Goal: Task Accomplishment & Management: Use online tool/utility

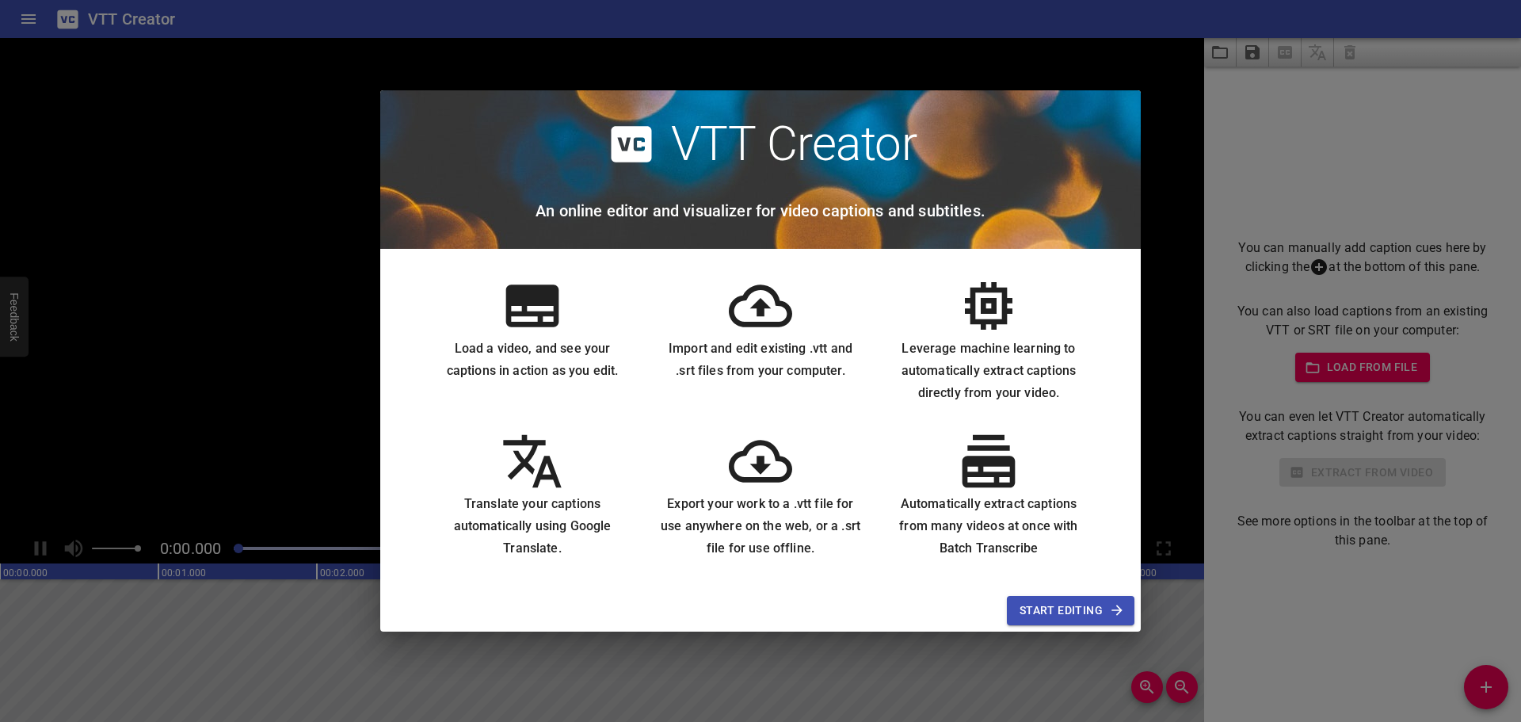
click at [1192, 486] on div "VTT Creator An online editor and visualizer for video captions and subtitles. L…" at bounding box center [760, 361] width 1521 height 722
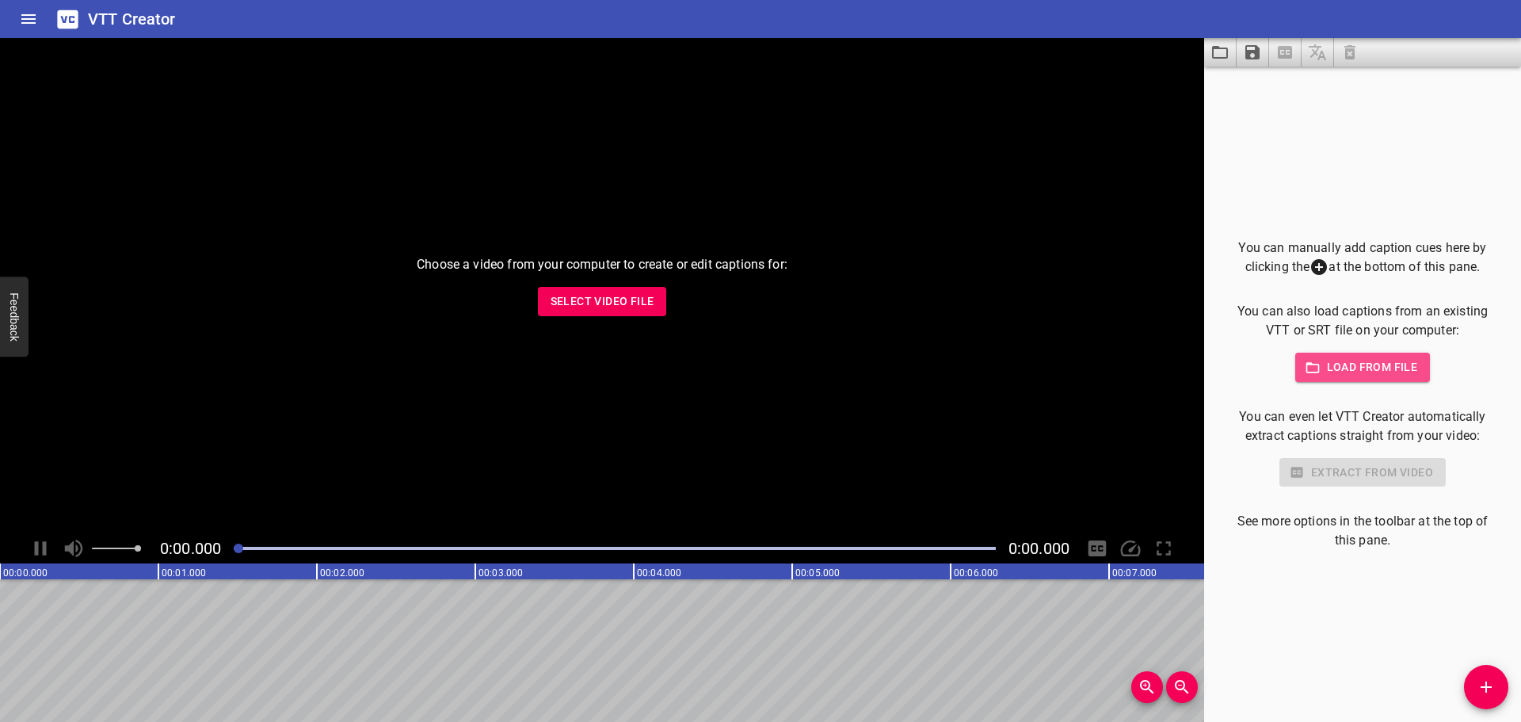
click at [1320, 376] on span "Load from file" at bounding box center [1363, 367] width 110 height 20
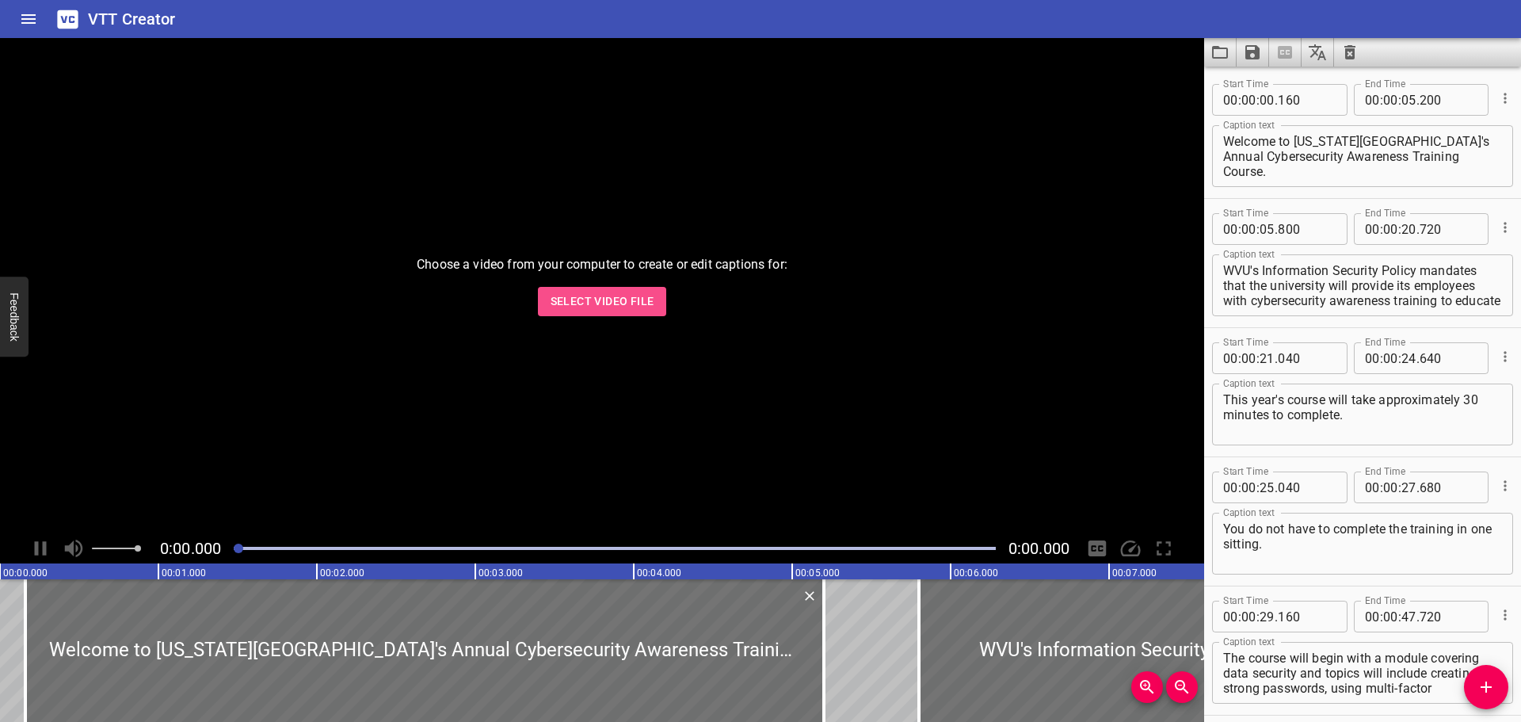
click at [611, 303] on span "Select Video File" at bounding box center [602, 301] width 104 height 20
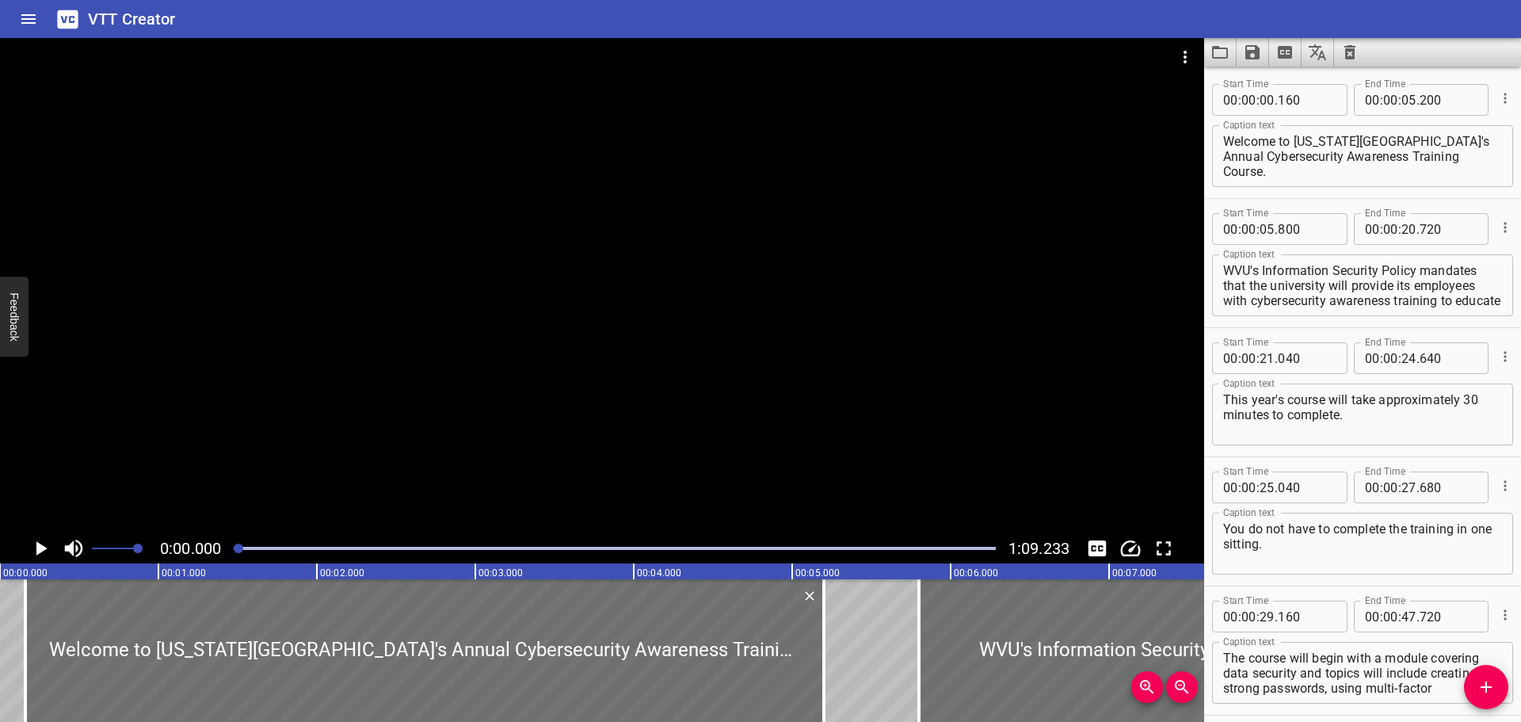
click at [36, 550] on icon "Play/Pause" at bounding box center [41, 548] width 24 height 24
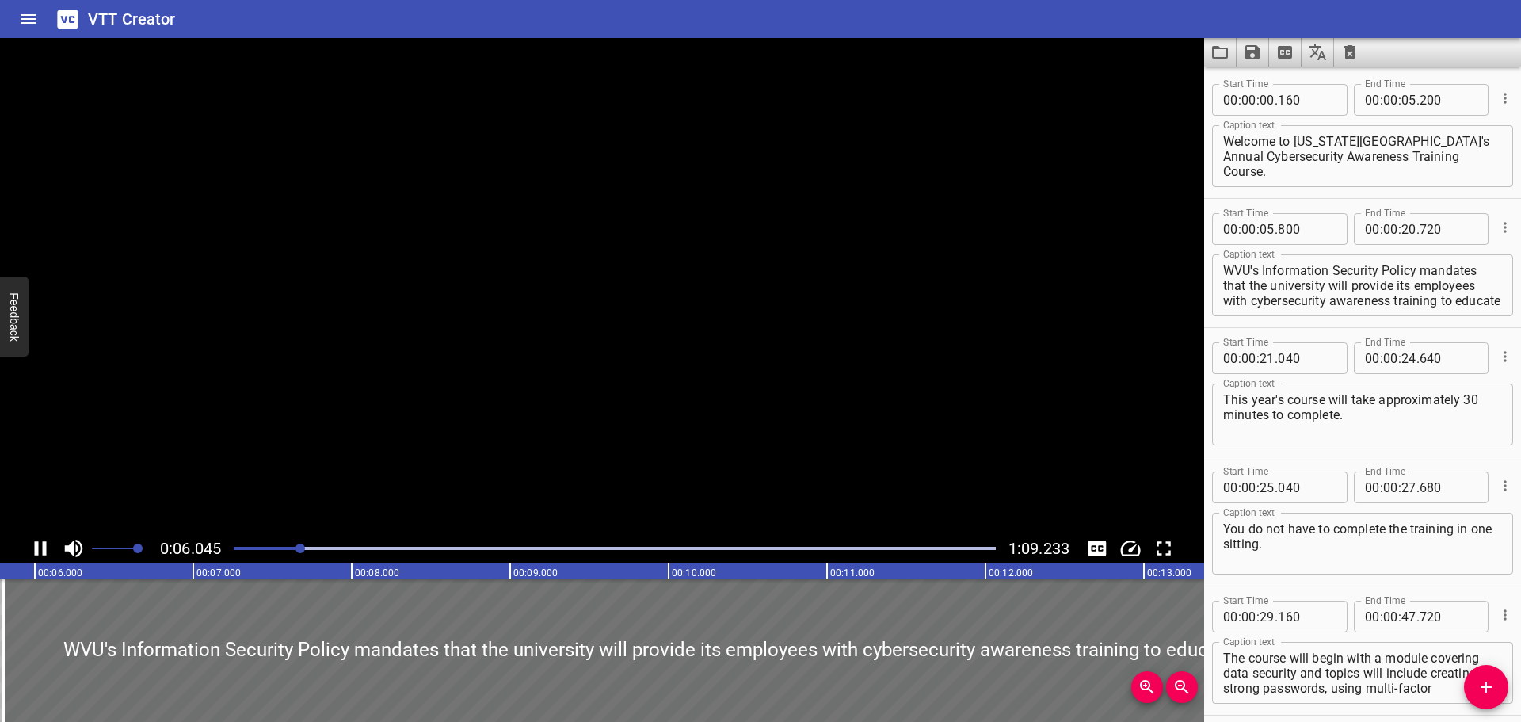
scroll to position [129, 0]
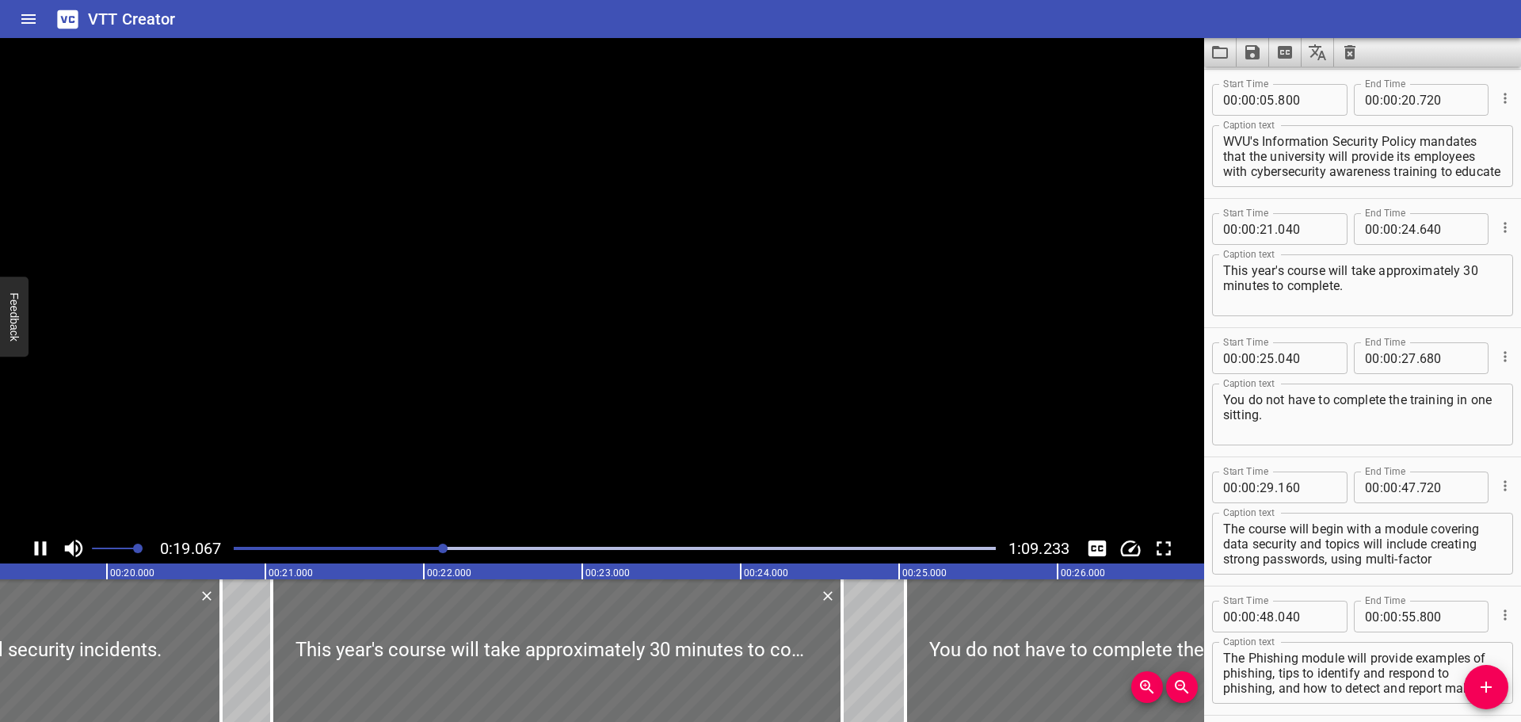
click at [1298, 57] on button "Extract captions from video" at bounding box center [1285, 52] width 32 height 29
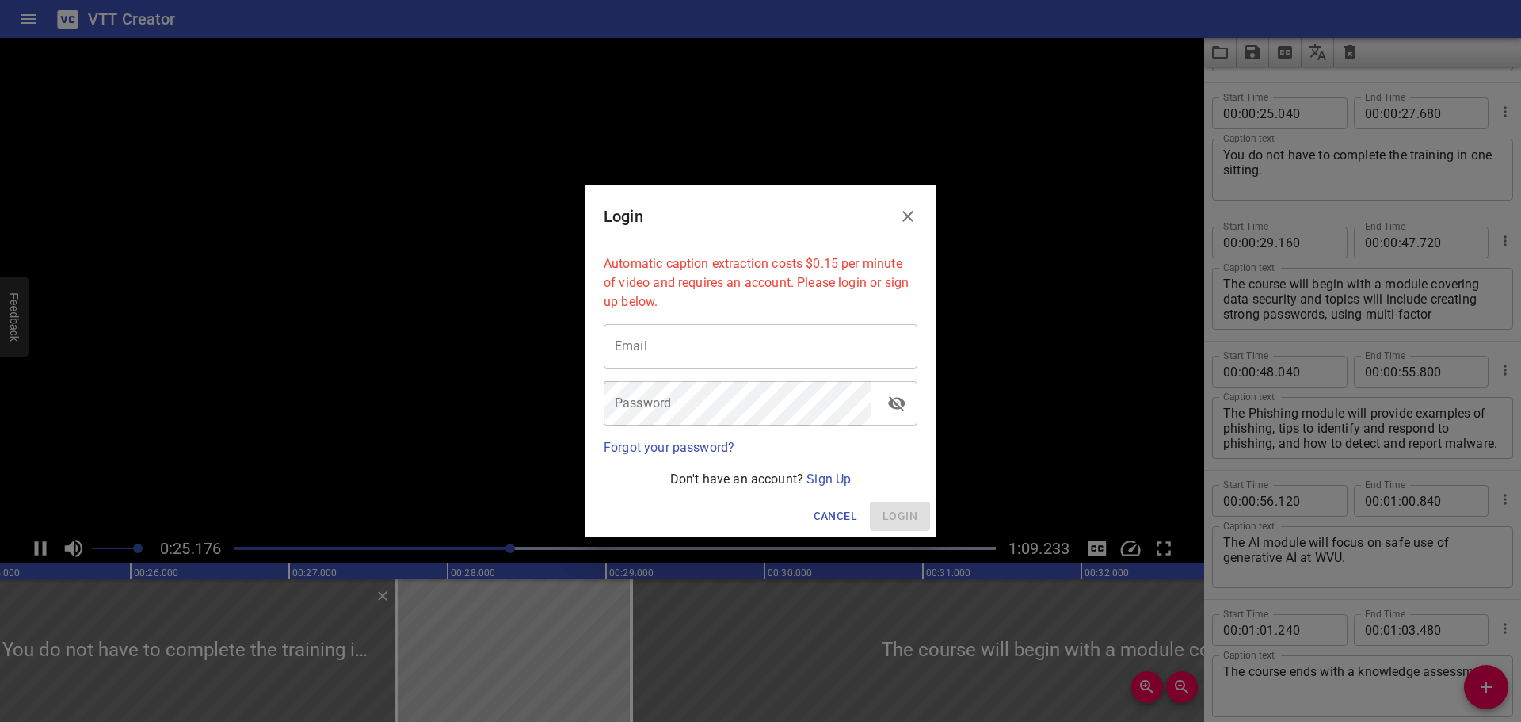
scroll to position [387, 0]
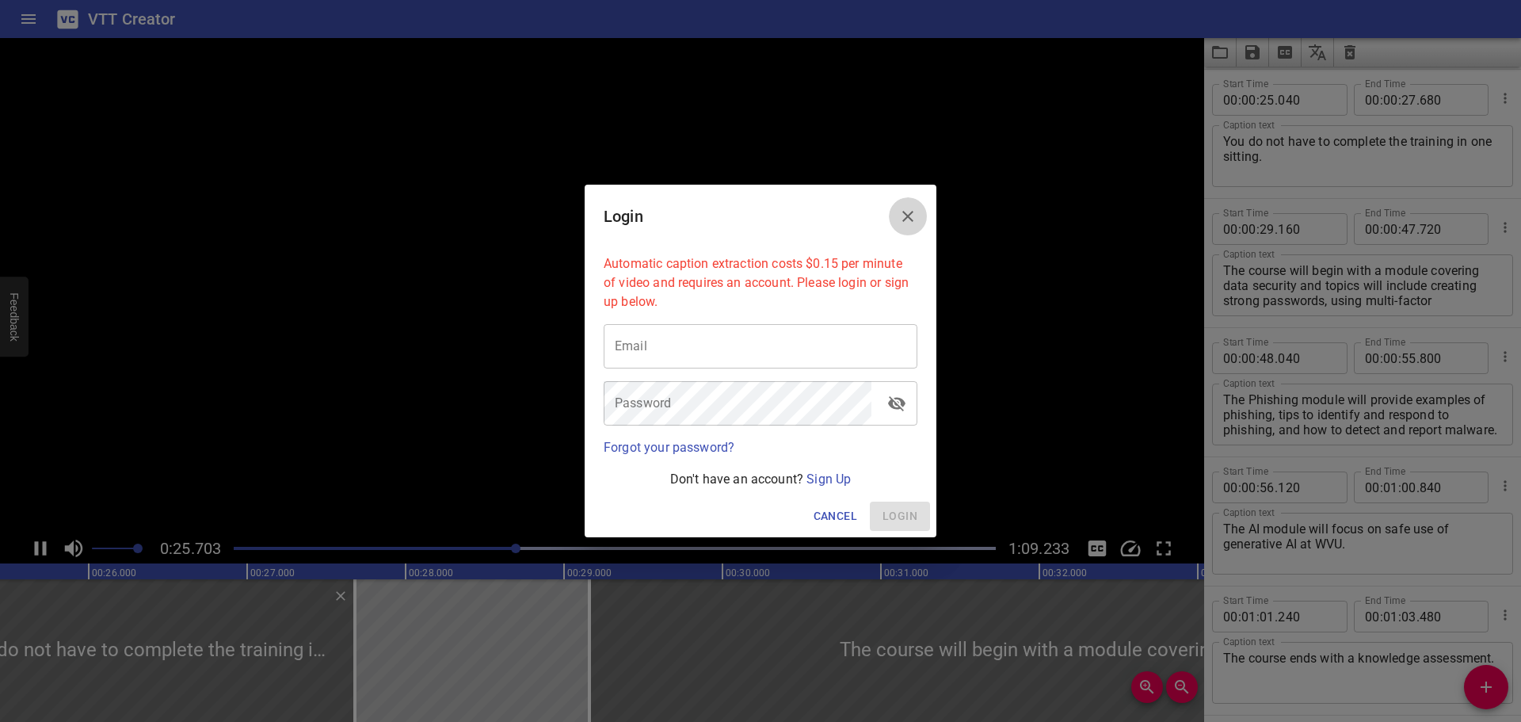
click at [914, 214] on icon "Close" at bounding box center [907, 216] width 19 height 19
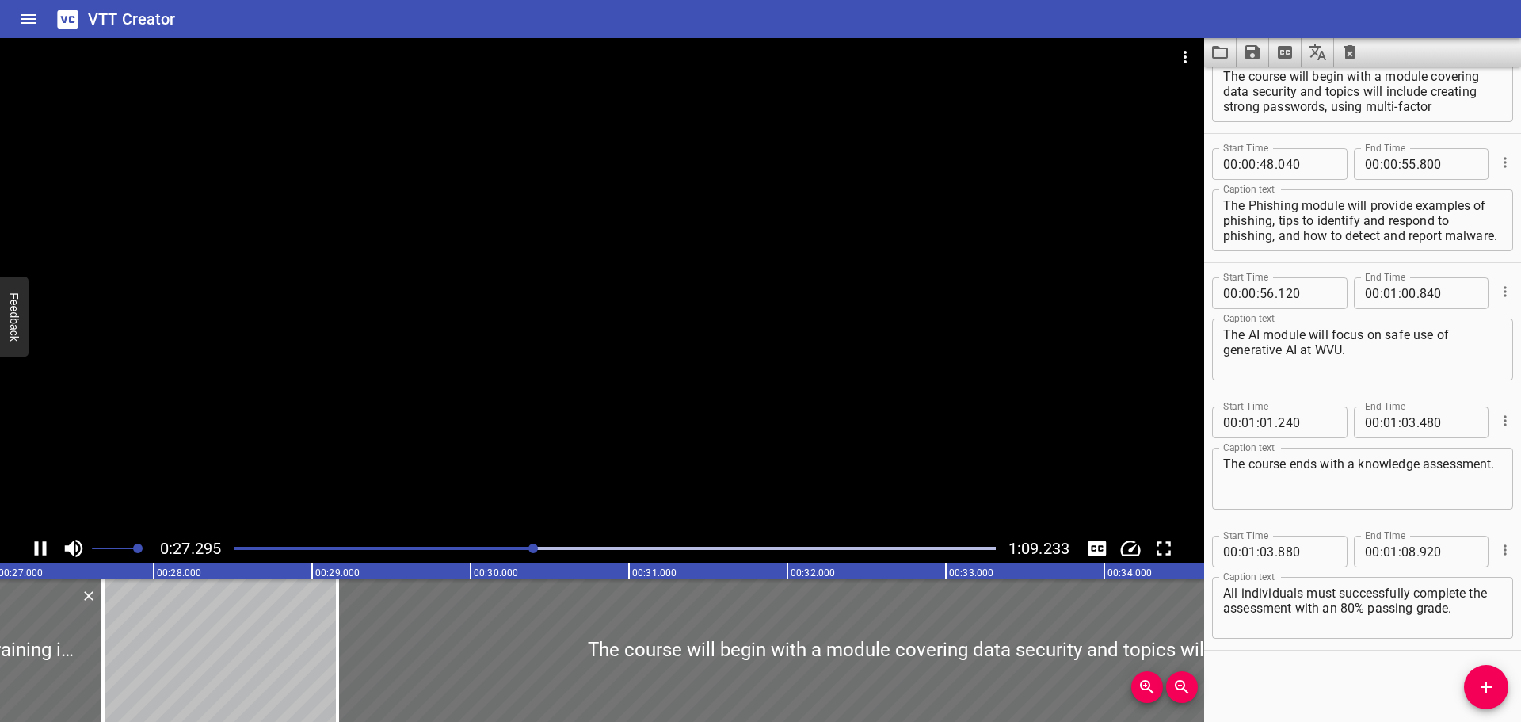
scroll to position [0, 4324]
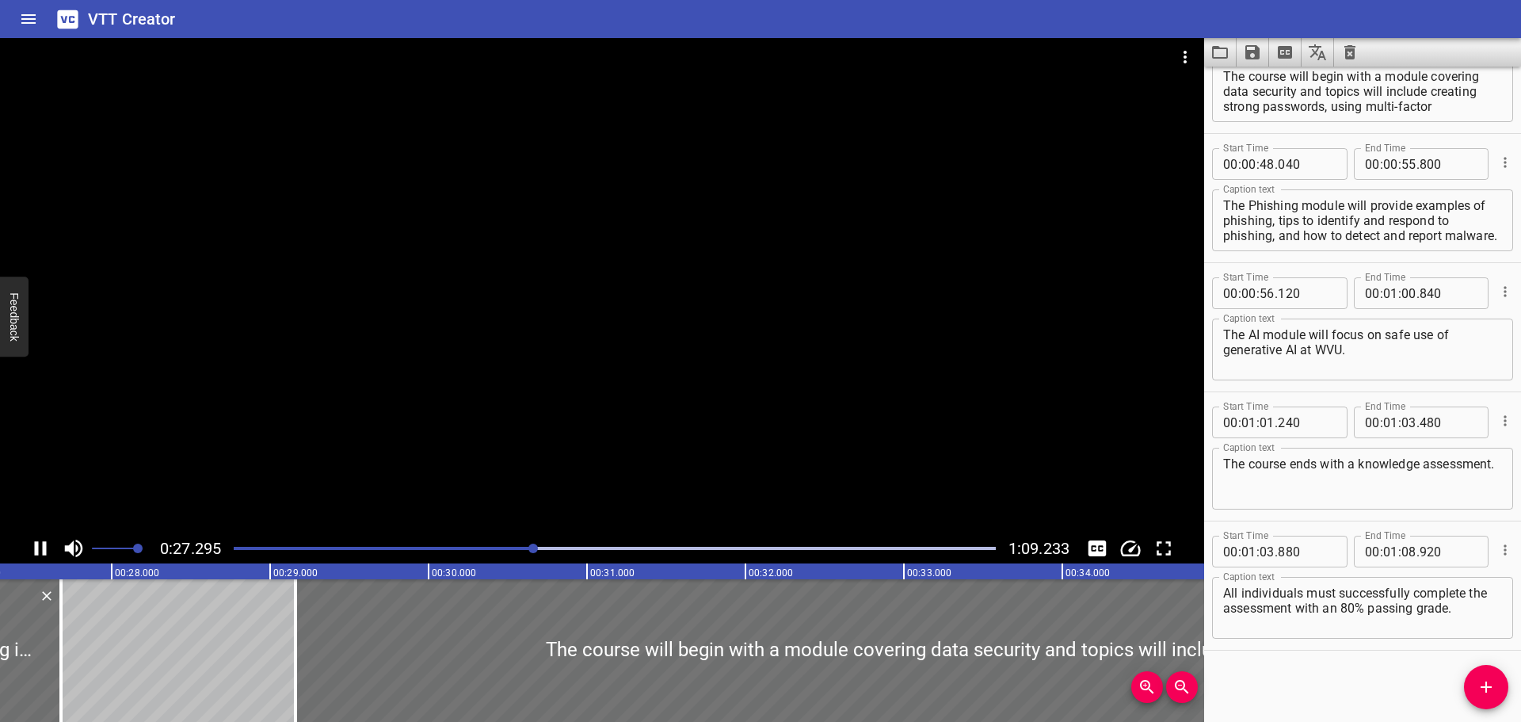
click at [1464, 686] on span "Add Cue" at bounding box center [1486, 686] width 44 height 19
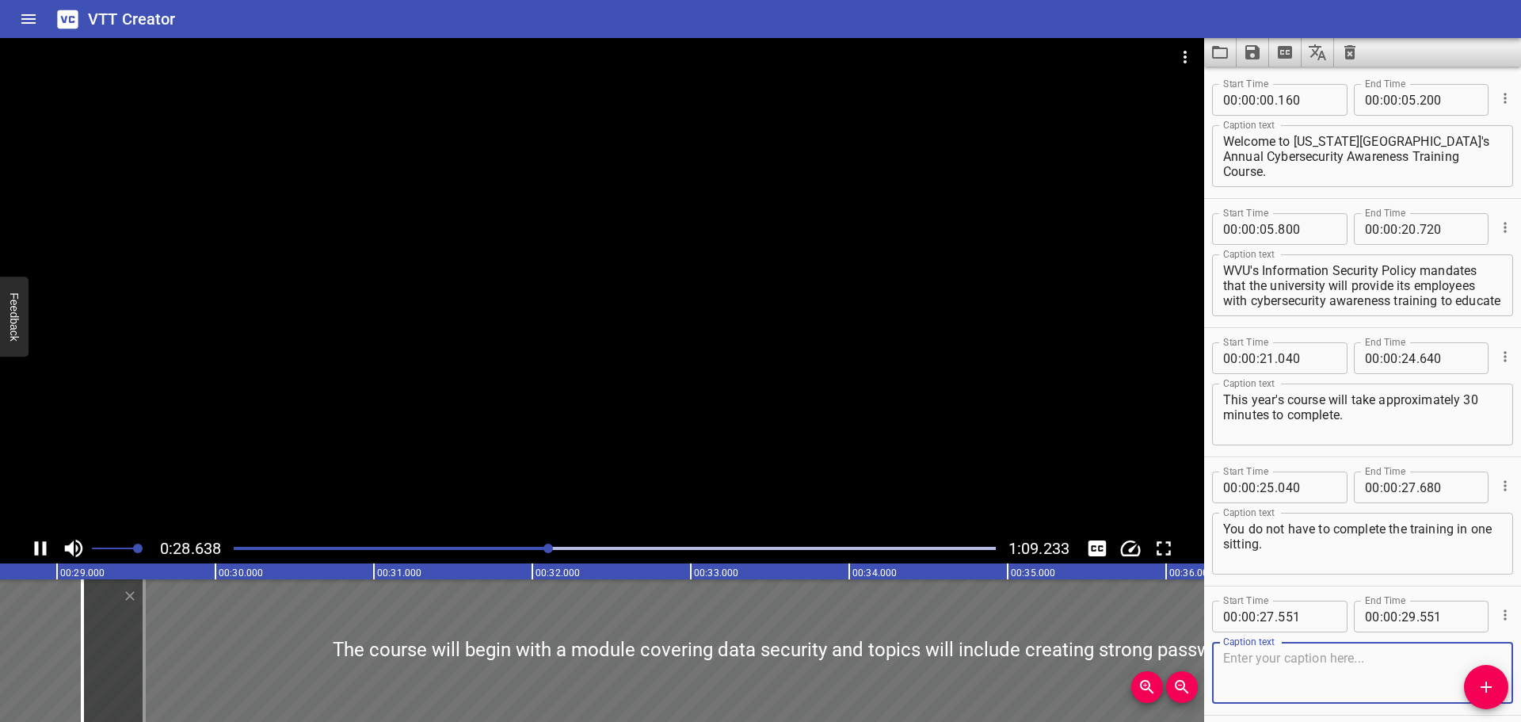
scroll to position [0, 4579]
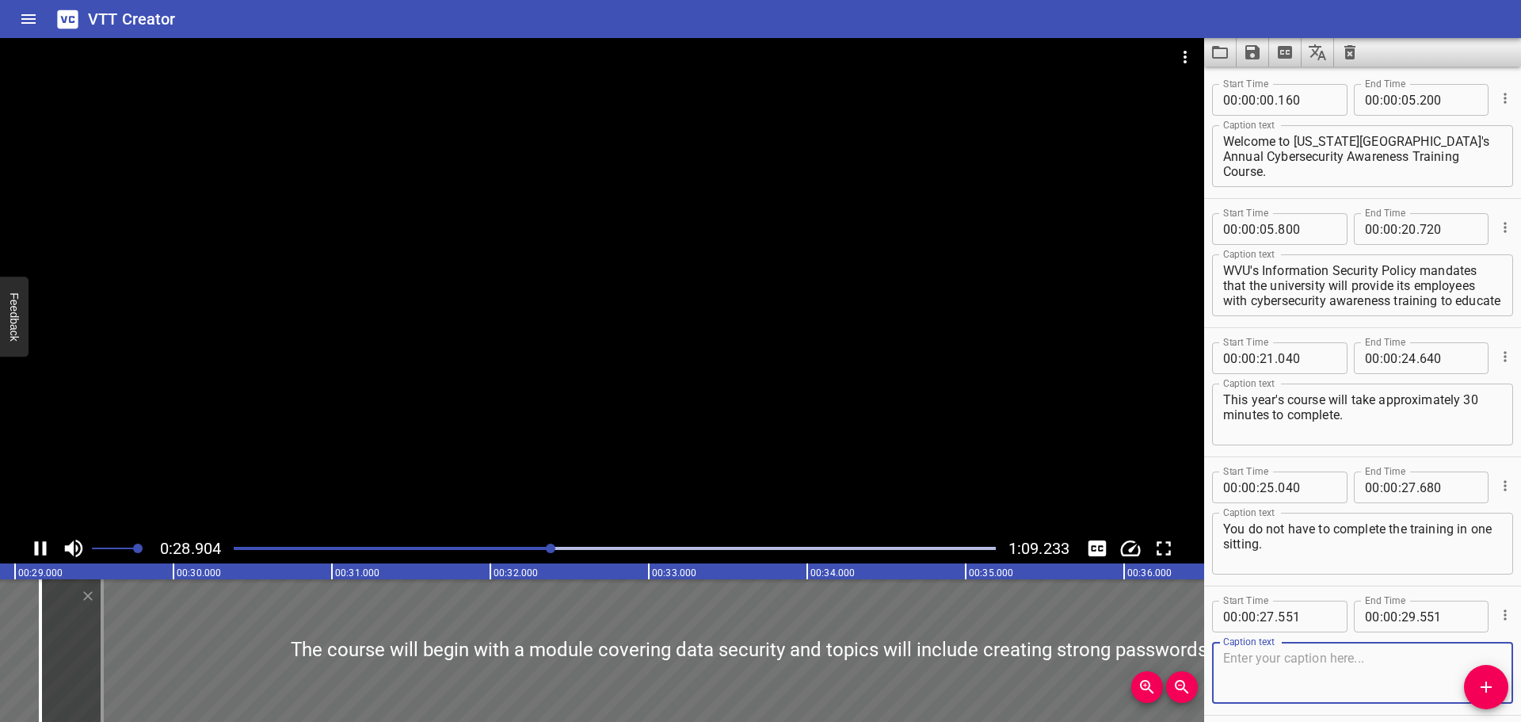
click at [1494, 614] on div "Start Time 00 : 00 : 27 . 551 Start Time End Time 00 : 00 : 29 . 551 End Time C…" at bounding box center [1362, 650] width 301 height 112
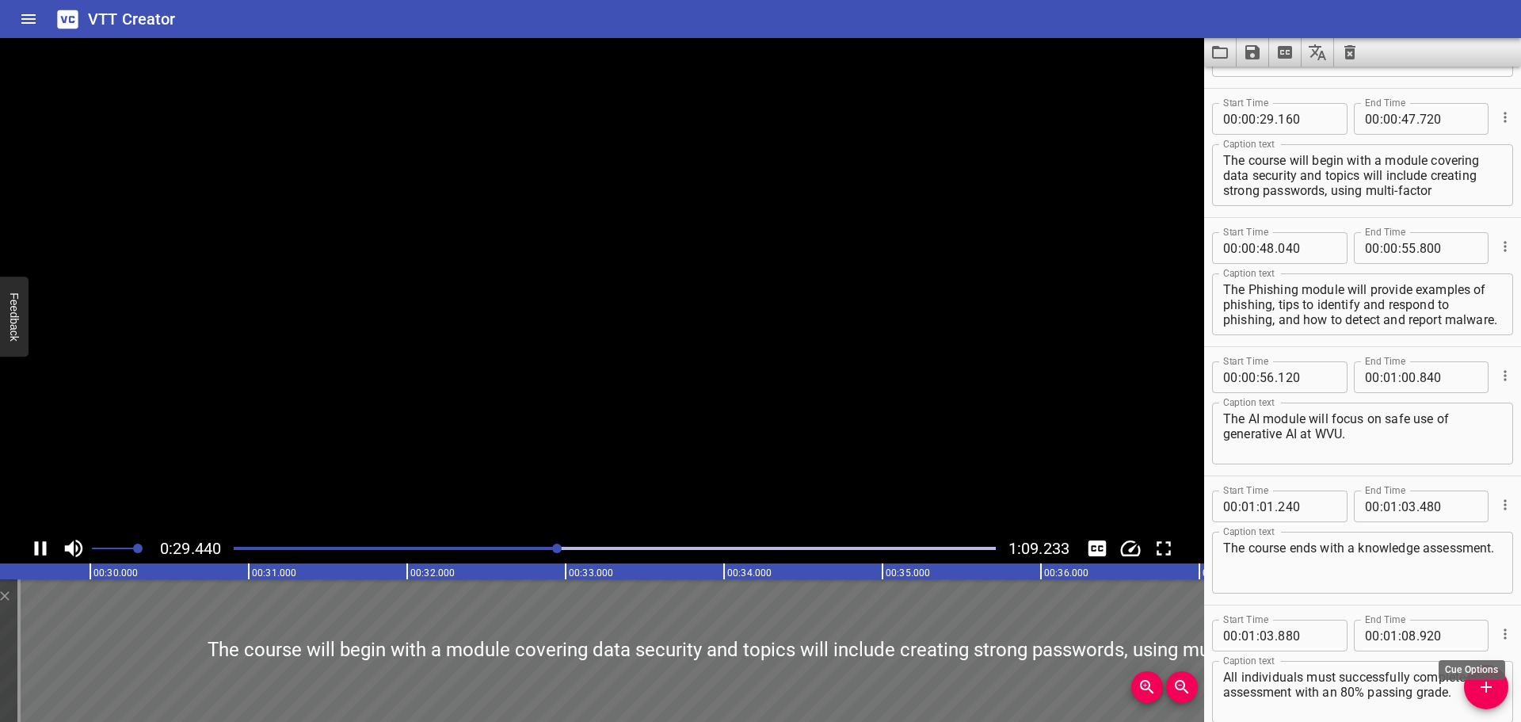
scroll to position [645, 0]
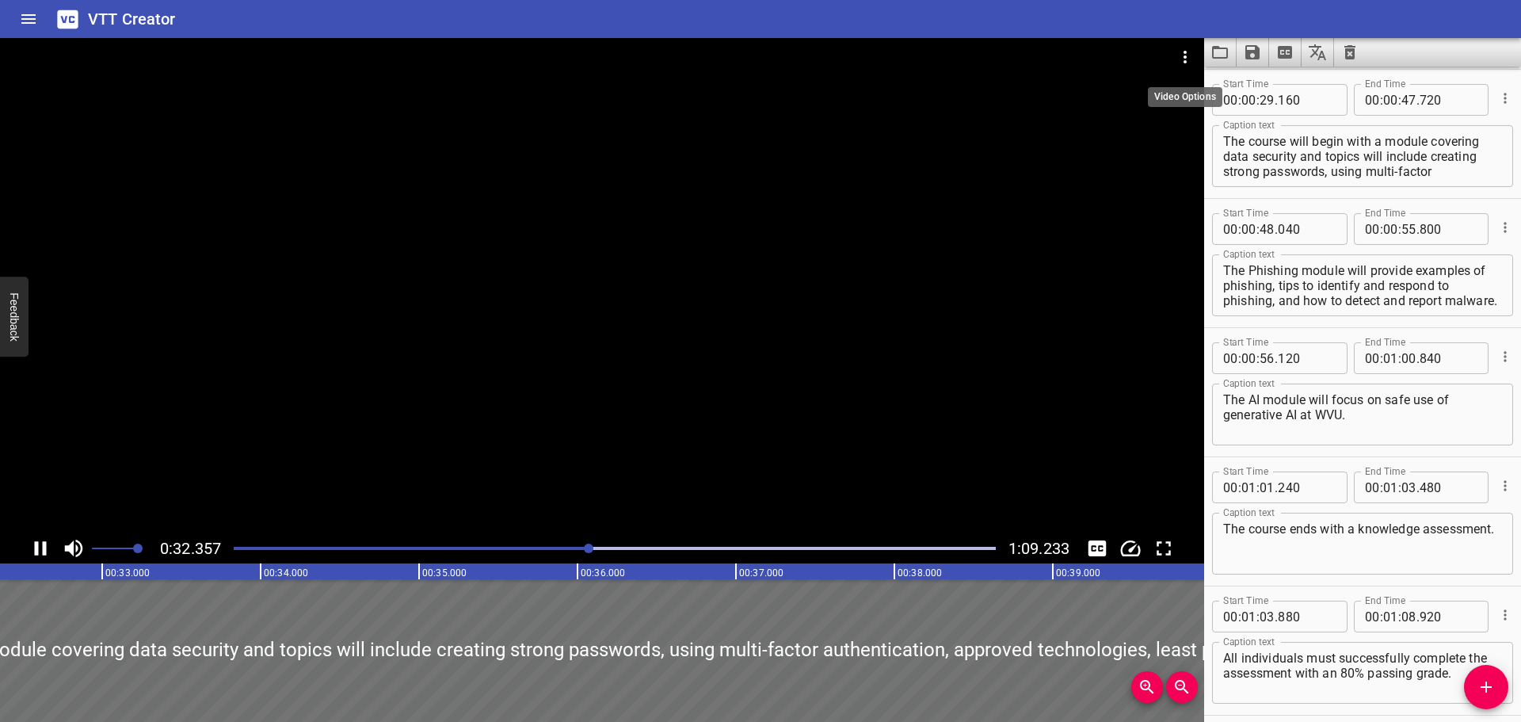
click at [1187, 58] on icon "Video Options" at bounding box center [1184, 57] width 19 height 19
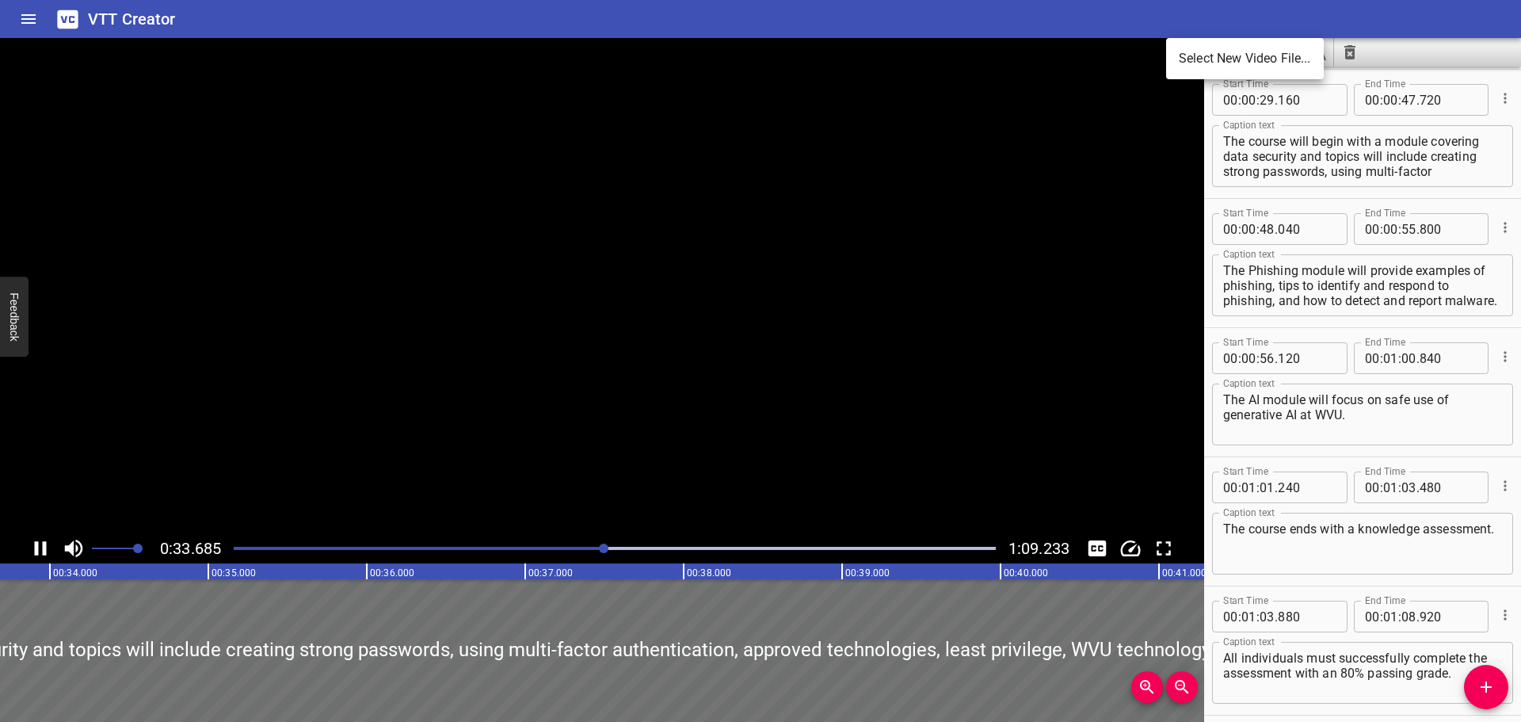
click at [1163, 95] on div at bounding box center [760, 361] width 1521 height 722
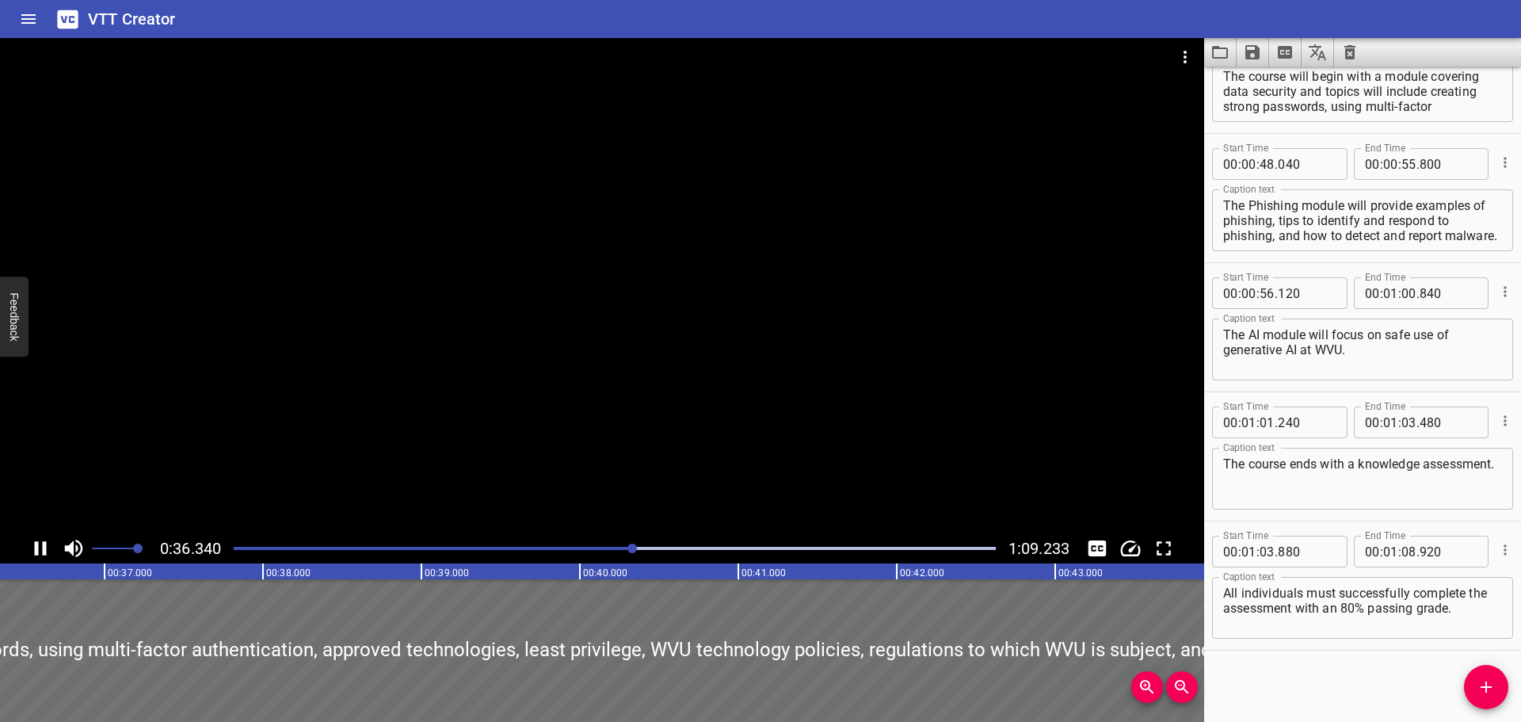
scroll to position [0, 0]
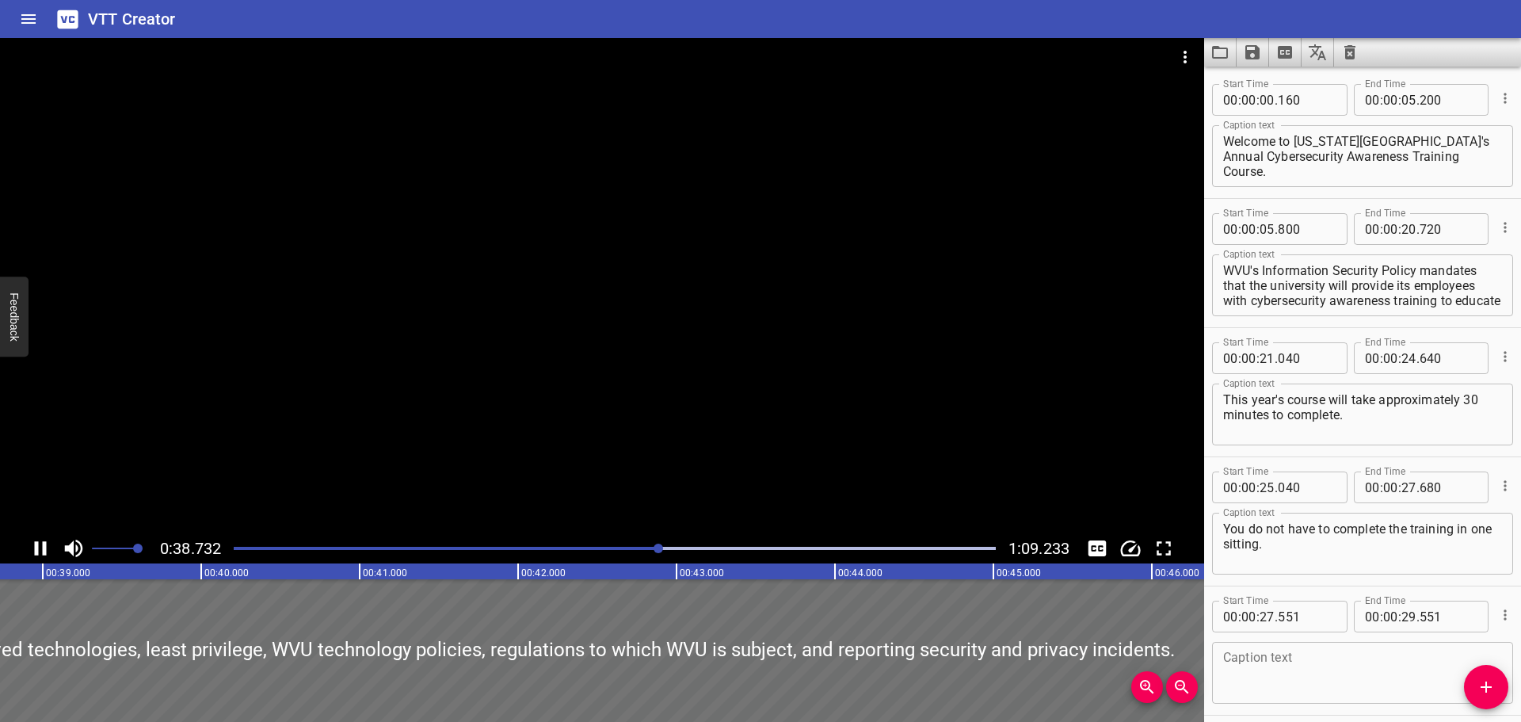
drag, startPoint x: 938, startPoint y: 419, endPoint x: 942, endPoint y: 442, distance: 23.3
click at [942, 443] on div at bounding box center [602, 285] width 1204 height 495
click at [910, 418] on div at bounding box center [602, 285] width 1204 height 495
click at [910, 417] on video at bounding box center [602, 285] width 1204 height 495
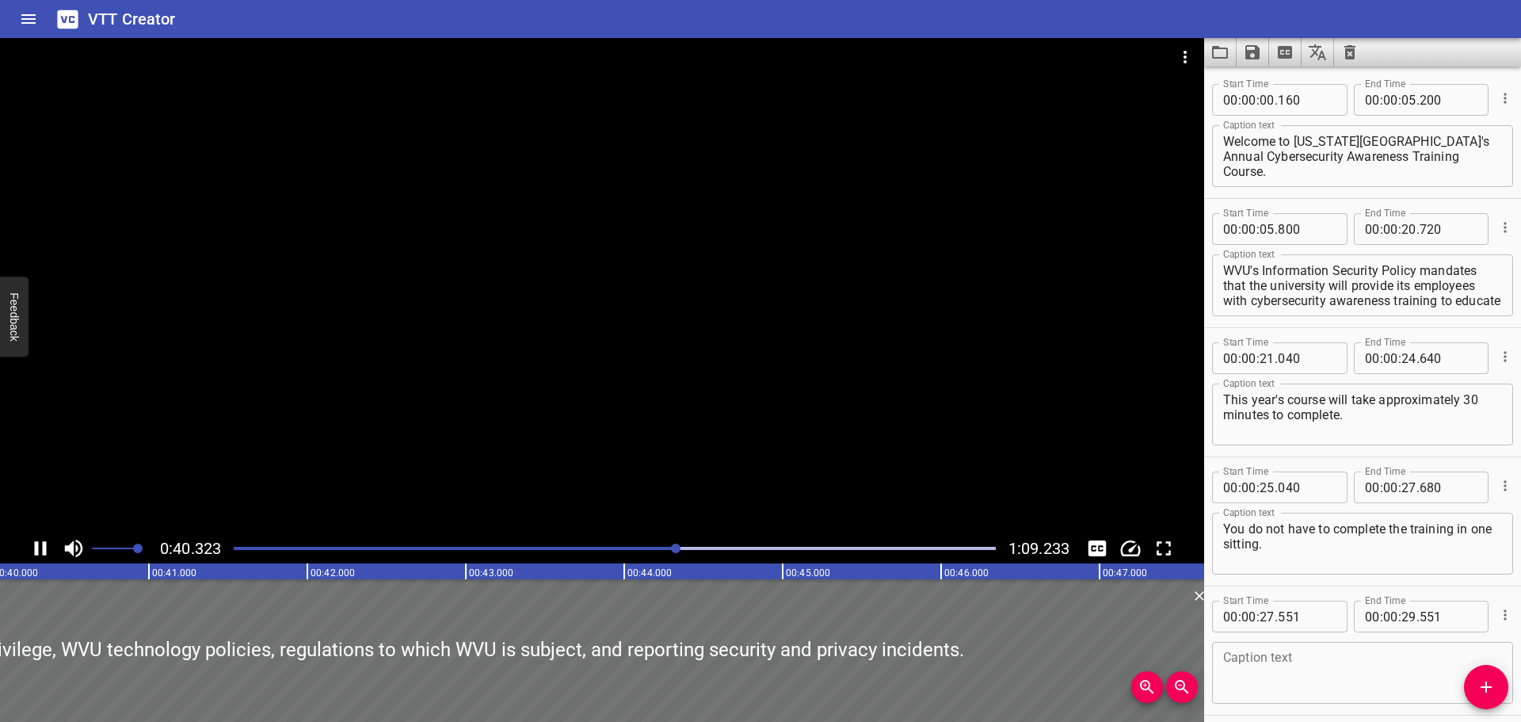
click at [910, 415] on div at bounding box center [602, 285] width 1204 height 495
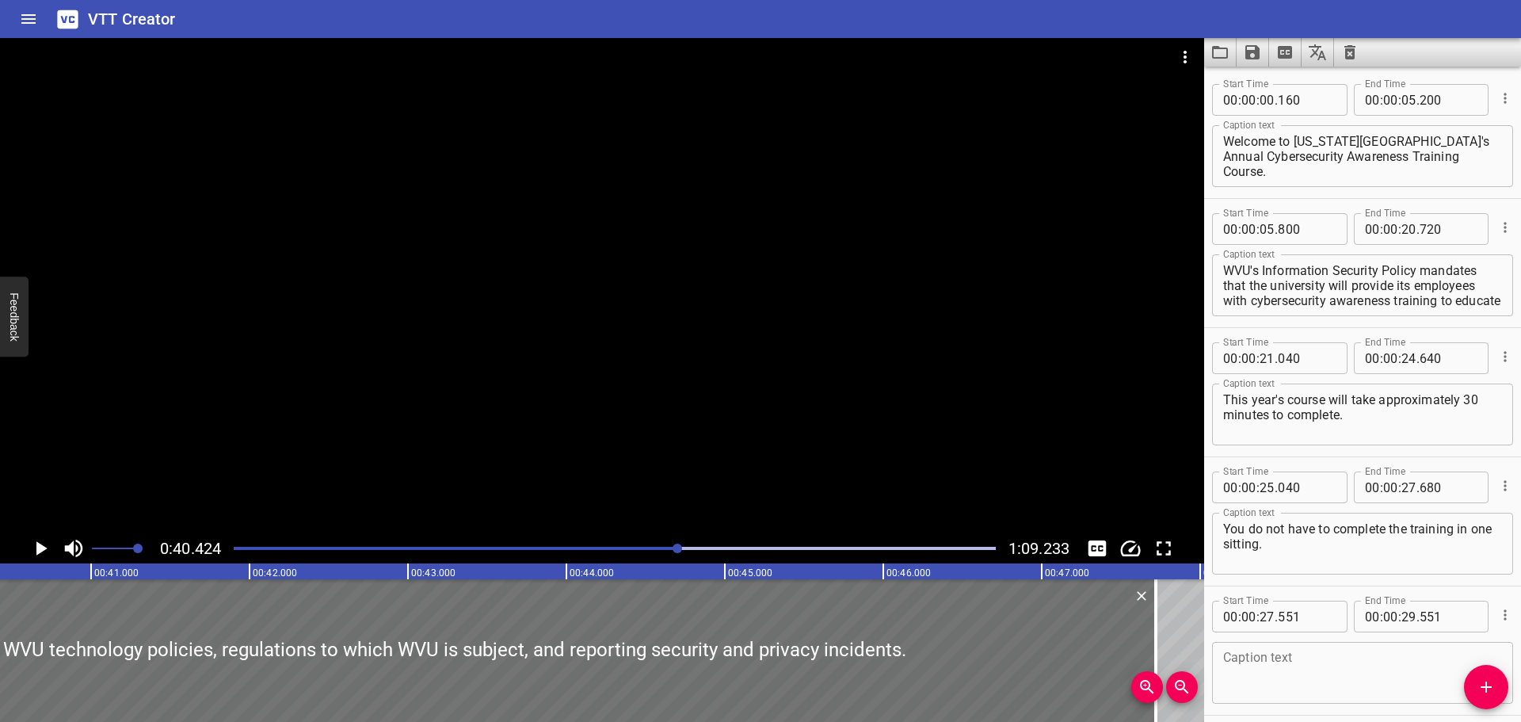
click at [910, 414] on div at bounding box center [602, 285] width 1204 height 495
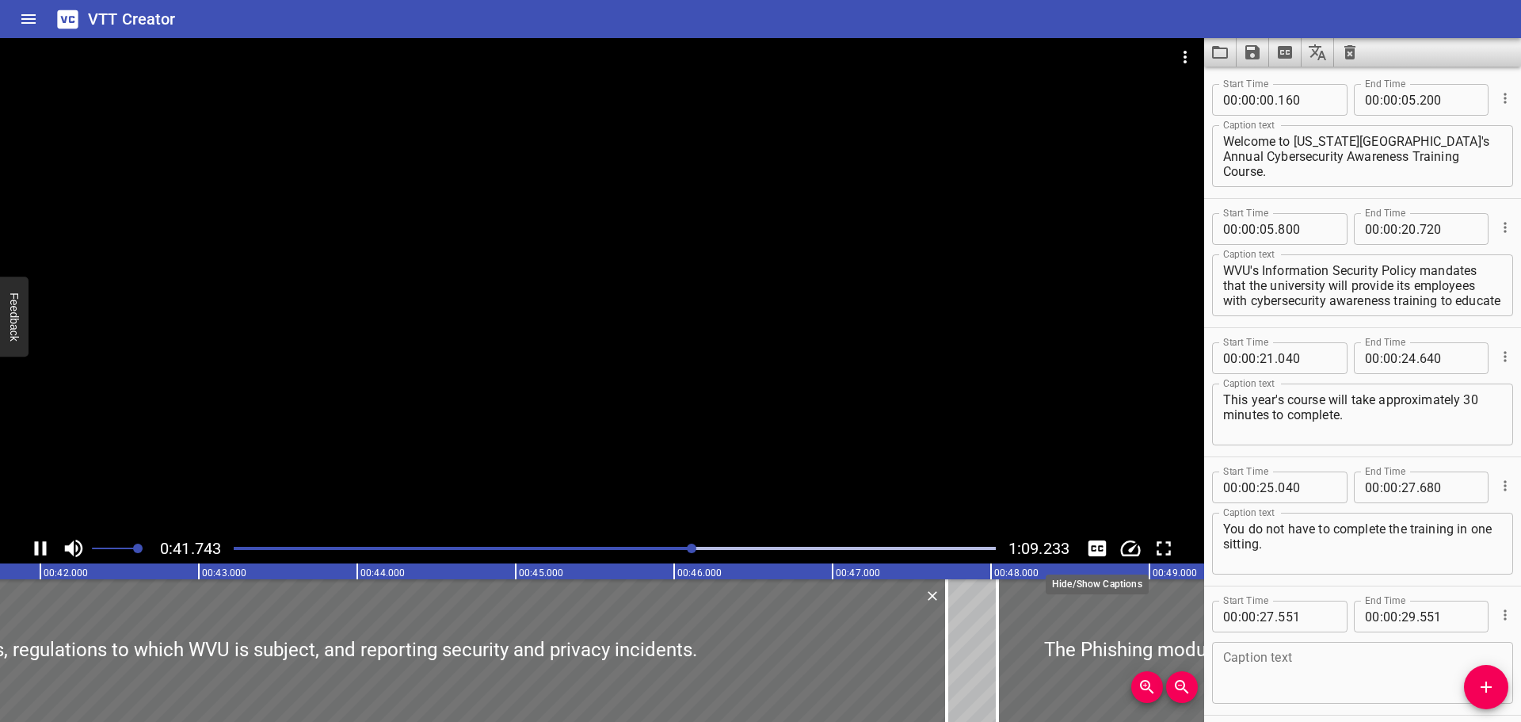
click at [1091, 550] on icon "Toggle captions" at bounding box center [1097, 548] width 24 height 24
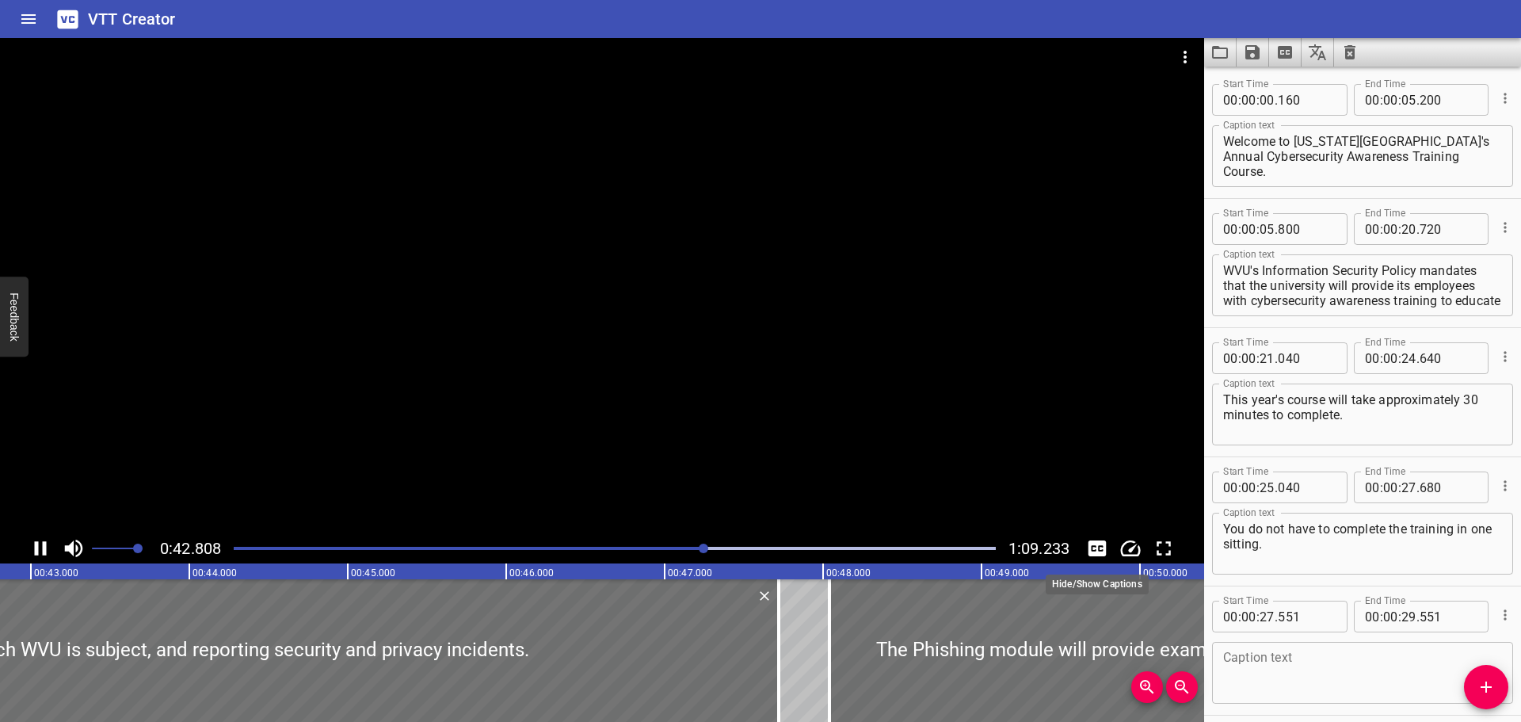
click at [1094, 546] on icon "Toggle captions" at bounding box center [1097, 548] width 24 height 24
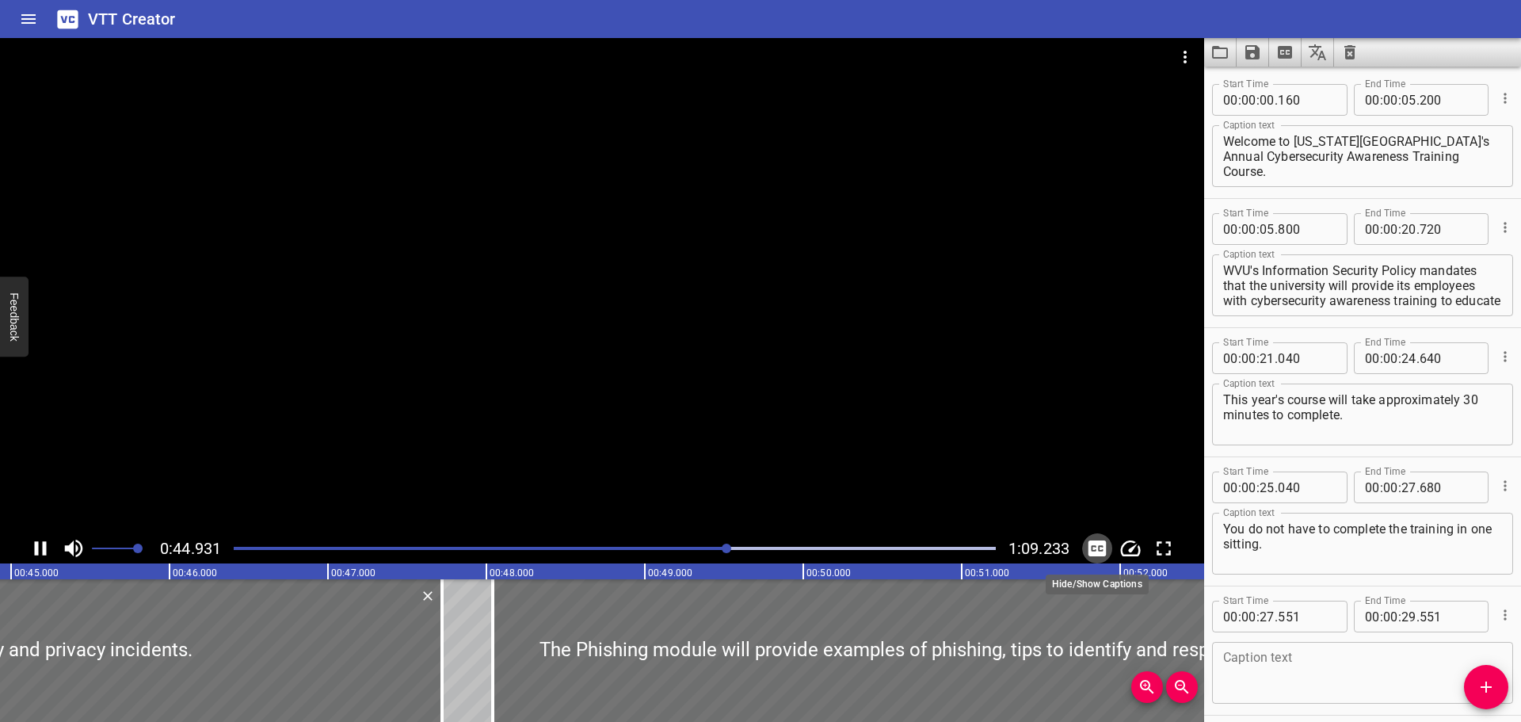
click at [1094, 546] on icon "Toggle captions" at bounding box center [1097, 548] width 24 height 24
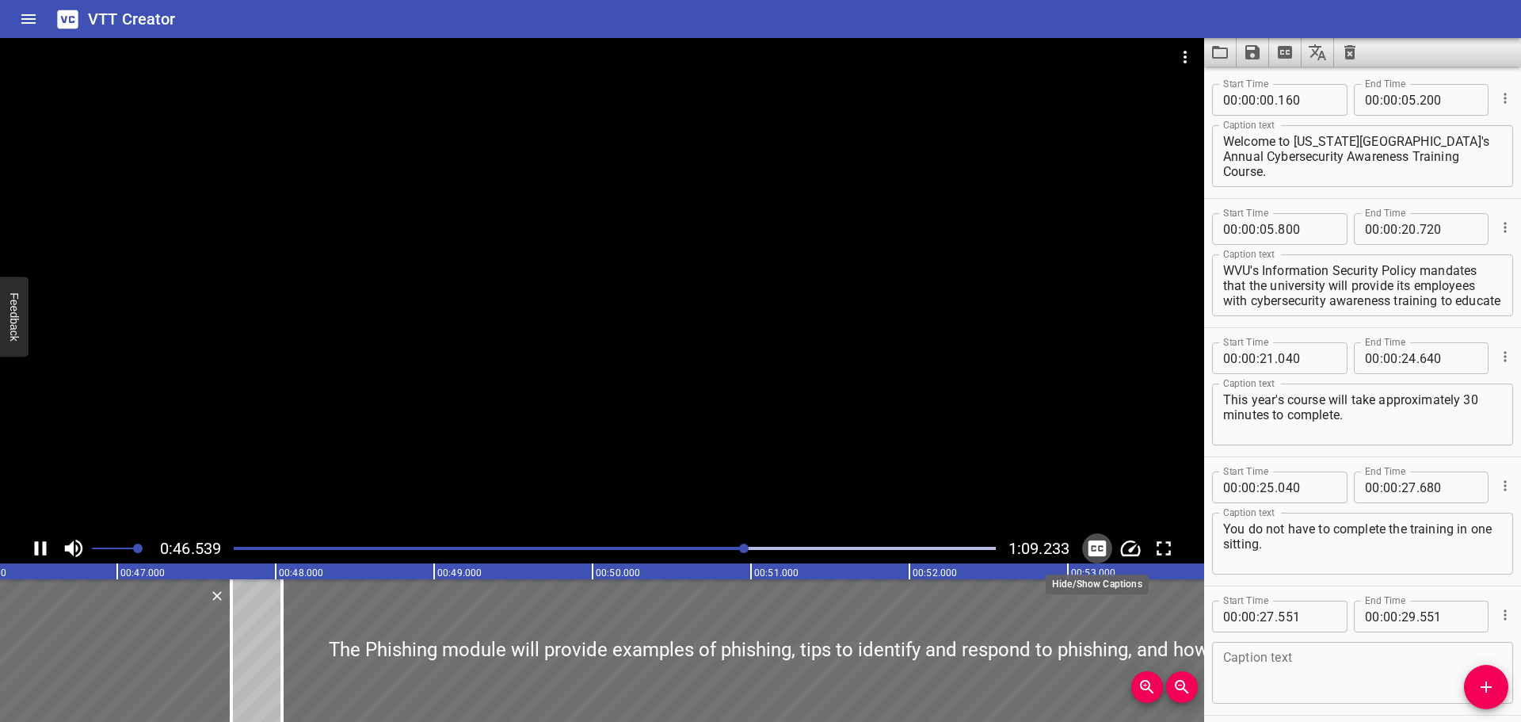
click at [1107, 550] on icon "Toggle captions" at bounding box center [1097, 548] width 24 height 24
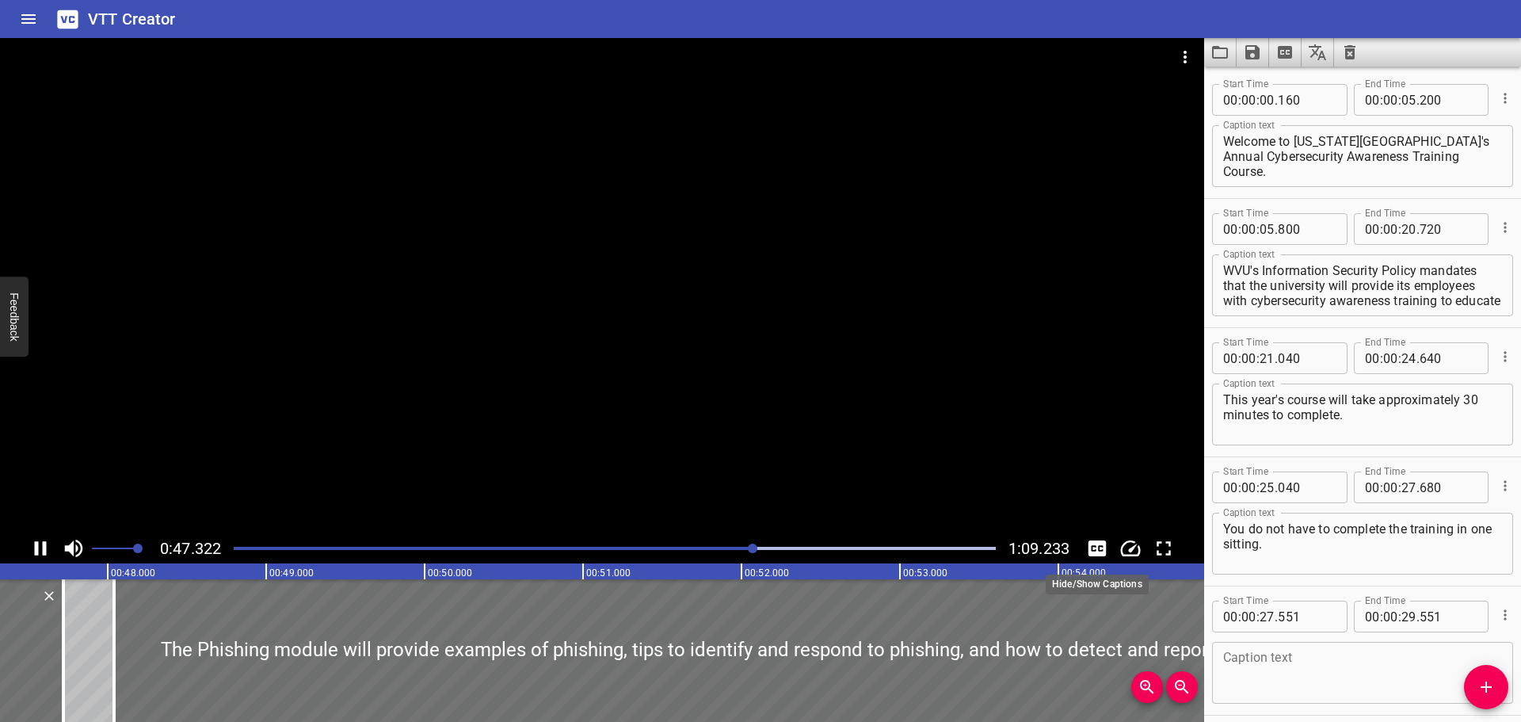
click at [1107, 550] on icon "Toggle captions" at bounding box center [1097, 548] width 24 height 24
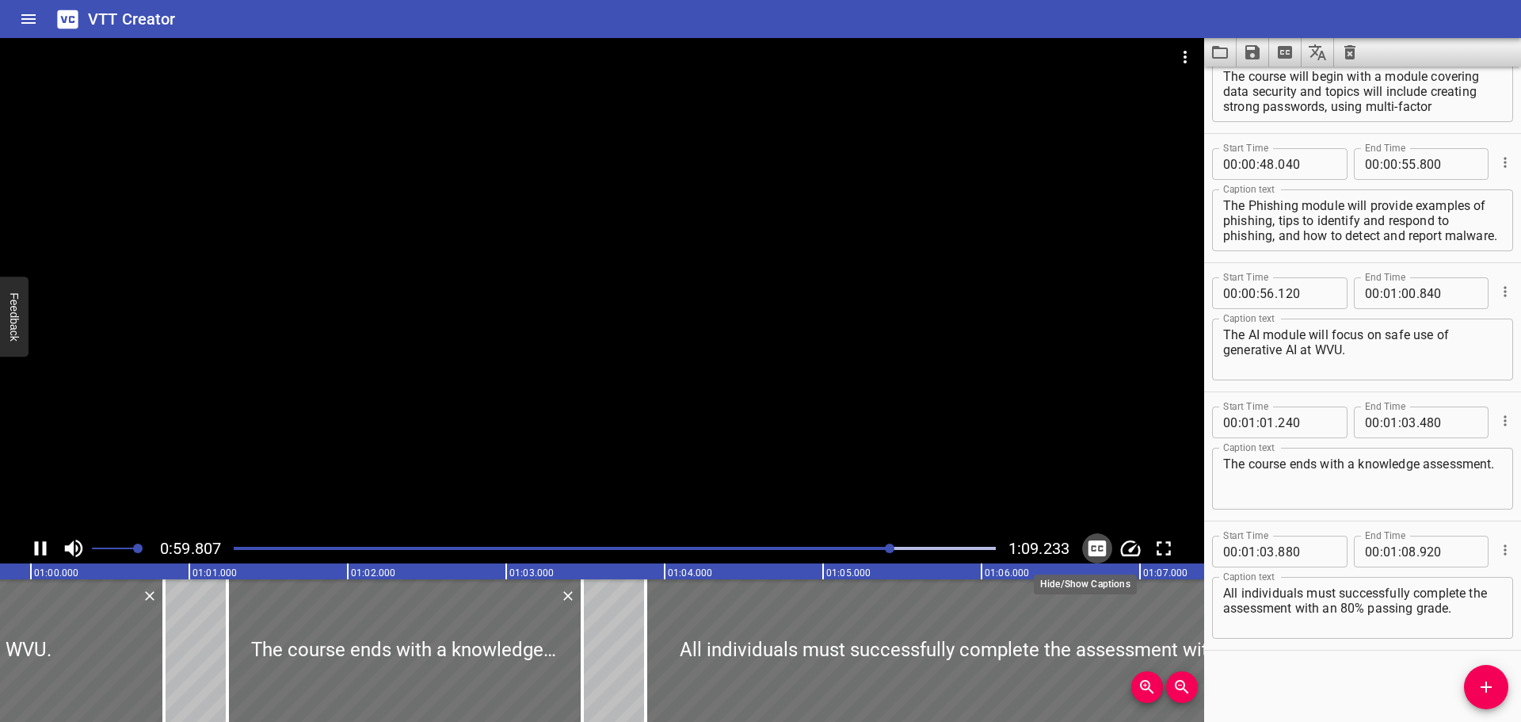
click at [1094, 543] on icon "Toggle captions" at bounding box center [1097, 548] width 18 height 16
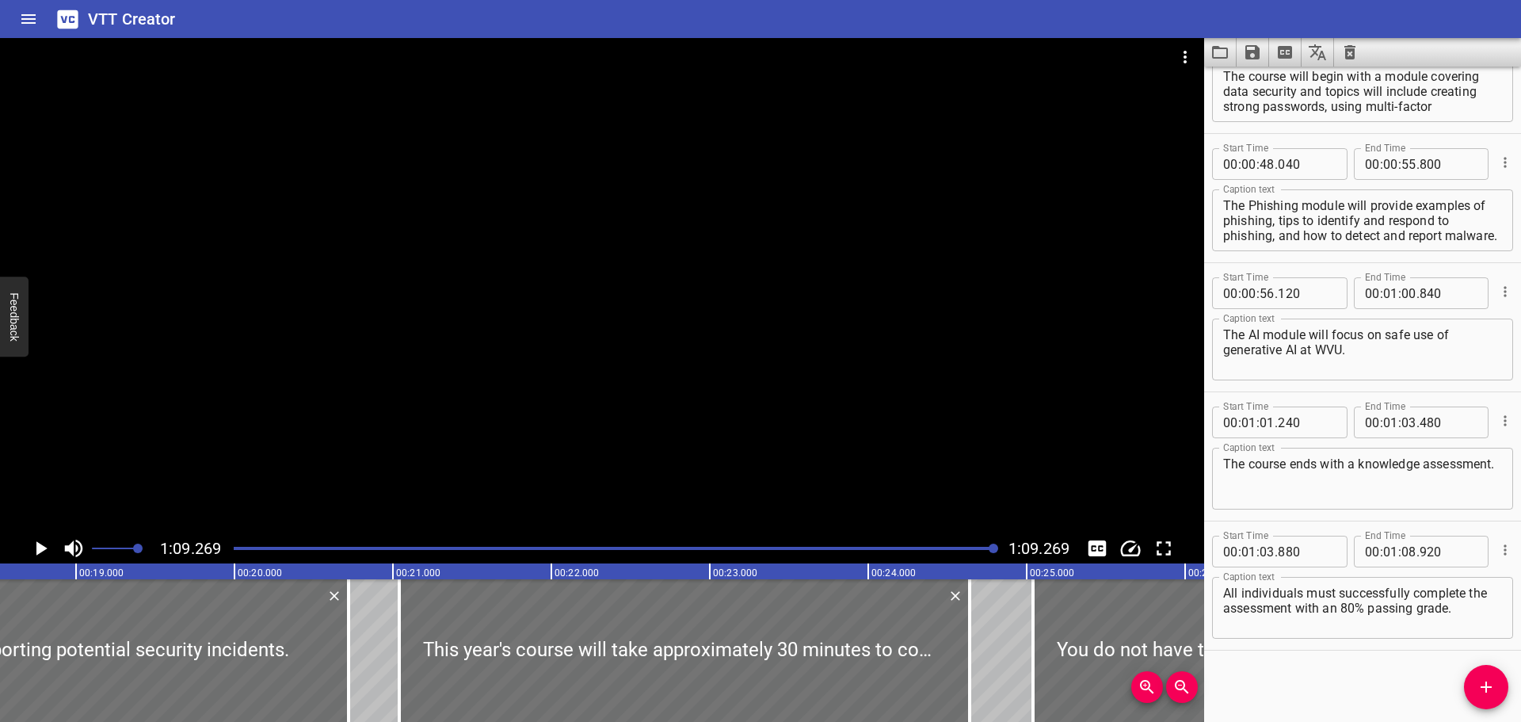
click at [397, 584] on div at bounding box center [399, 650] width 16 height 143
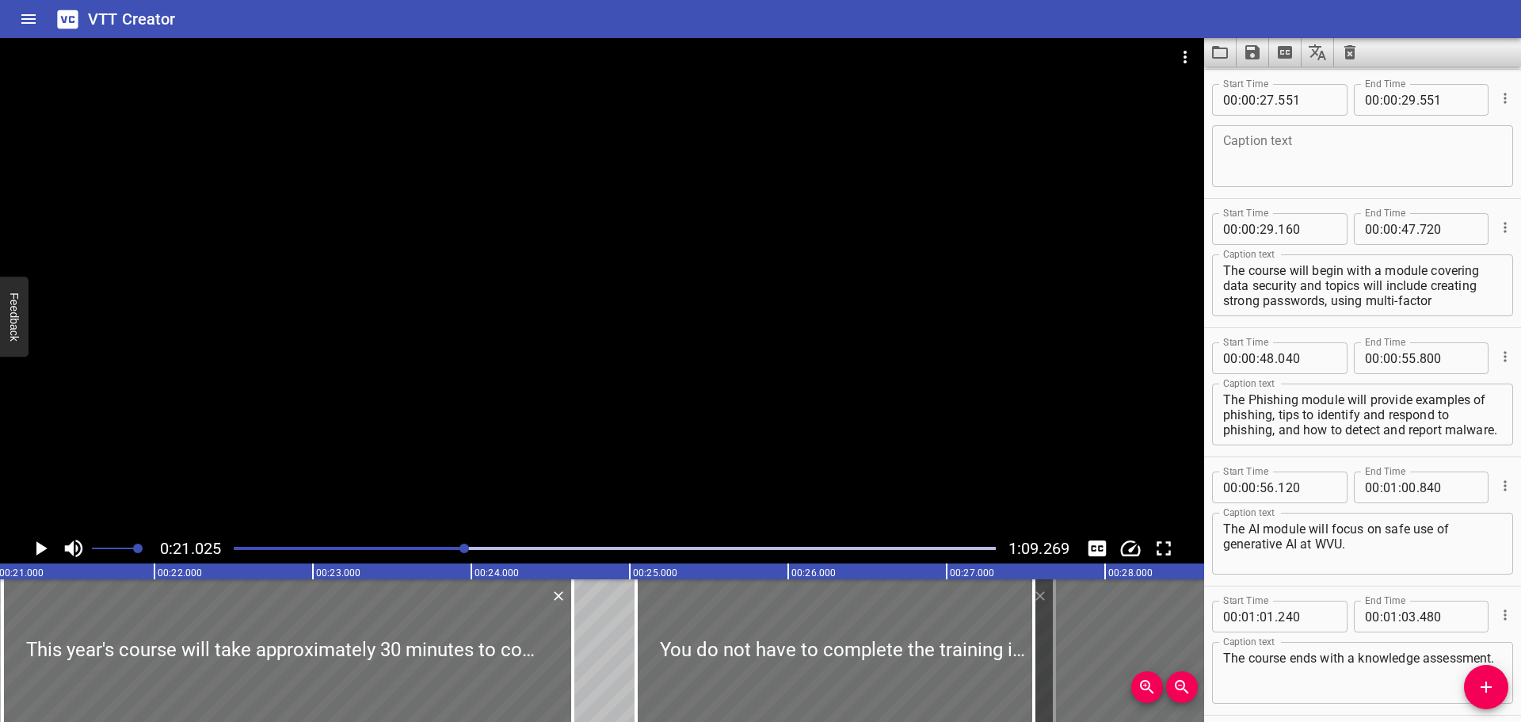
click at [44, 543] on icon "Play/Pause" at bounding box center [41, 548] width 24 height 24
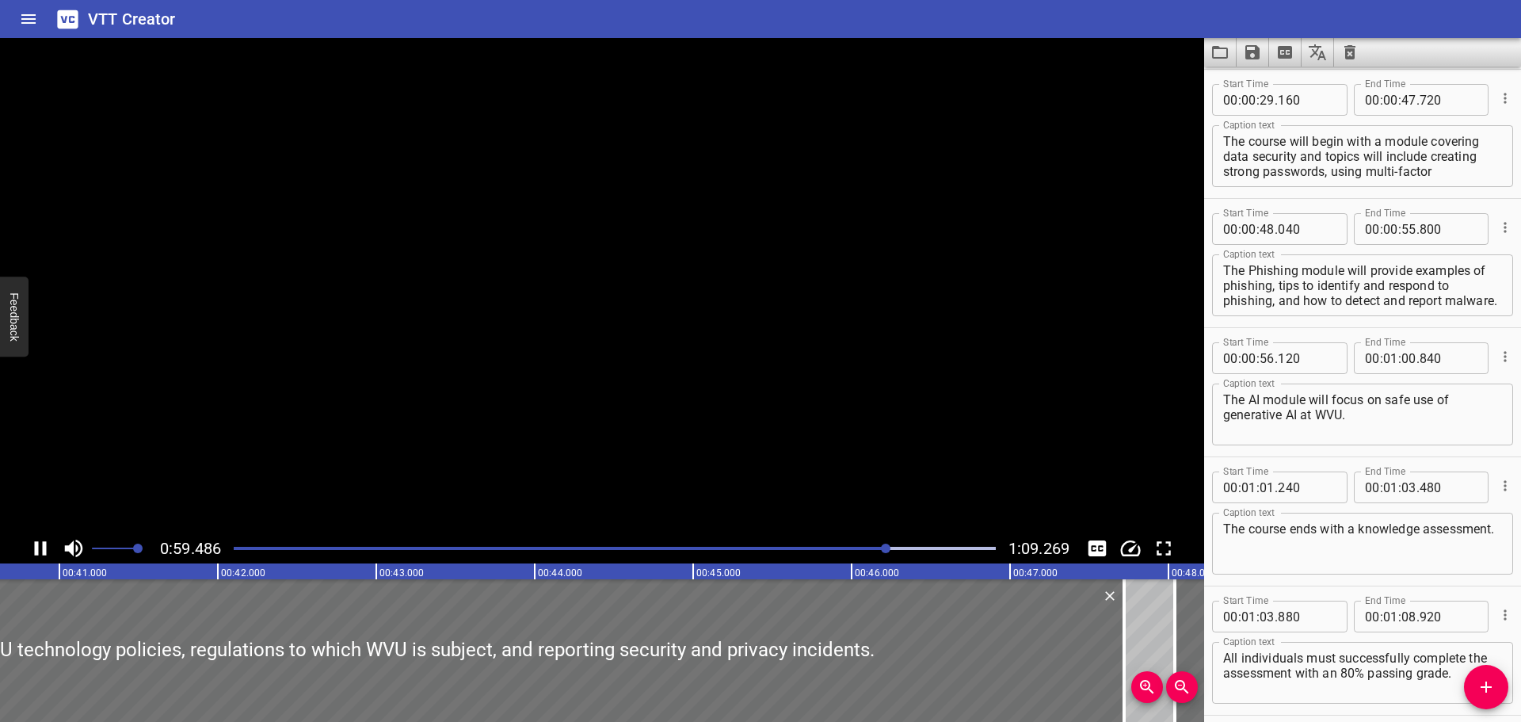
scroll to position [710, 0]
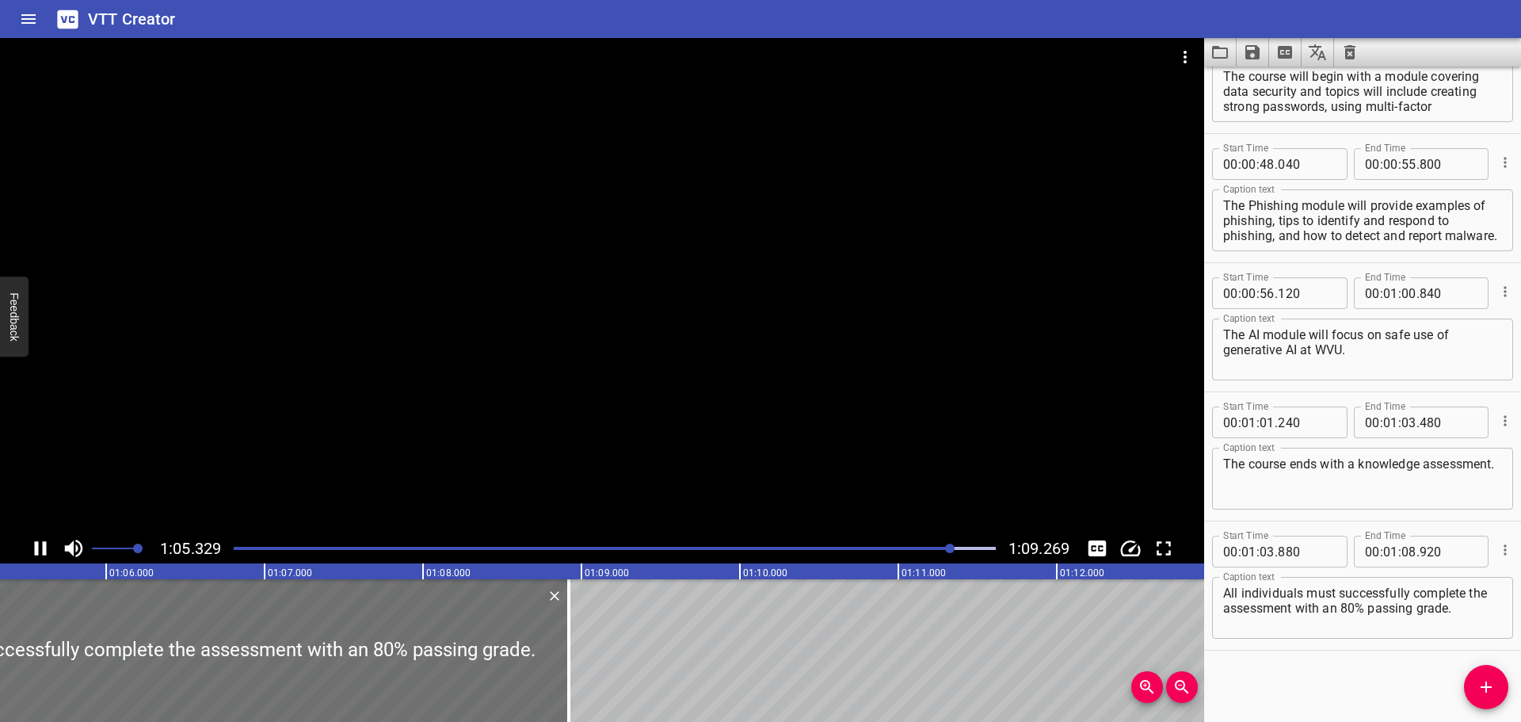
click at [1289, 57] on icon "Extract captions from video" at bounding box center [1285, 52] width 14 height 13
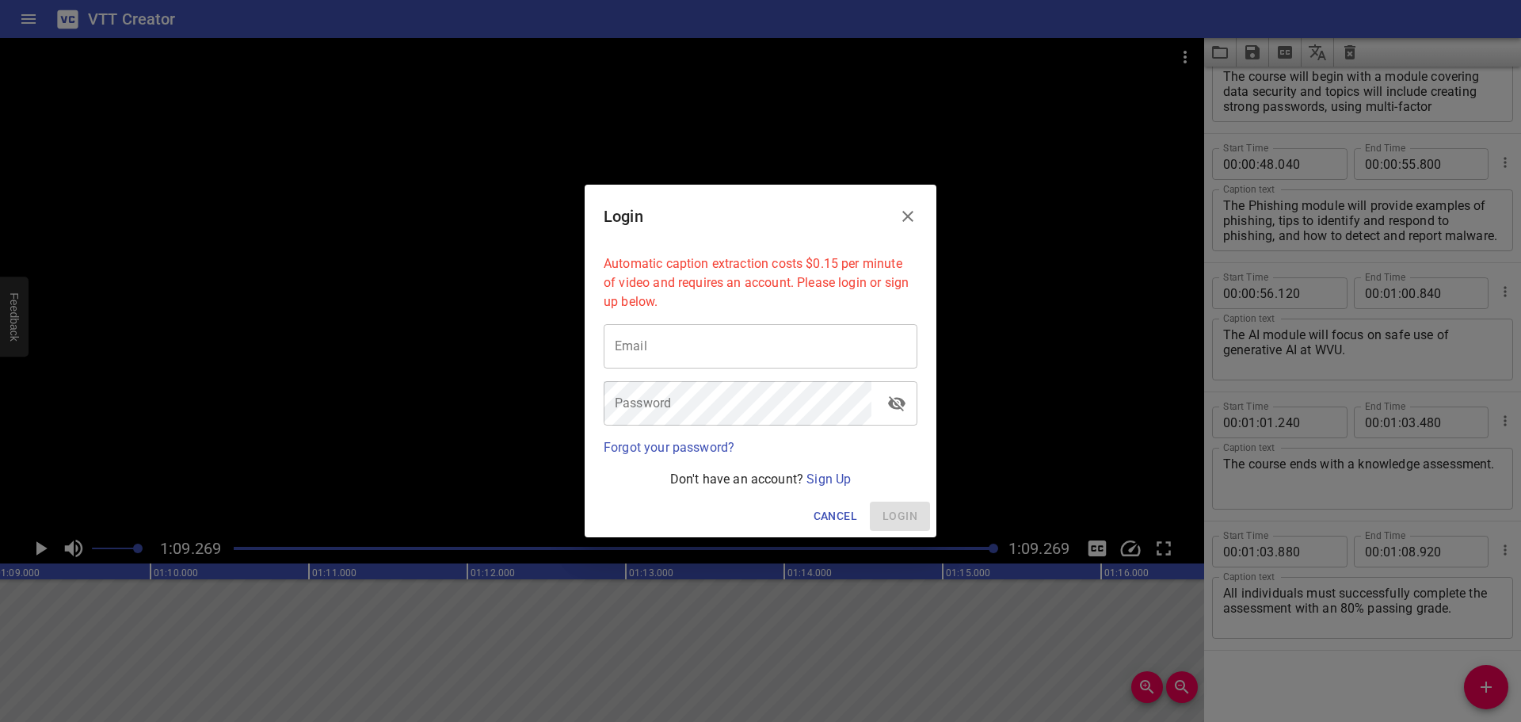
scroll to position [0, 10972]
click at [828, 513] on span "Cancel" at bounding box center [835, 516] width 44 height 20
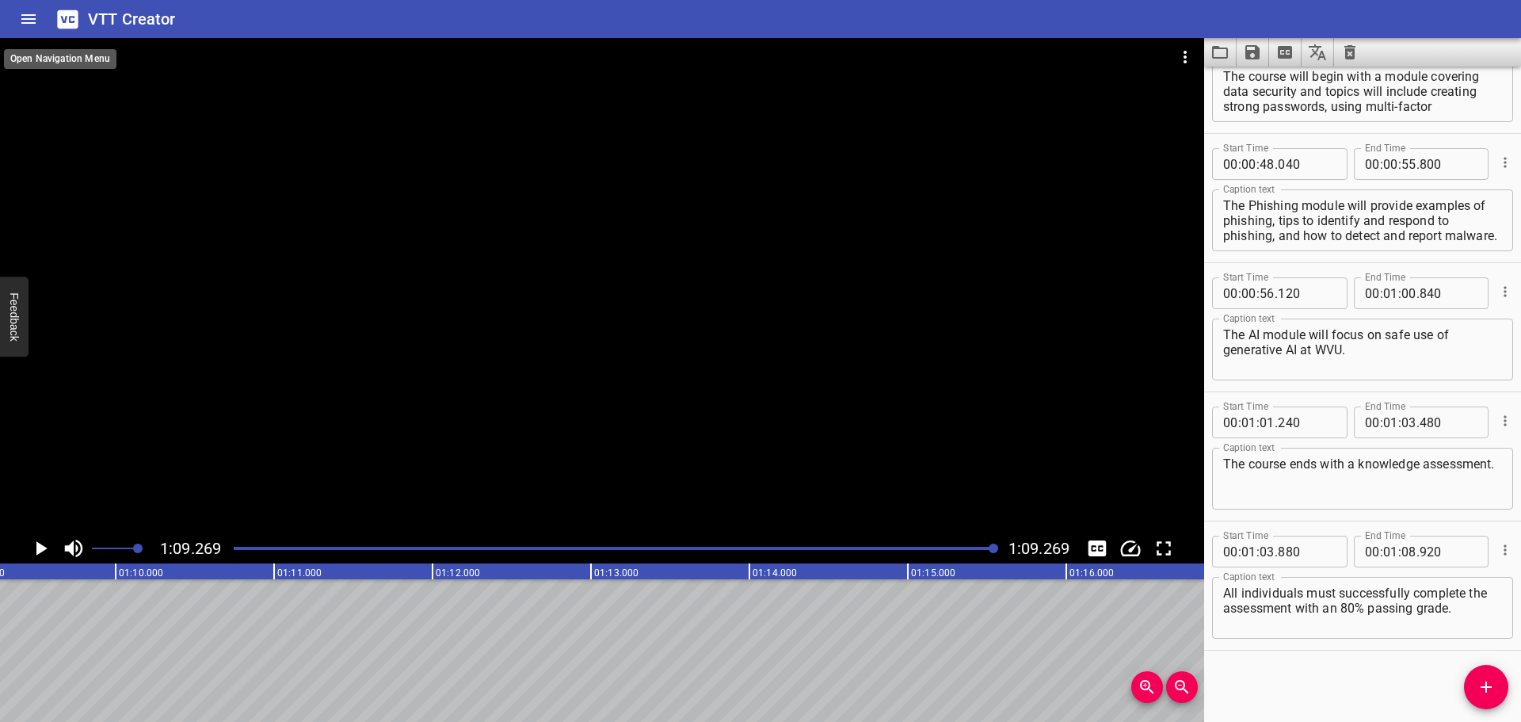
click at [25, 21] on icon "Home" at bounding box center [28, 19] width 19 height 19
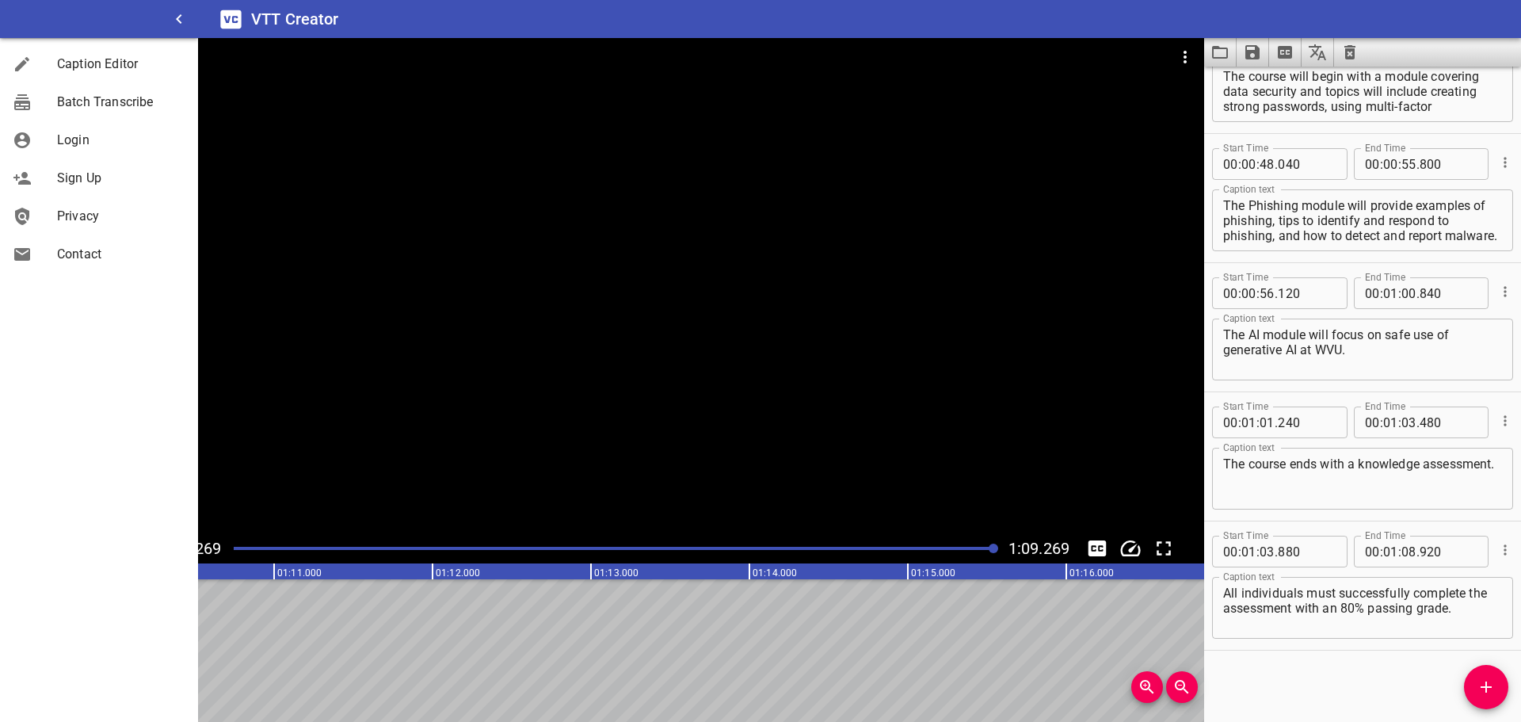
click at [261, 32] on div "VTT Creator" at bounding box center [859, 19] width 1323 height 38
click at [272, 23] on h6 "VTT Creator" at bounding box center [295, 18] width 88 height 25
click at [219, 24] on icon at bounding box center [231, 20] width 28 height 28
click at [175, 18] on icon "button" at bounding box center [178, 19] width 19 height 19
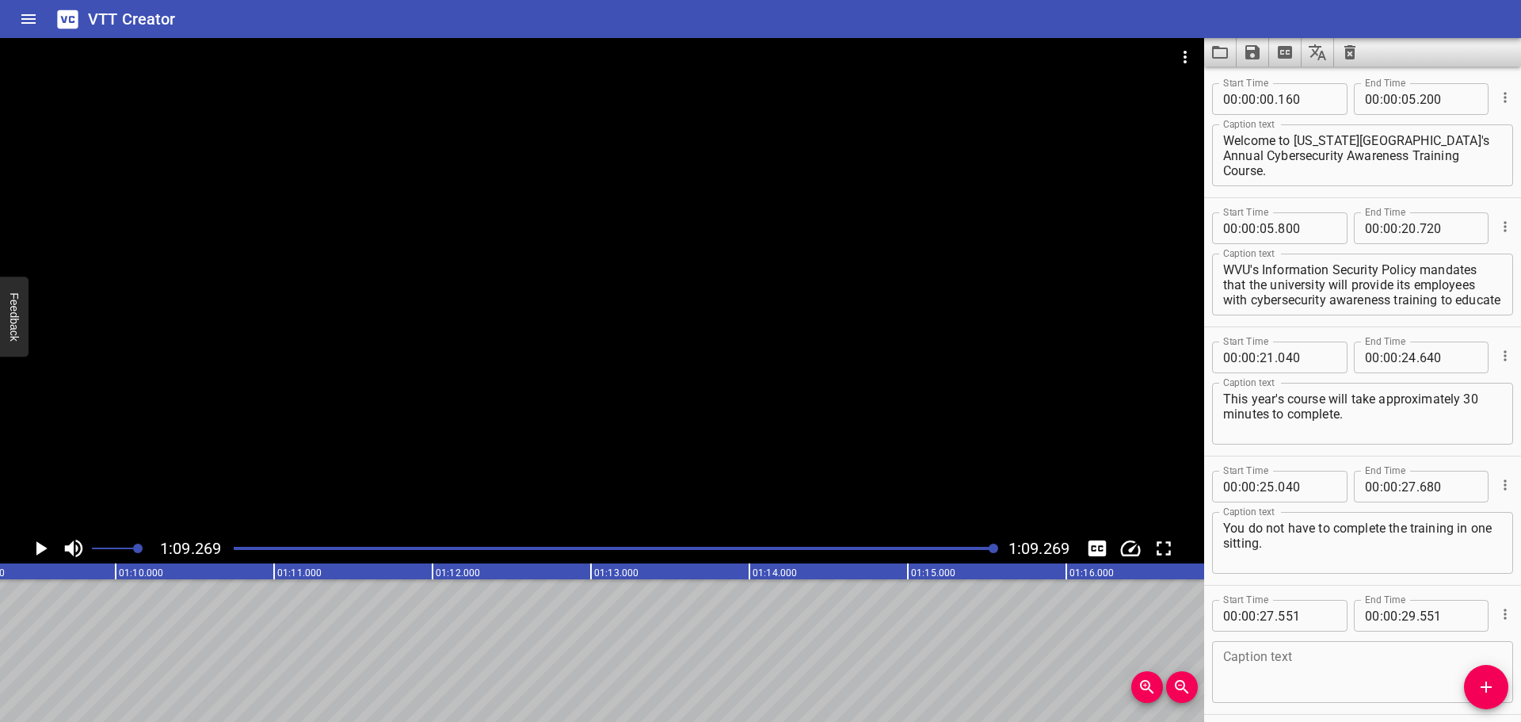
scroll to position [0, 0]
click at [18, 12] on button "Home" at bounding box center [29, 19] width 38 height 38
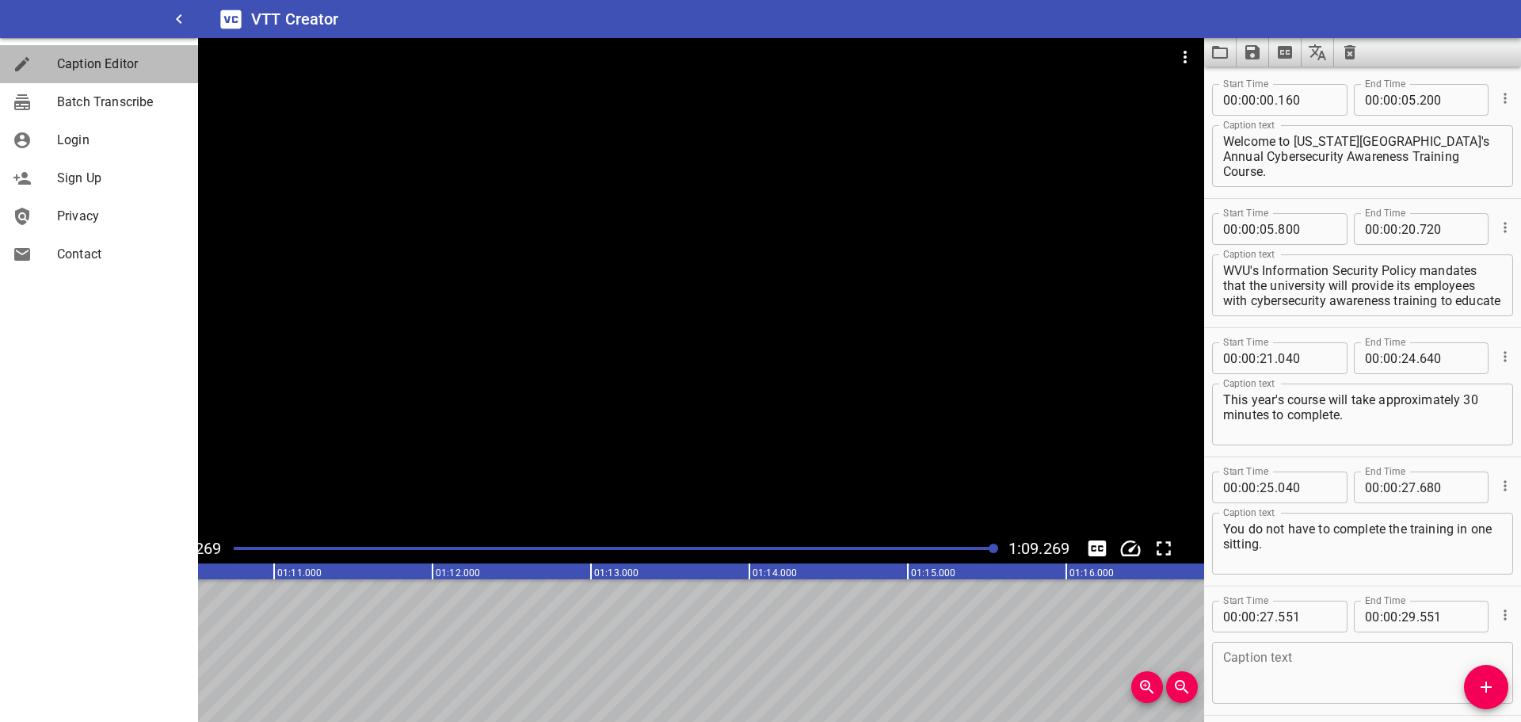
click at [79, 78] on link "Caption Editor" at bounding box center [99, 64] width 198 height 38
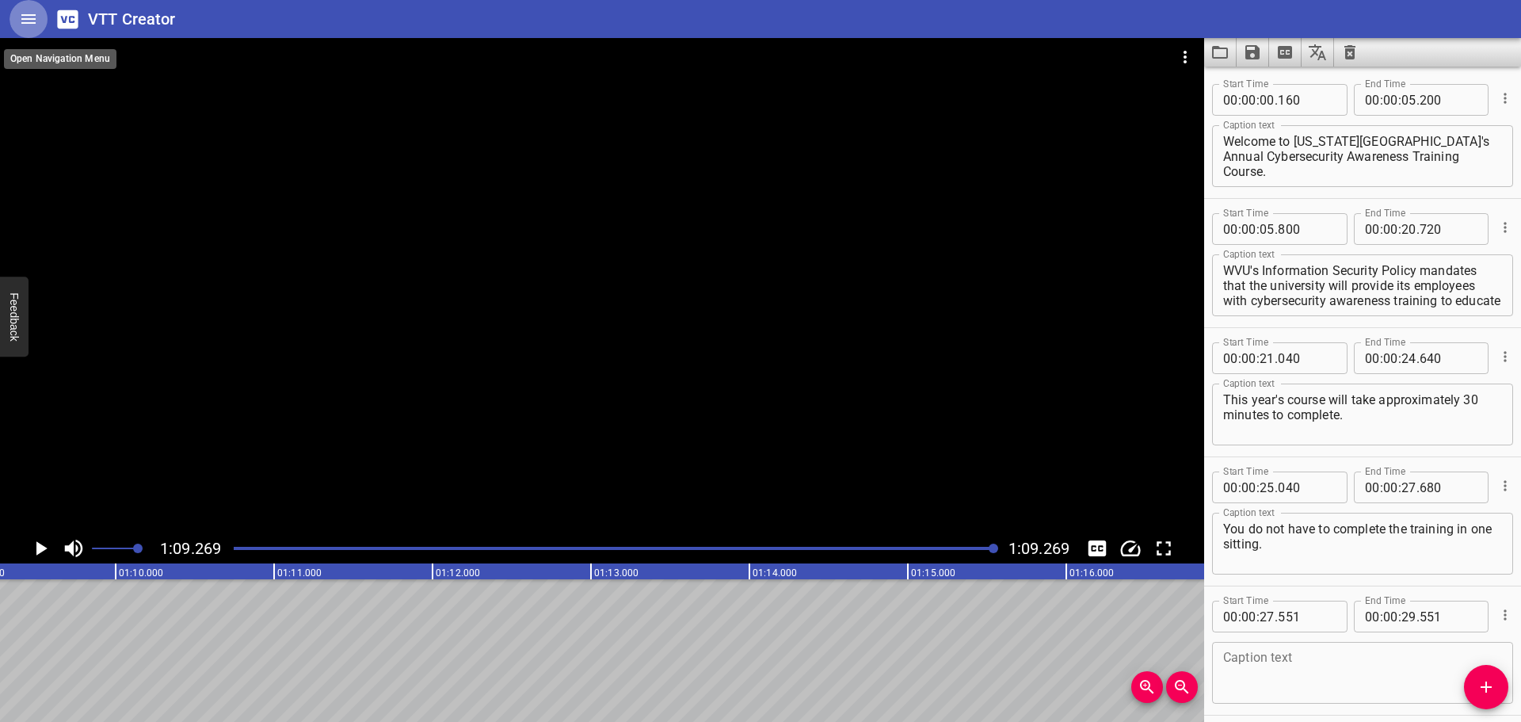
click at [25, 27] on icon "Home" at bounding box center [28, 19] width 19 height 19
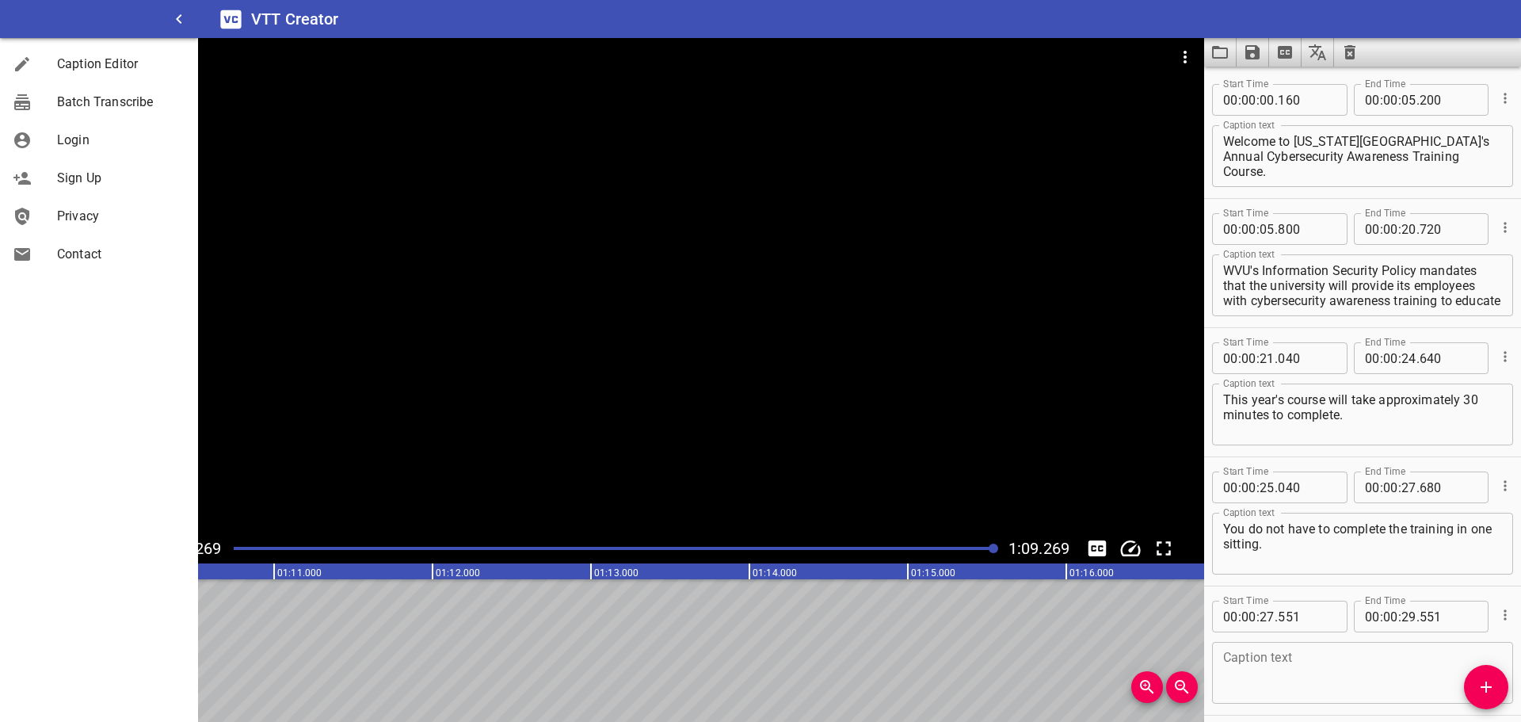
click at [268, 22] on h6 "VTT Creator" at bounding box center [295, 18] width 88 height 25
click at [259, 22] on h6 "VTT Creator" at bounding box center [295, 18] width 88 height 25
click at [1047, 140] on div at bounding box center [602, 285] width 1204 height 495
click at [1183, 59] on icon "Video Options" at bounding box center [1184, 57] width 19 height 19
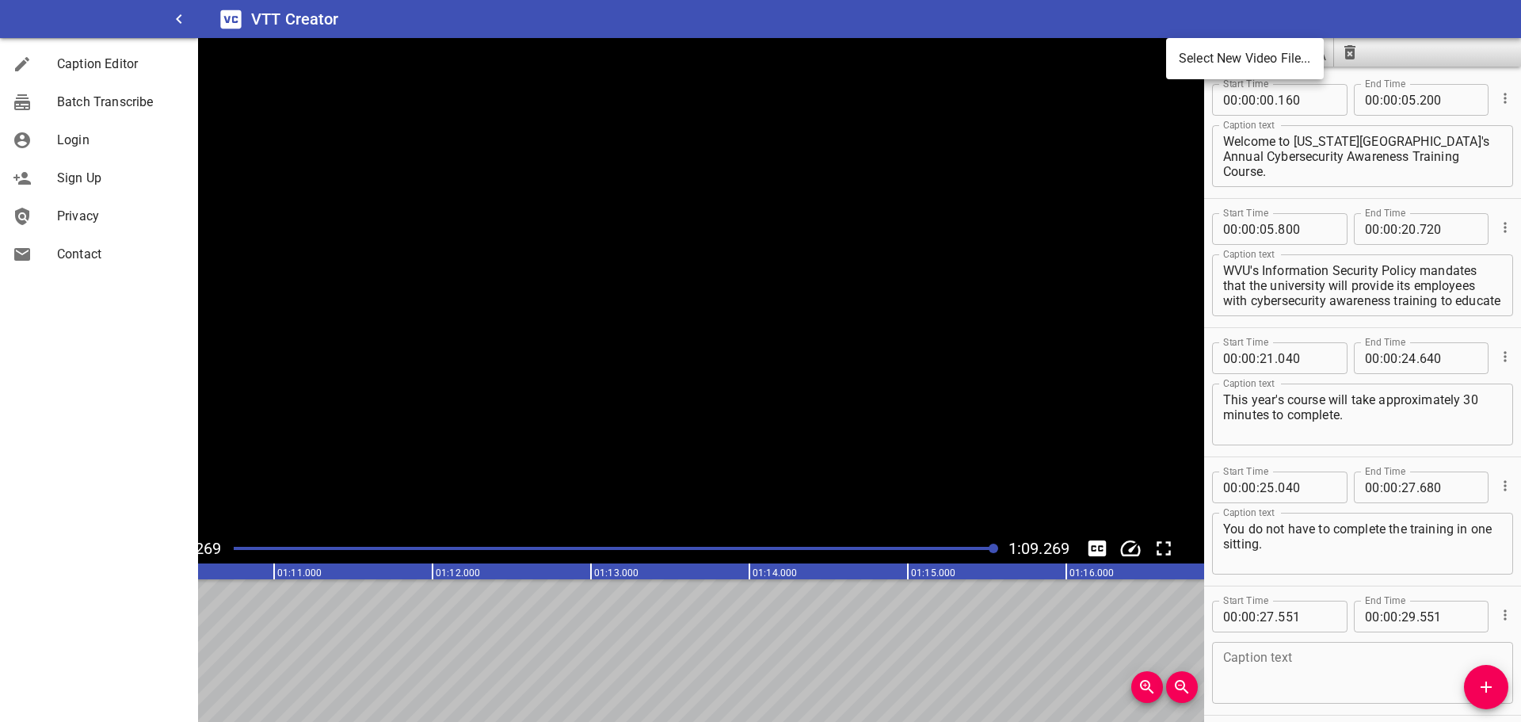
click at [1390, 25] on div at bounding box center [760, 361] width 1521 height 722
click at [1343, 58] on icon "Clear captions" at bounding box center [1349, 52] width 19 height 19
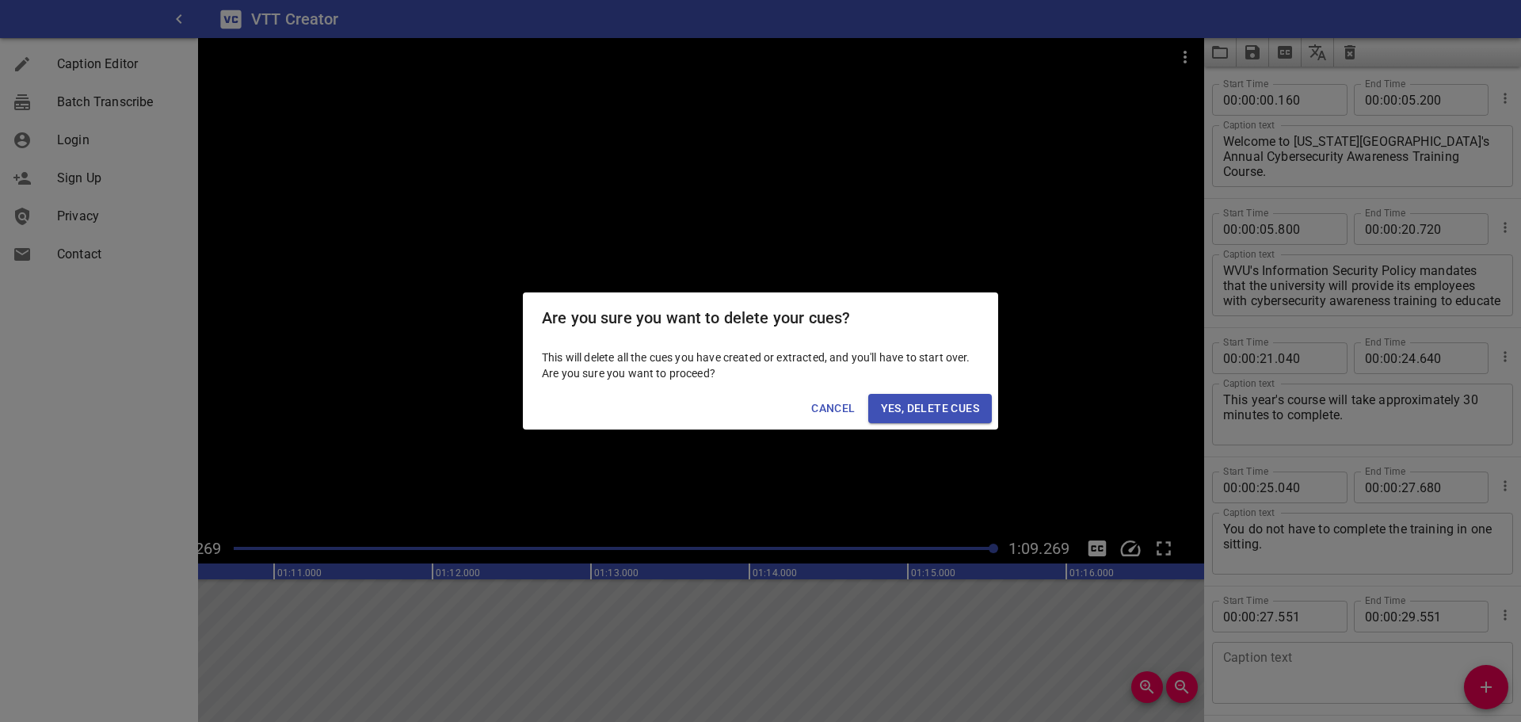
click at [927, 403] on span "Yes, Delete Cues" at bounding box center [930, 408] width 98 height 20
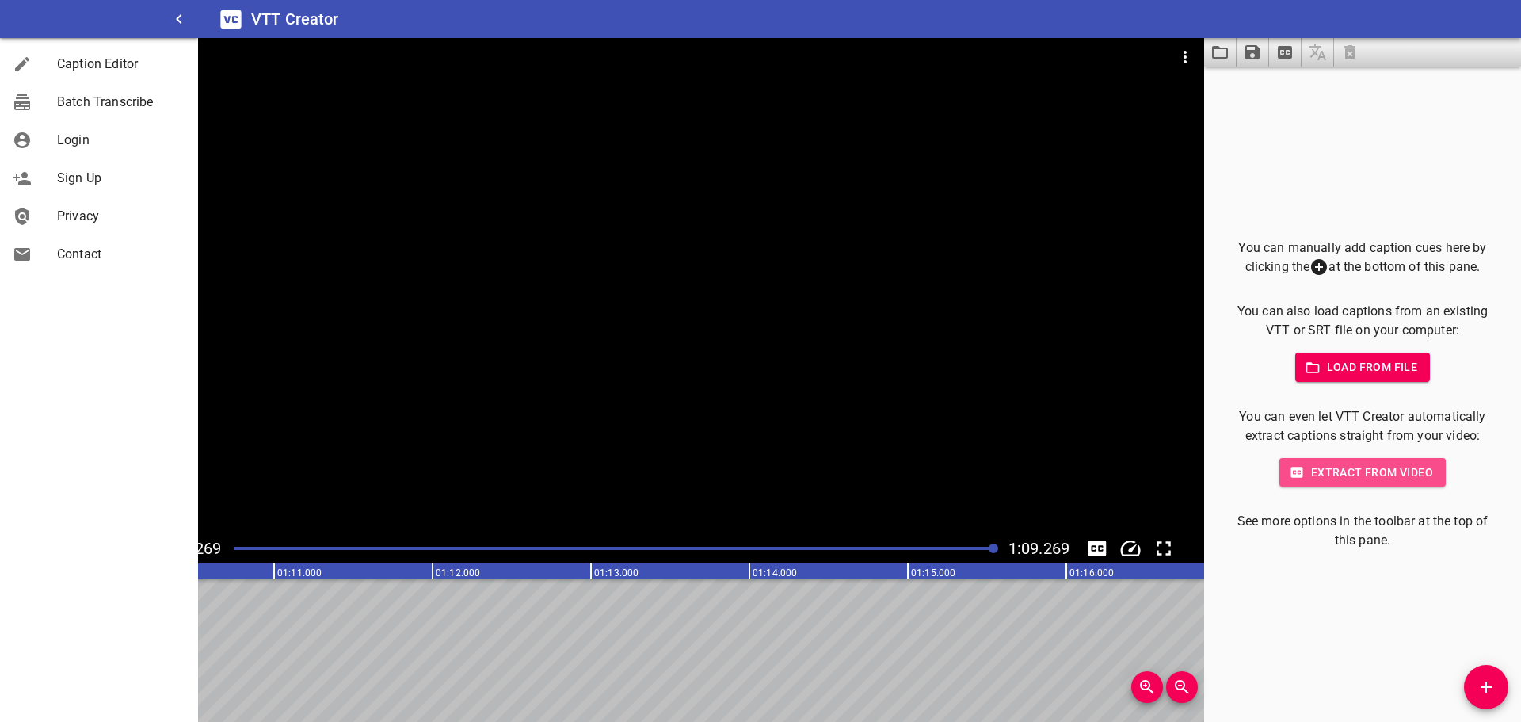
click at [1332, 466] on span "Extract from video" at bounding box center [1362, 473] width 141 height 20
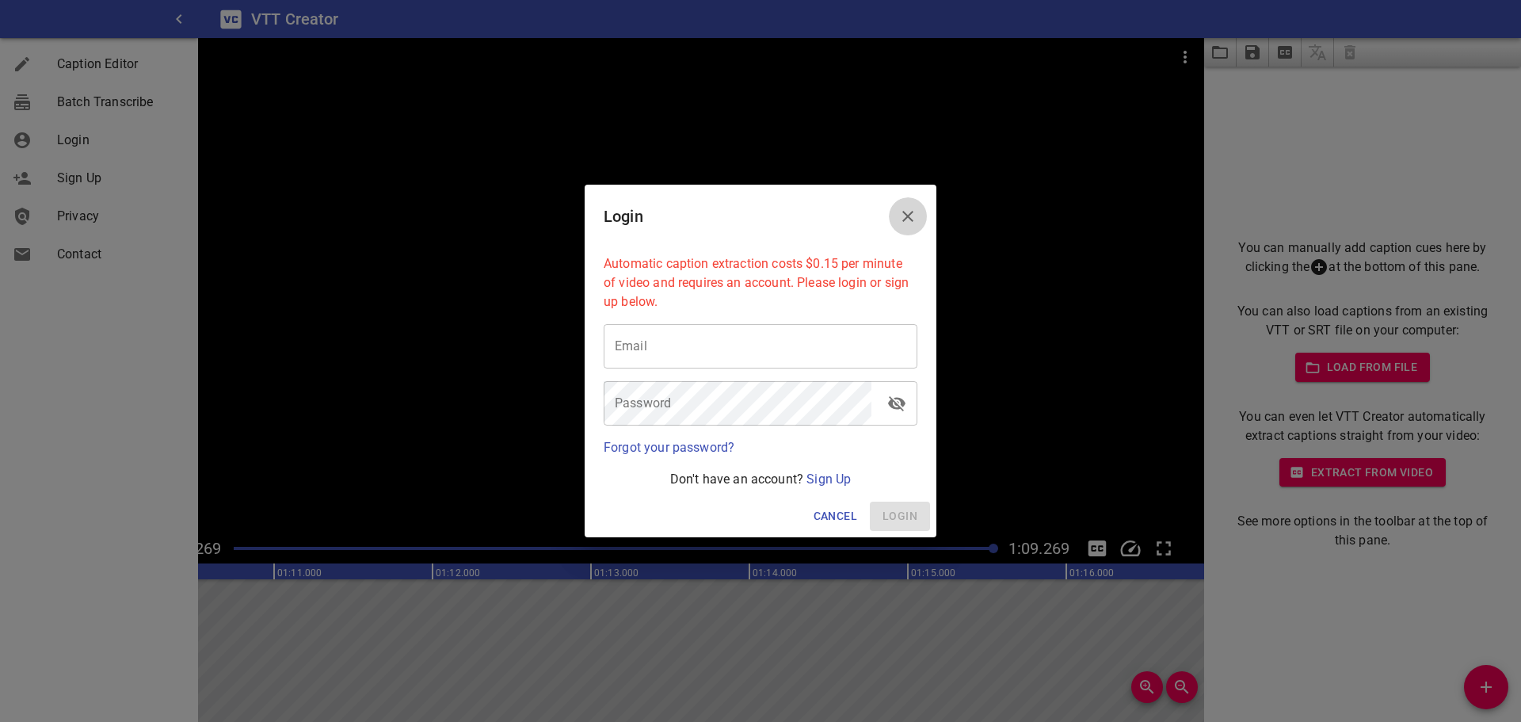
click at [906, 208] on icon "Close" at bounding box center [907, 216] width 19 height 19
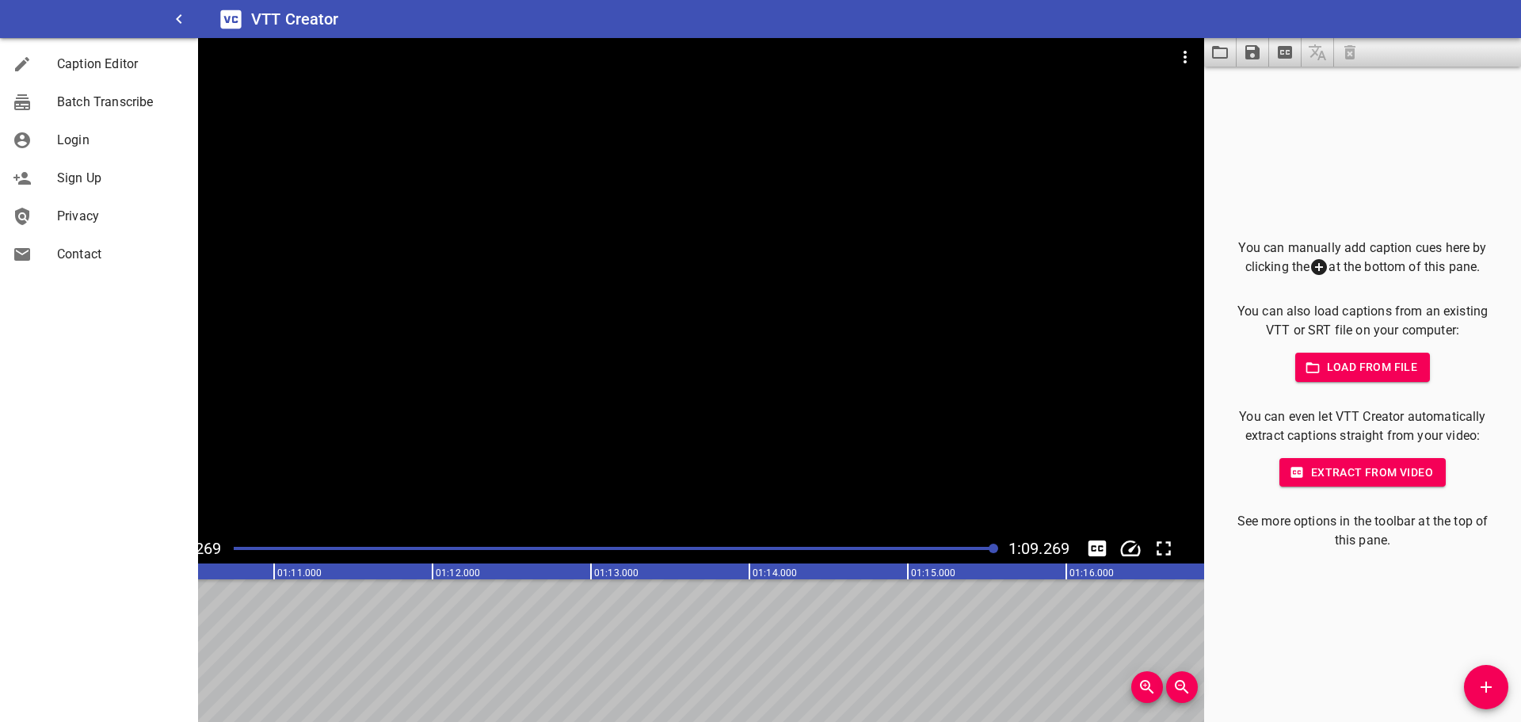
click at [410, 281] on div at bounding box center [602, 285] width 1204 height 495
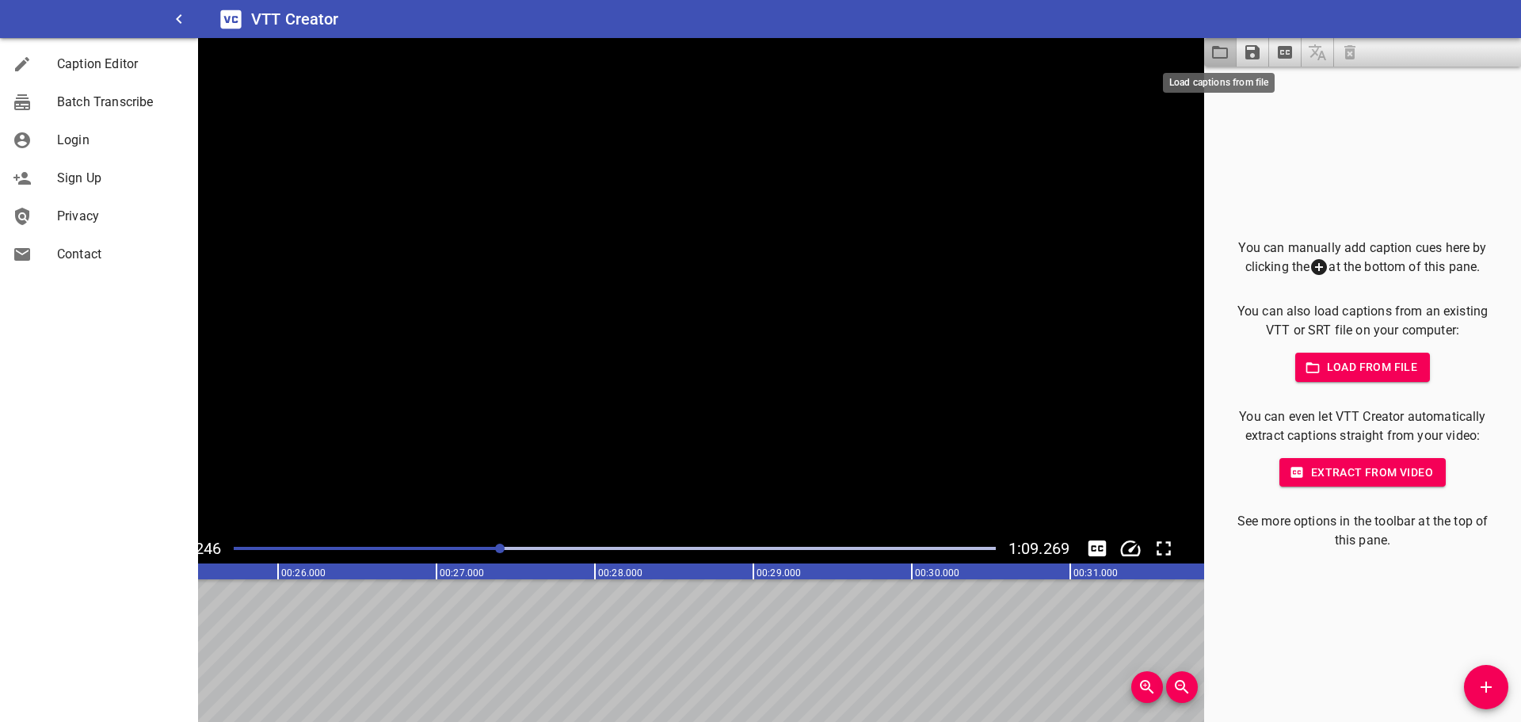
click at [1224, 53] on icon "Load captions from file" at bounding box center [1219, 52] width 19 height 19
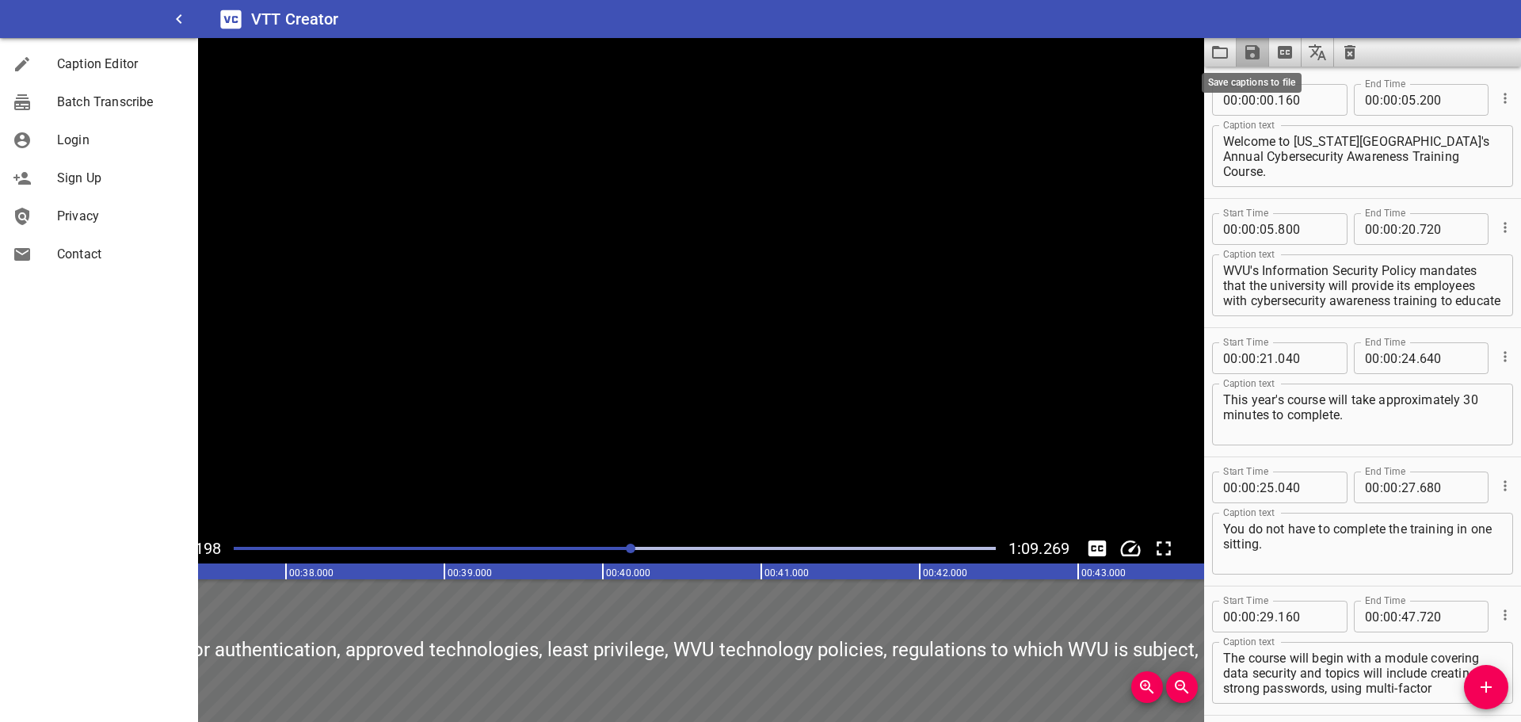
click at [1247, 58] on icon "Save captions to file" at bounding box center [1252, 52] width 14 height 14
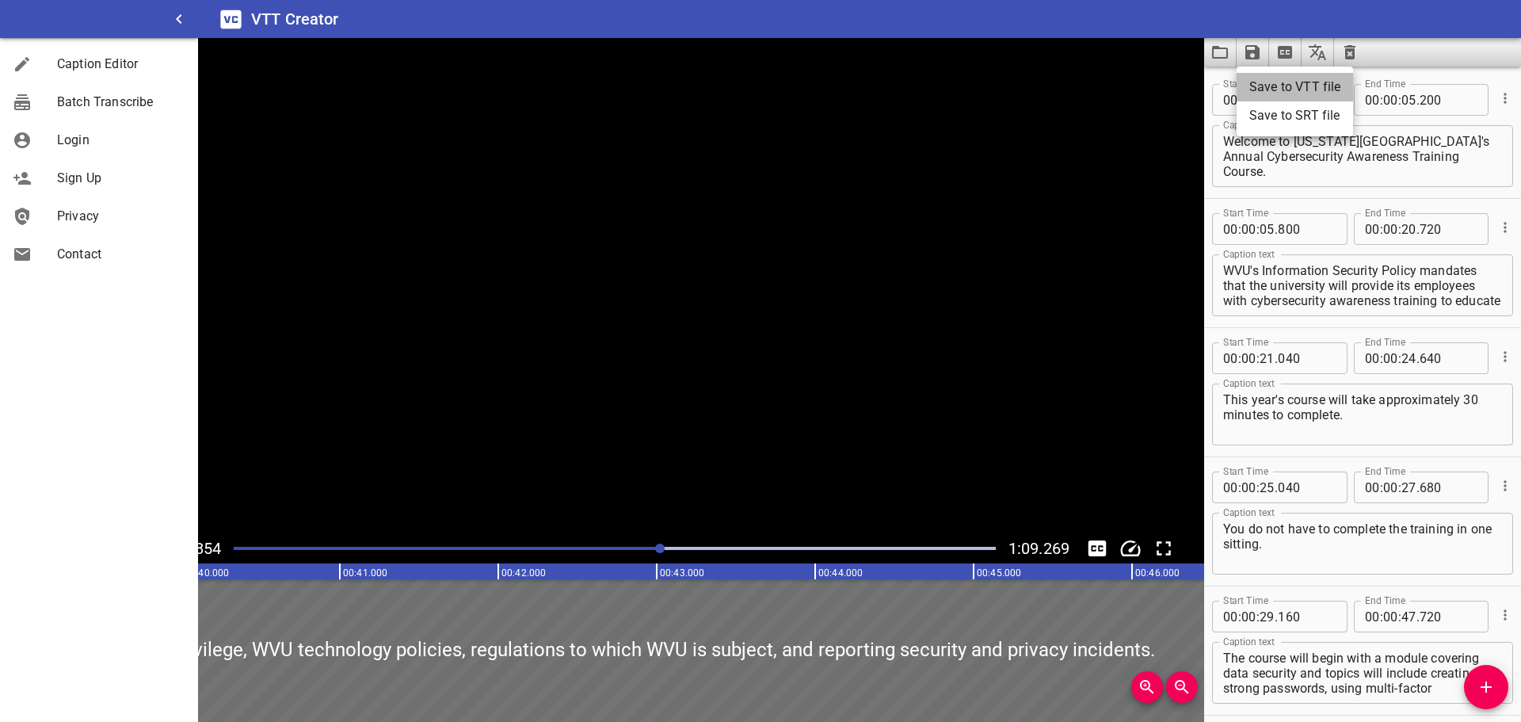
click at [1264, 89] on li "Save to VTT file" at bounding box center [1294, 87] width 116 height 29
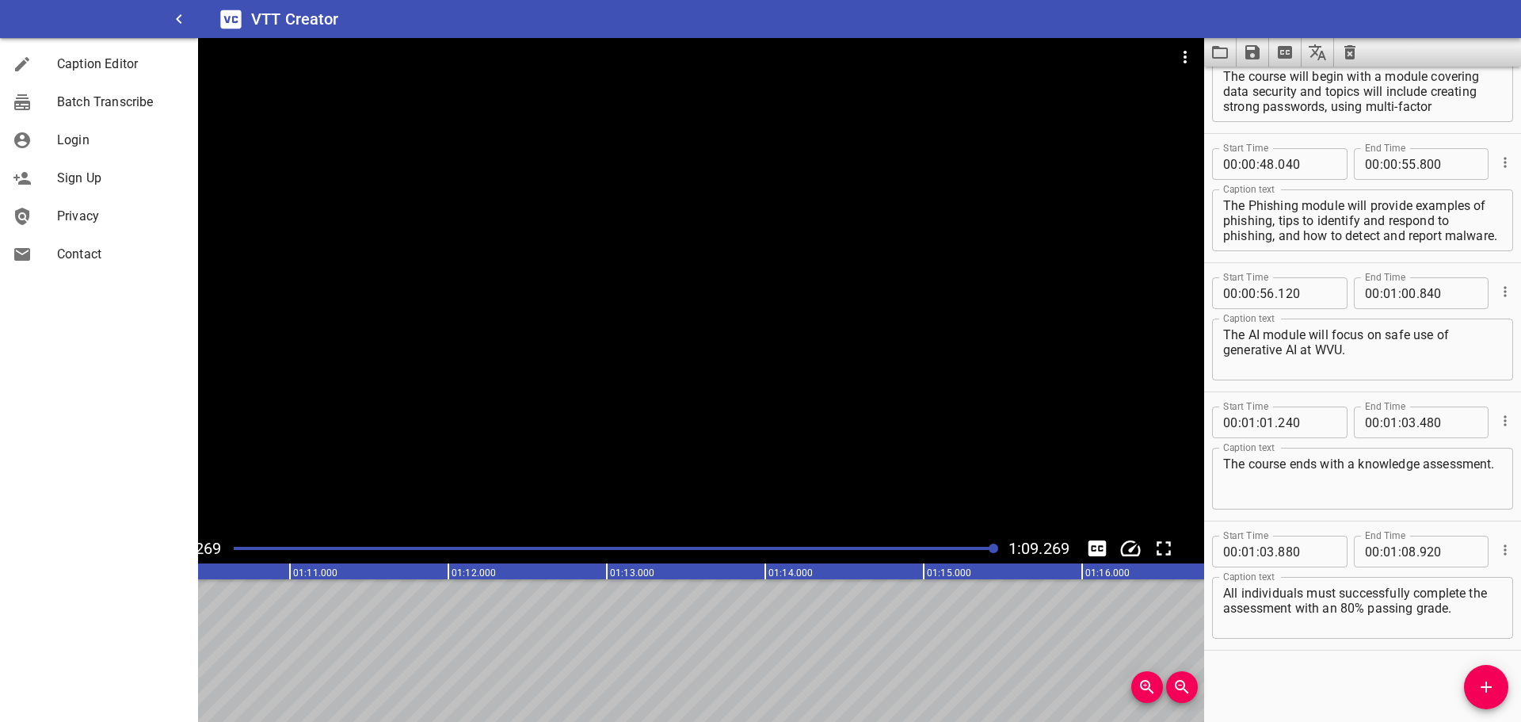
scroll to position [0, 10972]
click at [98, 167] on div "Sign Up" at bounding box center [99, 178] width 198 height 38
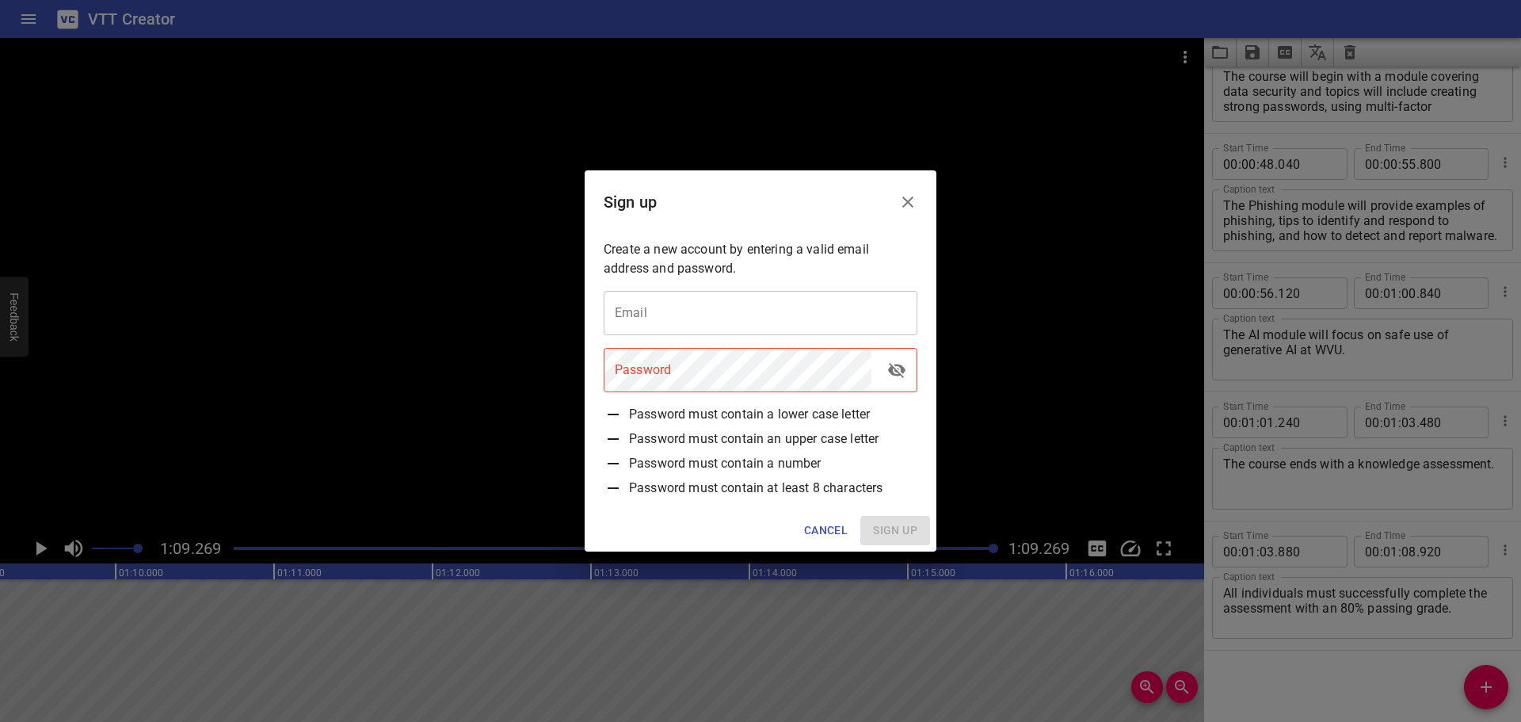
click at [905, 199] on icon "Close" at bounding box center [907, 201] width 11 height 11
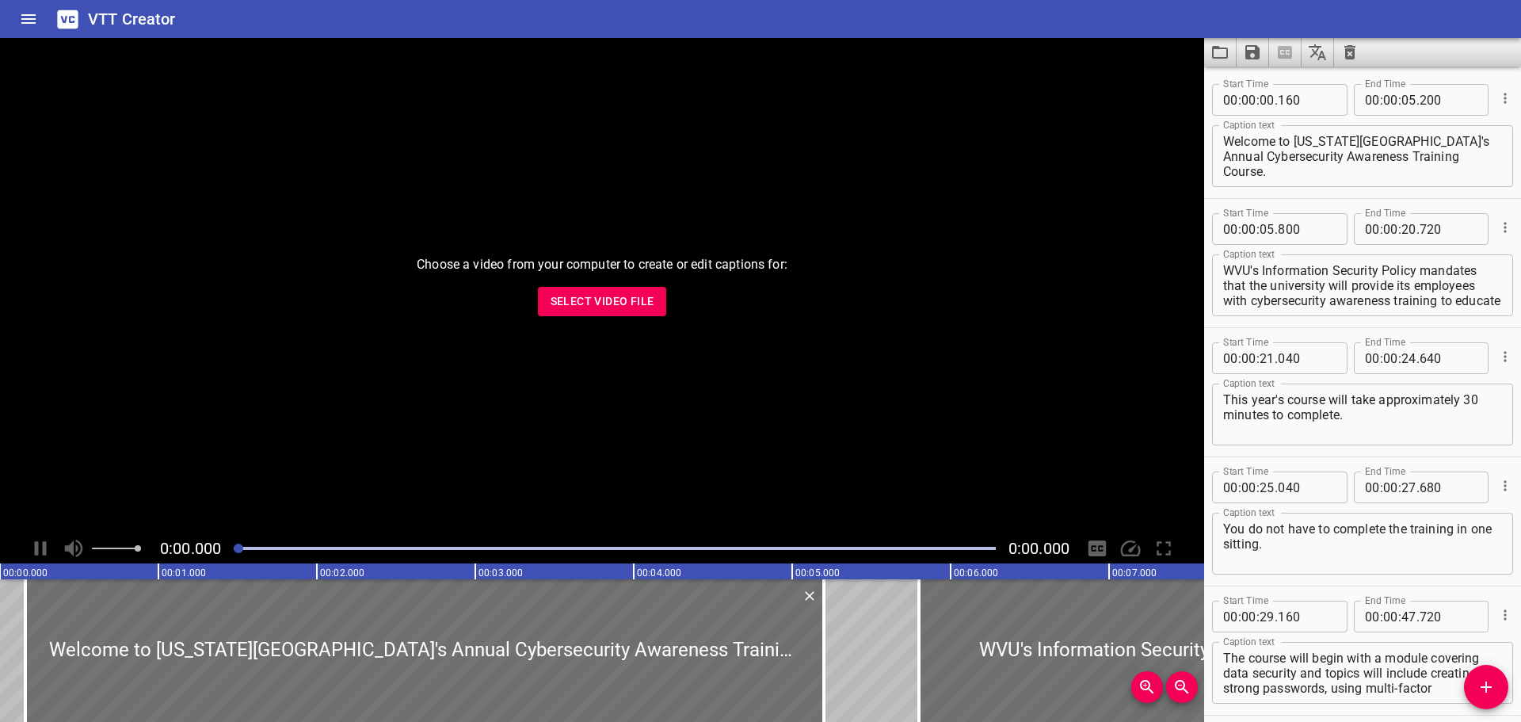
scroll to position [581, 0]
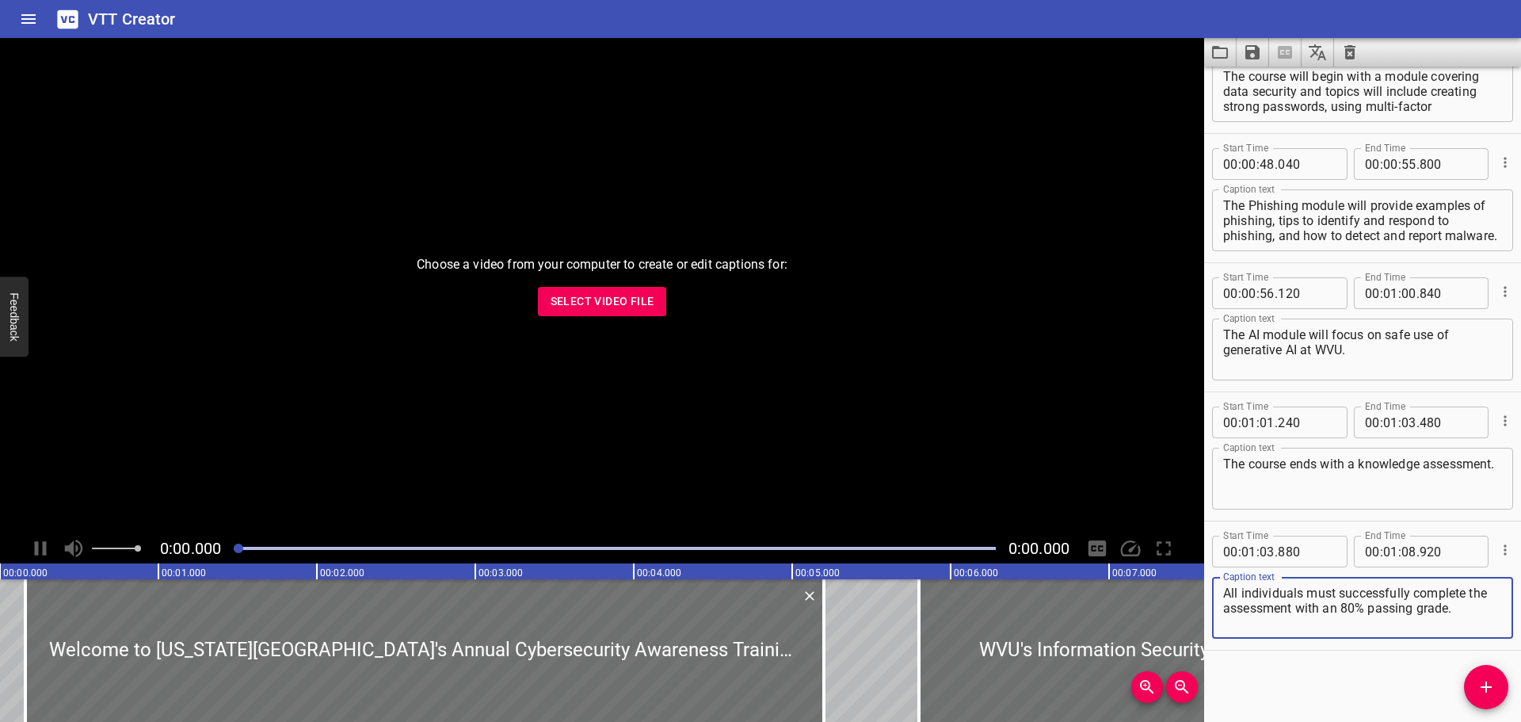
click at [391, 544] on div at bounding box center [614, 548] width 781 height 22
click at [346, 611] on div at bounding box center [424, 650] width 798 height 143
click at [362, 581] on div at bounding box center [424, 650] width 798 height 143
drag, startPoint x: 399, startPoint y: 539, endPoint x: 391, endPoint y: 546, distance: 11.2
click at [391, 546] on div at bounding box center [614, 548] width 781 height 22
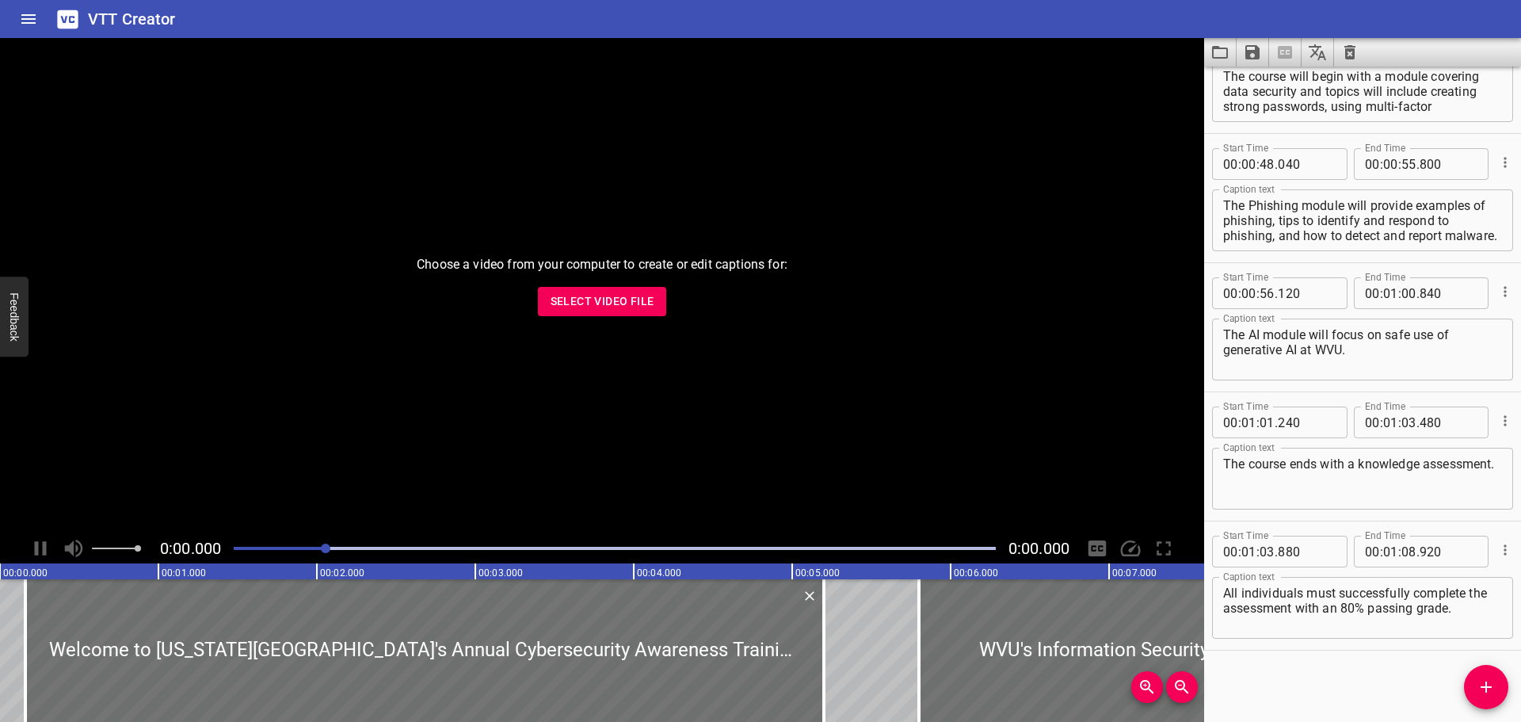
click at [327, 547] on div at bounding box center [326, 548] width 10 height 10
click at [318, 539] on div at bounding box center [614, 548] width 781 height 22
click at [21, 548] on div "0:00.000 0:00.000" at bounding box center [602, 548] width 1204 height 30
click at [48, 546] on div "0:00.000 0:00.000" at bounding box center [602, 548] width 1204 height 30
click at [64, 325] on div "Choose a video from your computer to create or edit captions for: Select Video …" at bounding box center [602, 285] width 1204 height 495
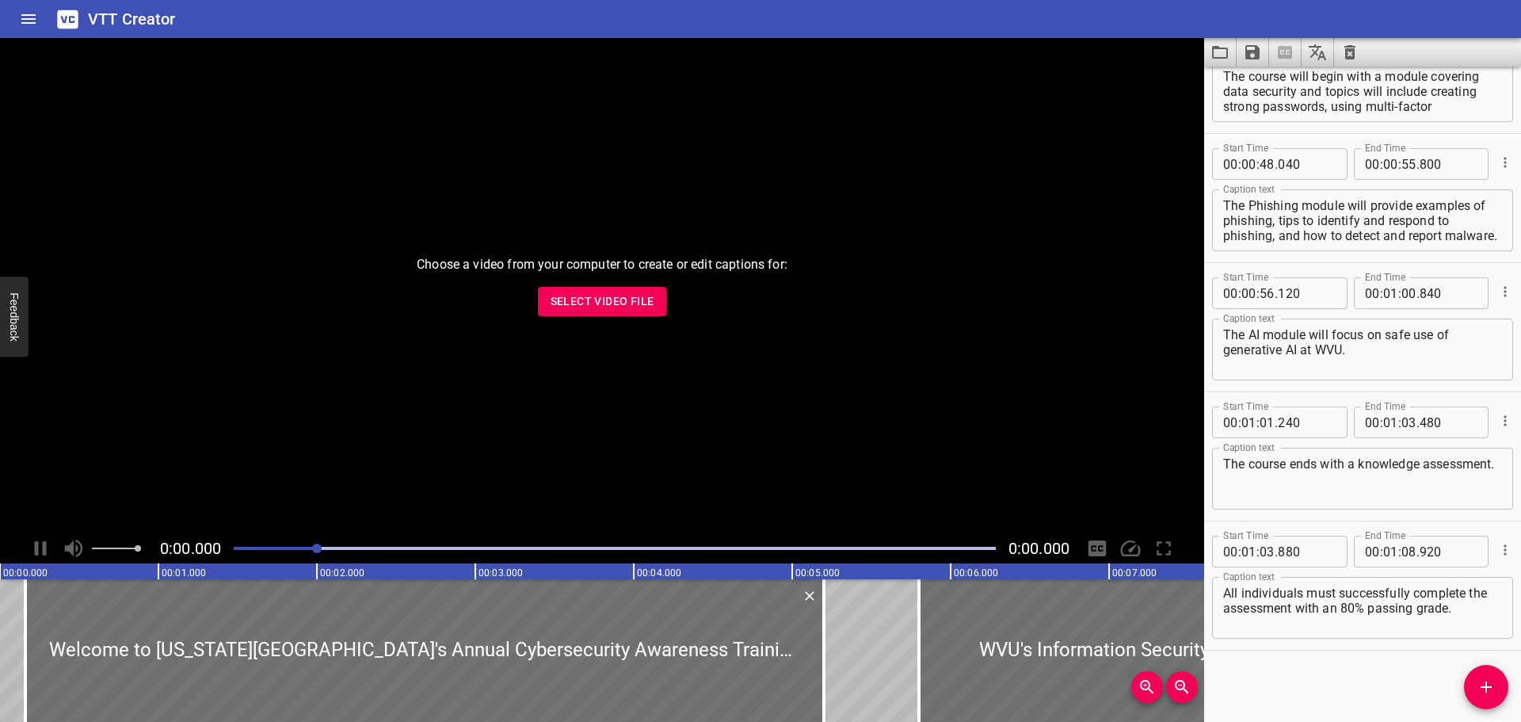
click at [589, 283] on div "Choose a video from your computer to create or edit captions for: Select Video …" at bounding box center [602, 285] width 1204 height 495
click at [868, 447] on div "Choose a video from your computer to create or edit captions for: Select Video …" at bounding box center [602, 285] width 1204 height 495
click at [1348, 51] on icon "Clear captions" at bounding box center [1349, 52] width 11 height 14
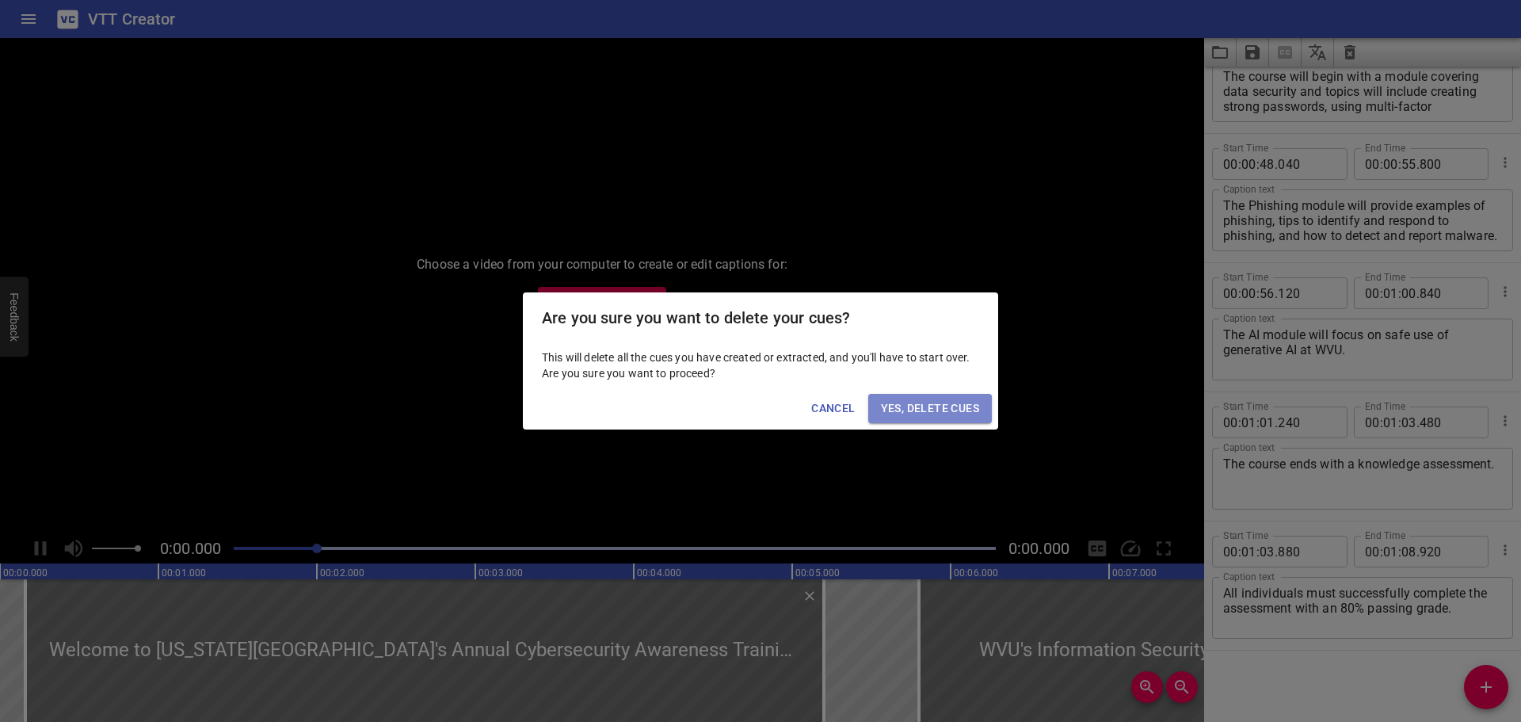
click at [966, 413] on span "Yes, Delete Cues" at bounding box center [930, 408] width 98 height 20
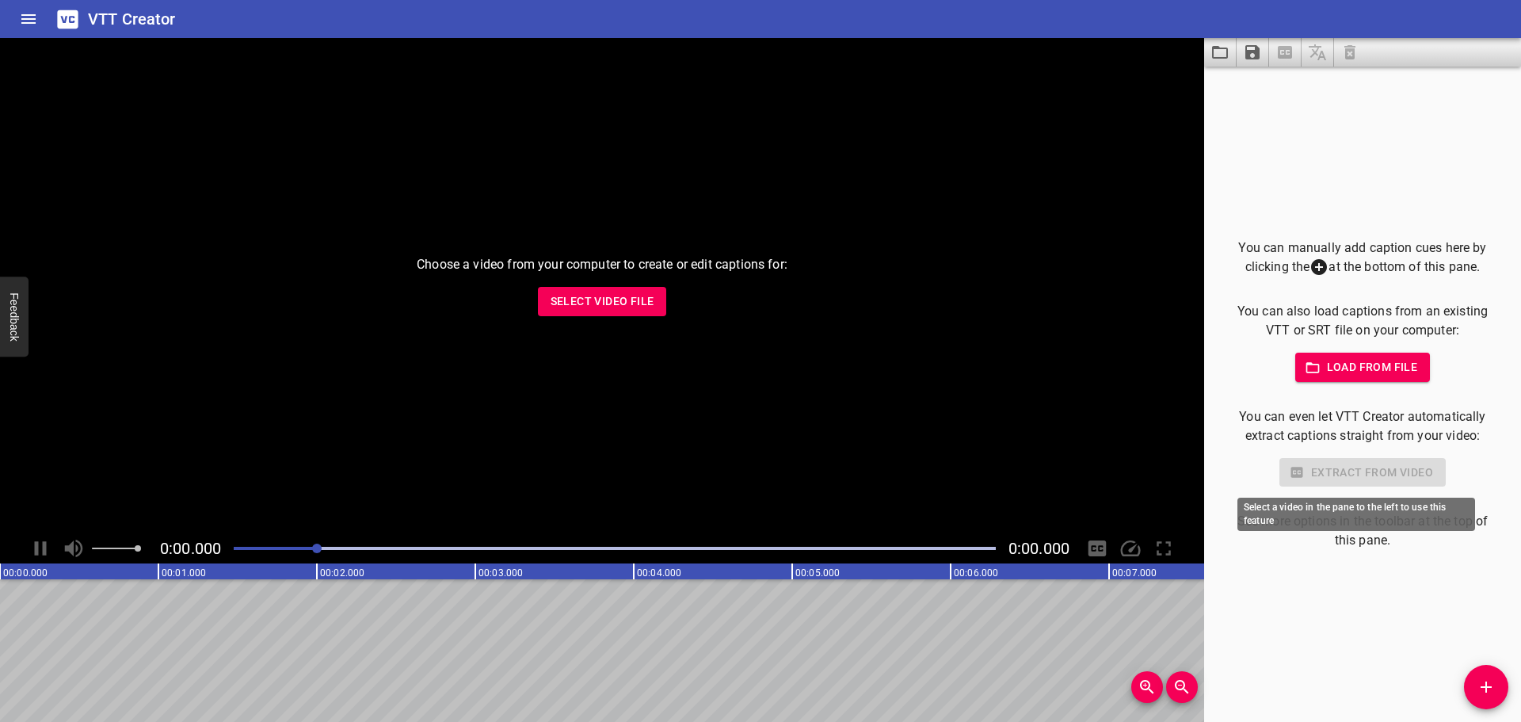
click at [1302, 474] on div "Extract from video" at bounding box center [1362, 472] width 266 height 29
click at [1302, 473] on div "Extract from video" at bounding box center [1362, 472] width 266 height 29
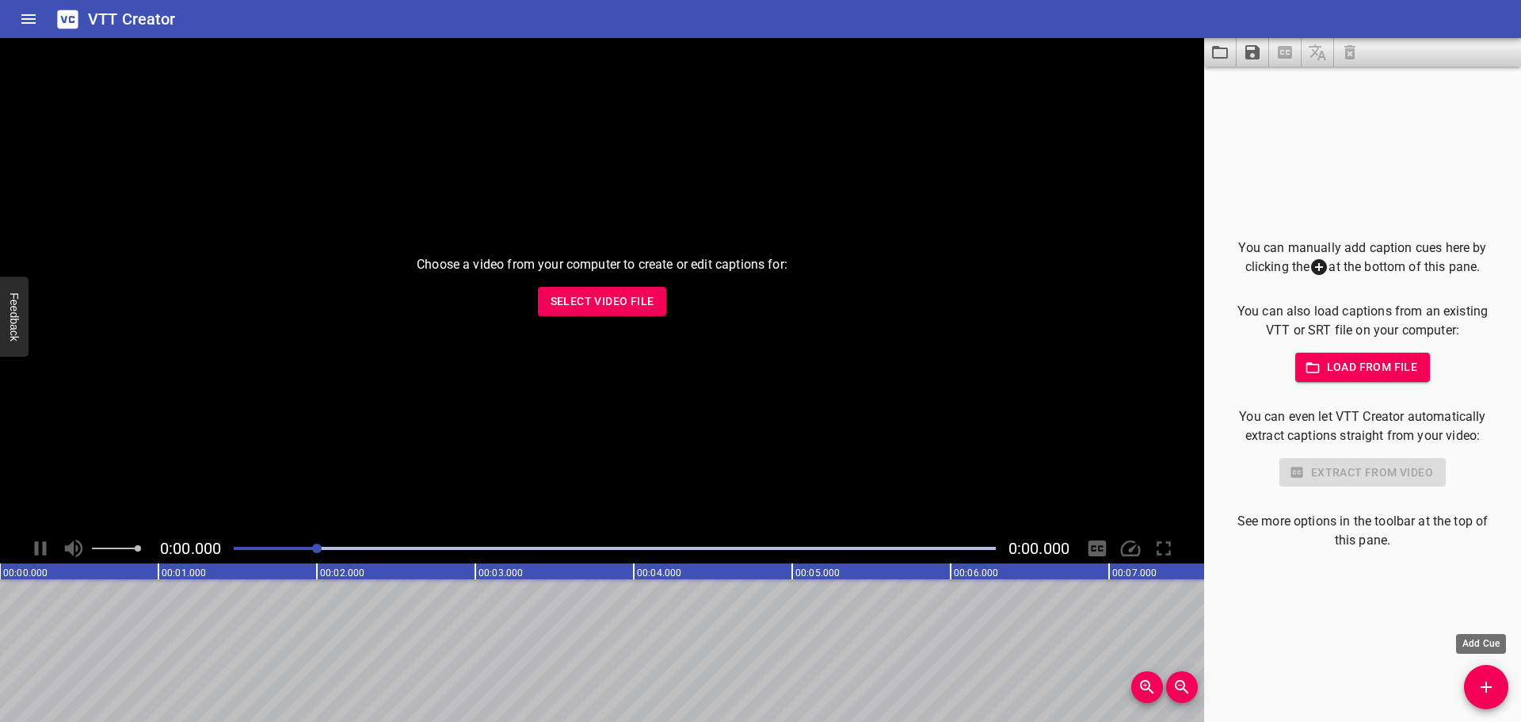
click at [1477, 680] on icon "Add Cue" at bounding box center [1485, 686] width 19 height 19
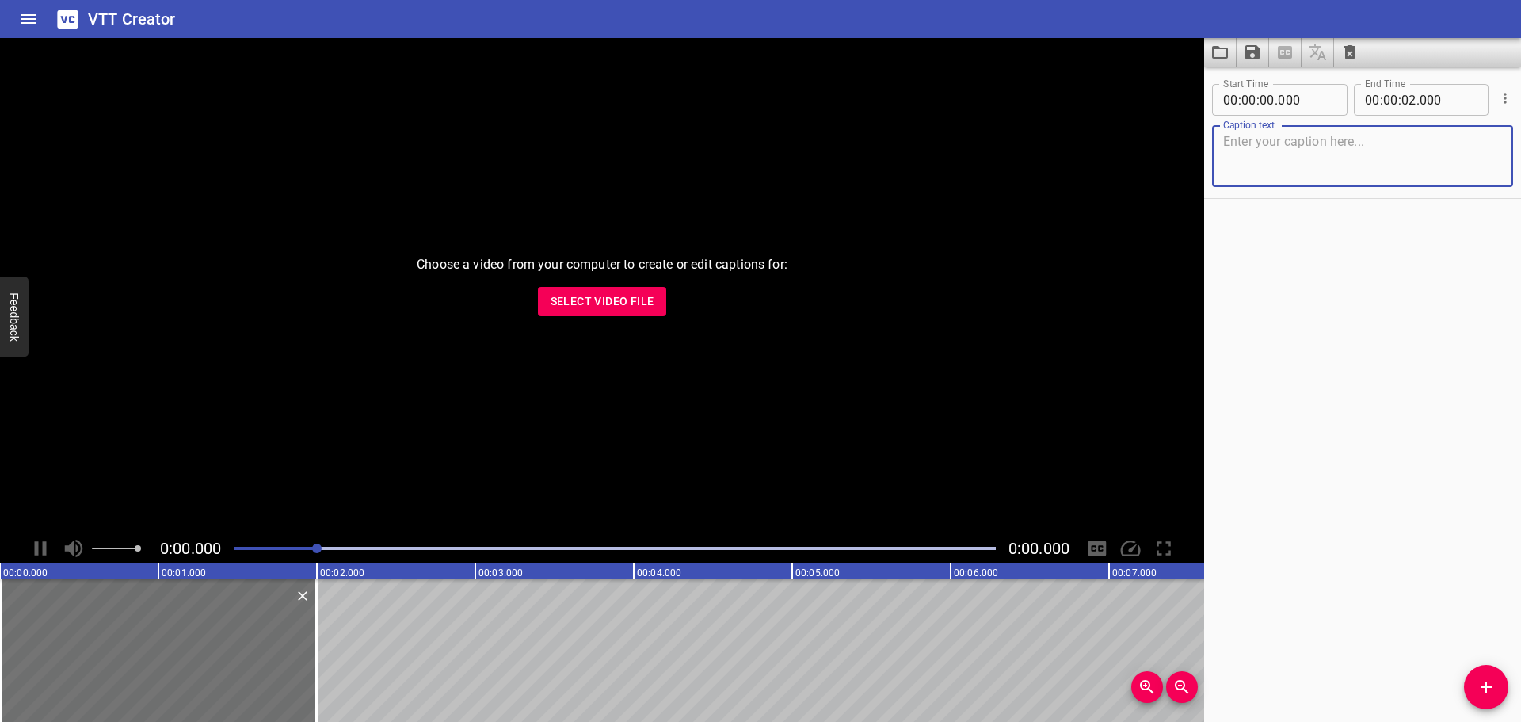
click at [1346, 54] on icon "Clear captions" at bounding box center [1349, 52] width 11 height 14
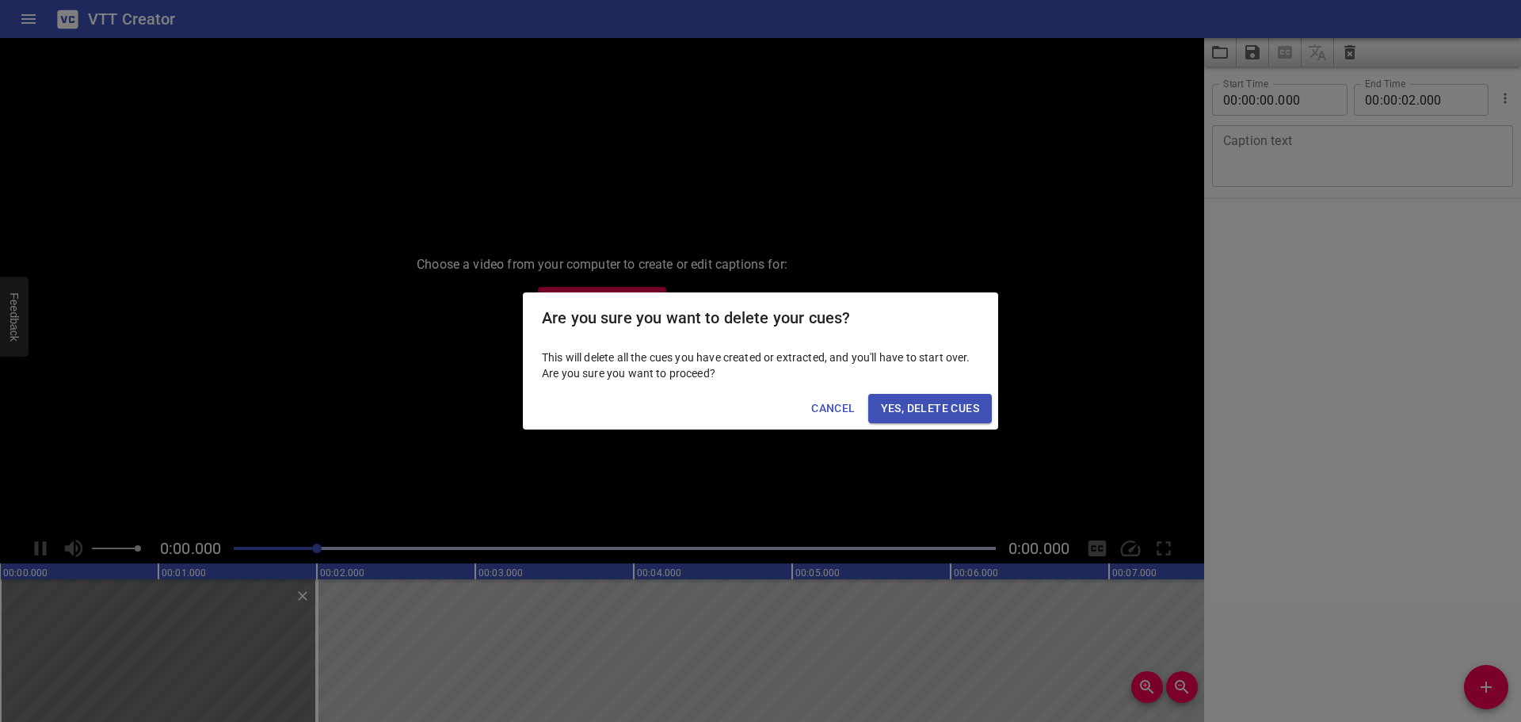
click at [902, 413] on span "Yes, Delete Cues" at bounding box center [930, 408] width 98 height 20
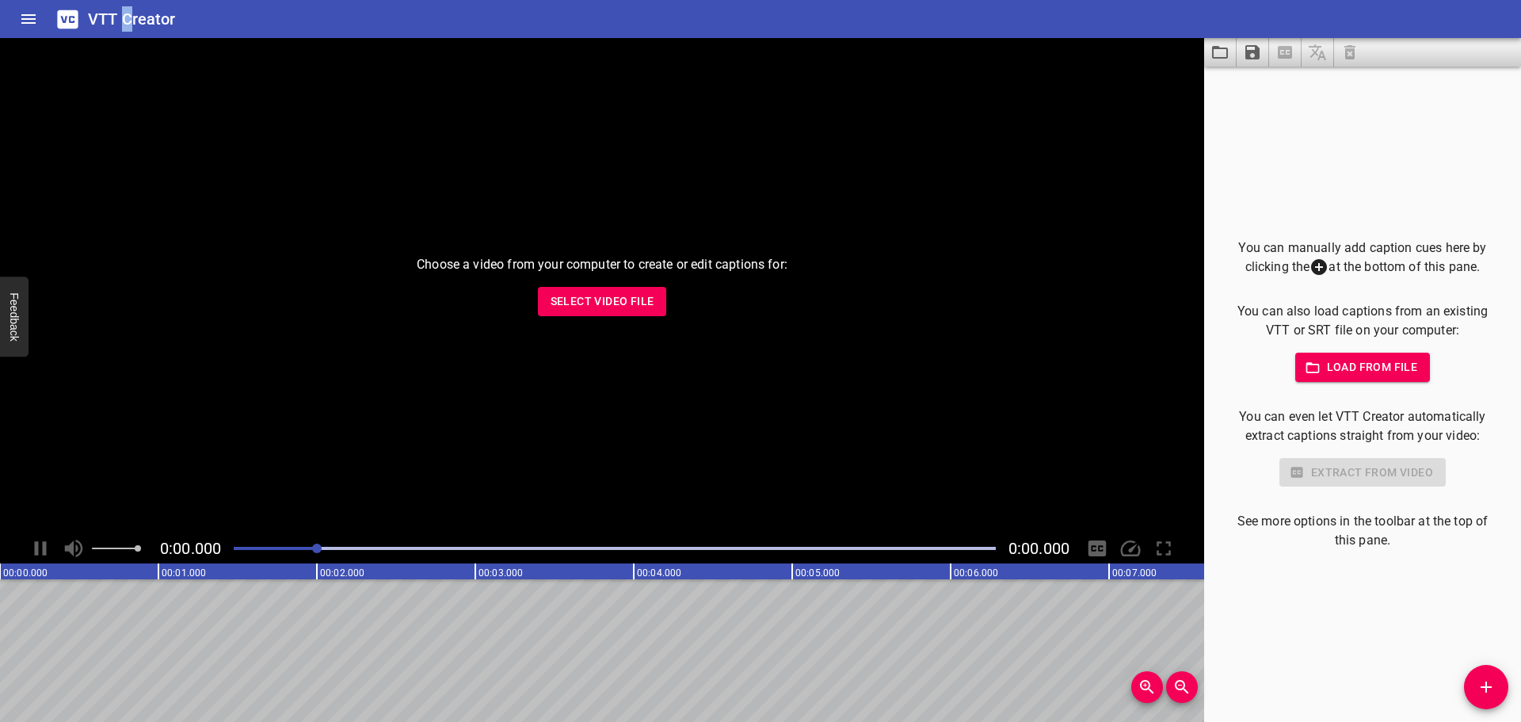
drag, startPoint x: 128, startPoint y: 25, endPoint x: 112, endPoint y: 28, distance: 16.0
click at [126, 25] on h6 "VTT Creator" at bounding box center [132, 18] width 88 height 25
click at [65, 29] on icon at bounding box center [68, 20] width 28 height 28
click at [24, 6] on button "Home" at bounding box center [29, 19] width 38 height 38
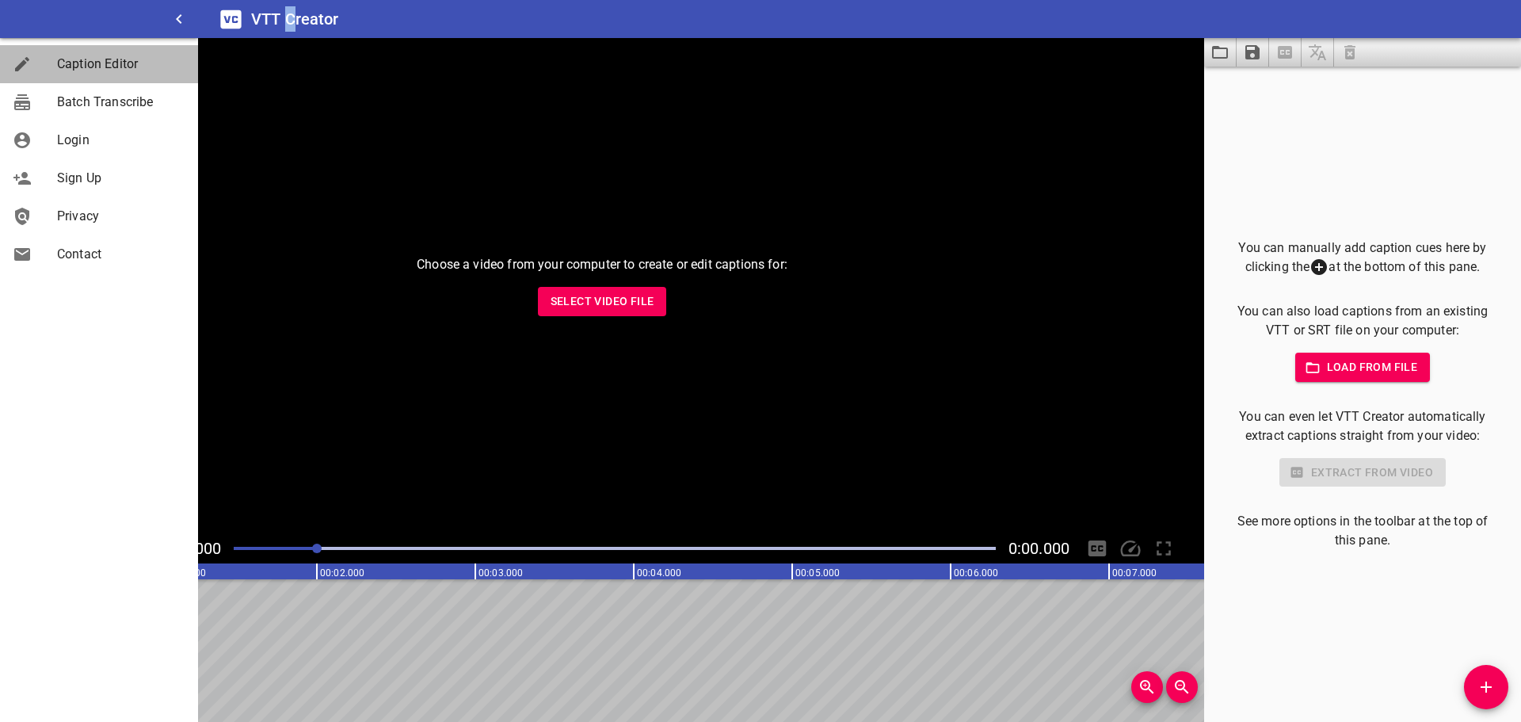
click at [68, 66] on span "Caption Editor" at bounding box center [121, 64] width 128 height 19
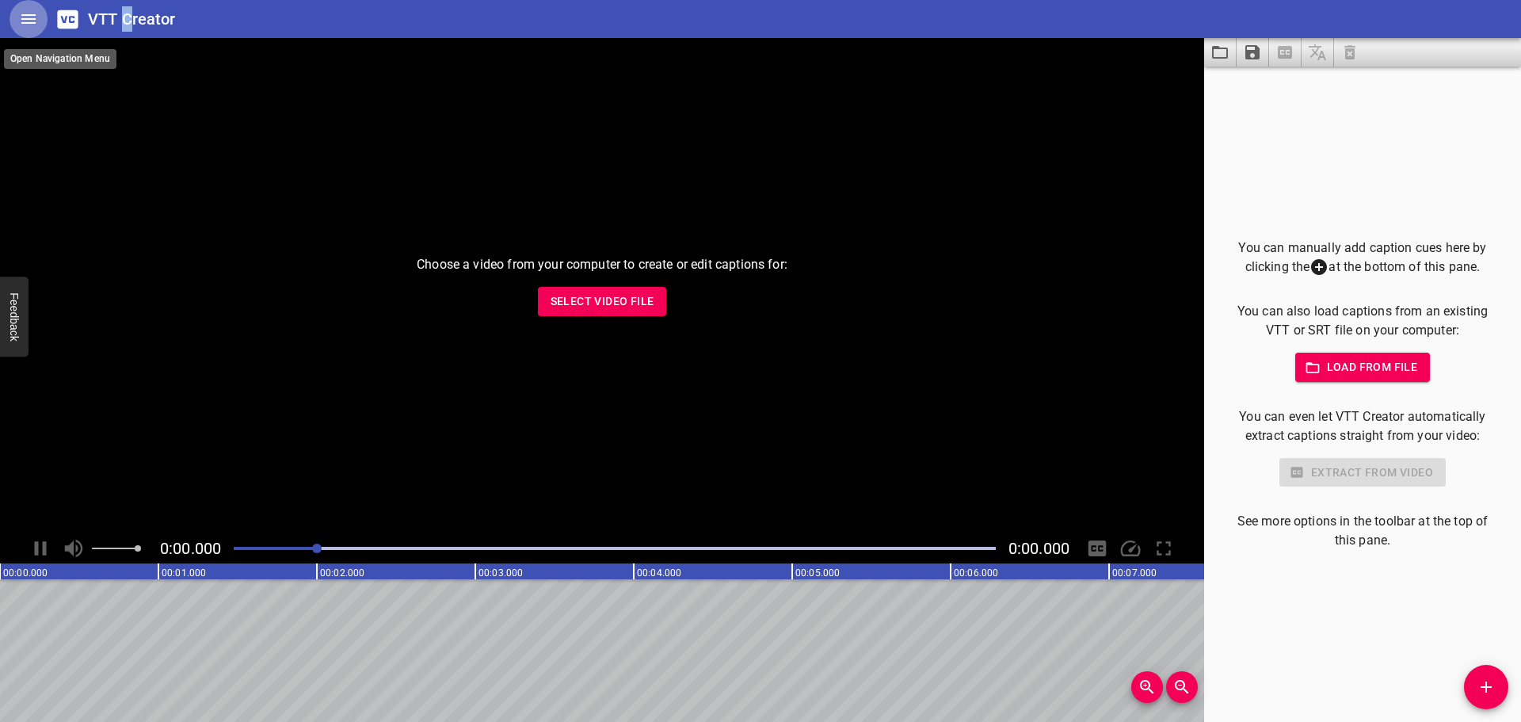
click at [14, 19] on button "Home" at bounding box center [29, 19] width 38 height 38
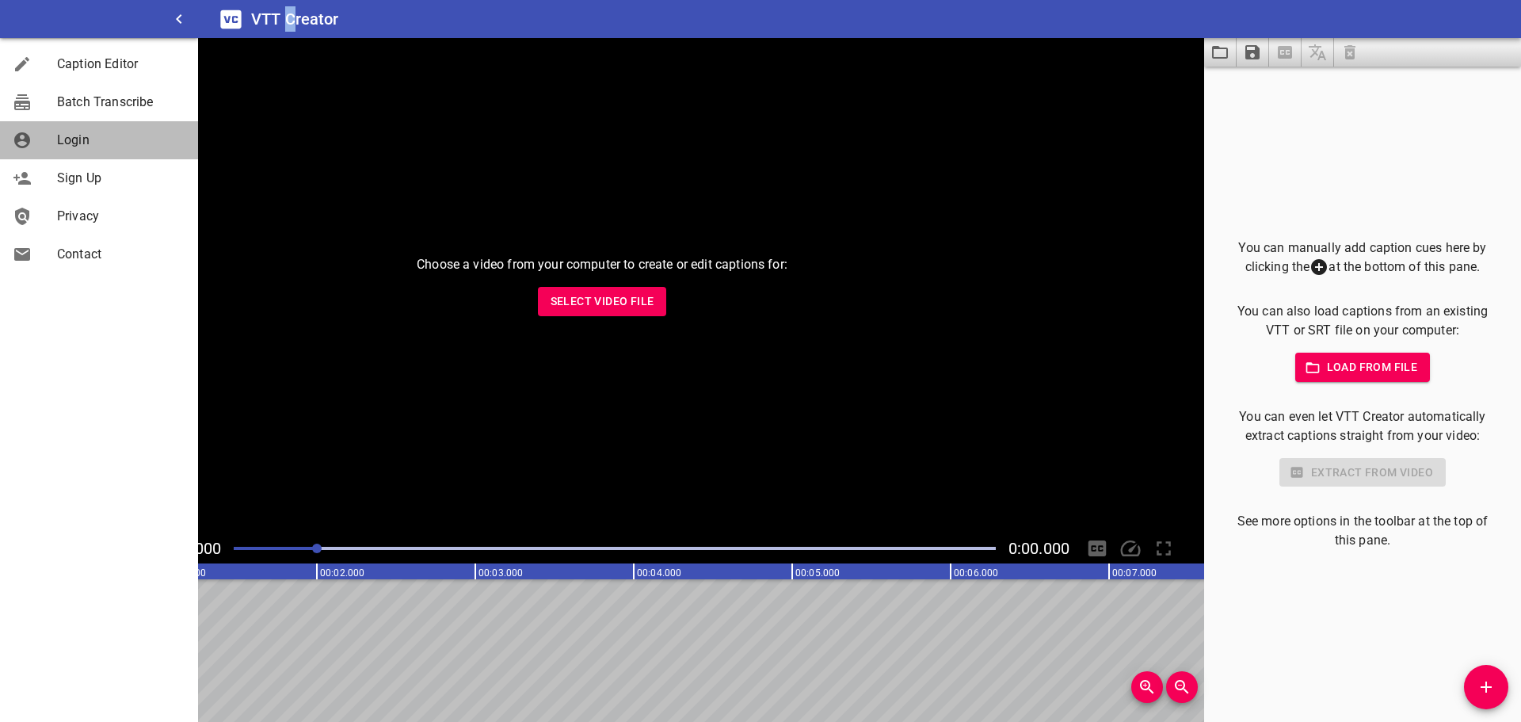
click at [83, 147] on span "Login" at bounding box center [121, 140] width 128 height 19
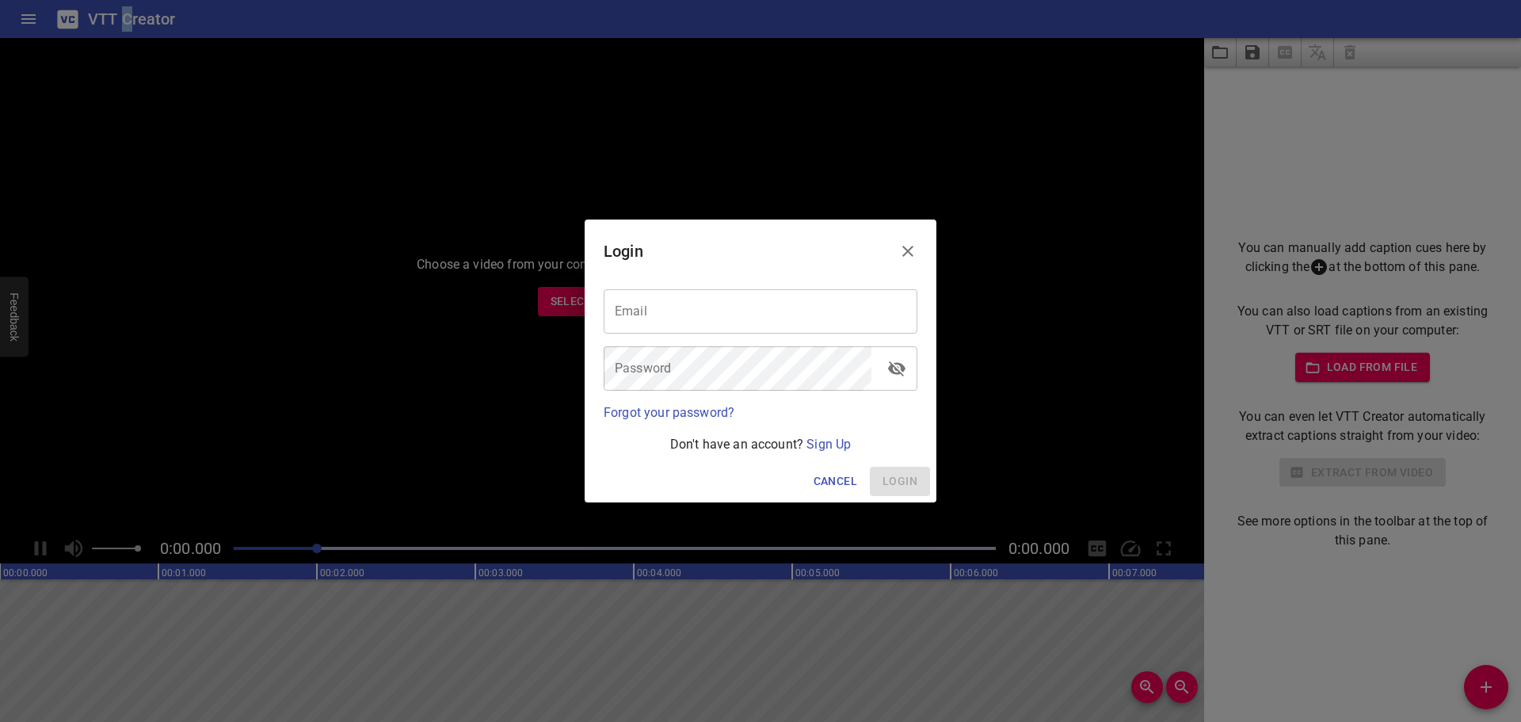
click at [901, 254] on icon "Close" at bounding box center [907, 251] width 19 height 19
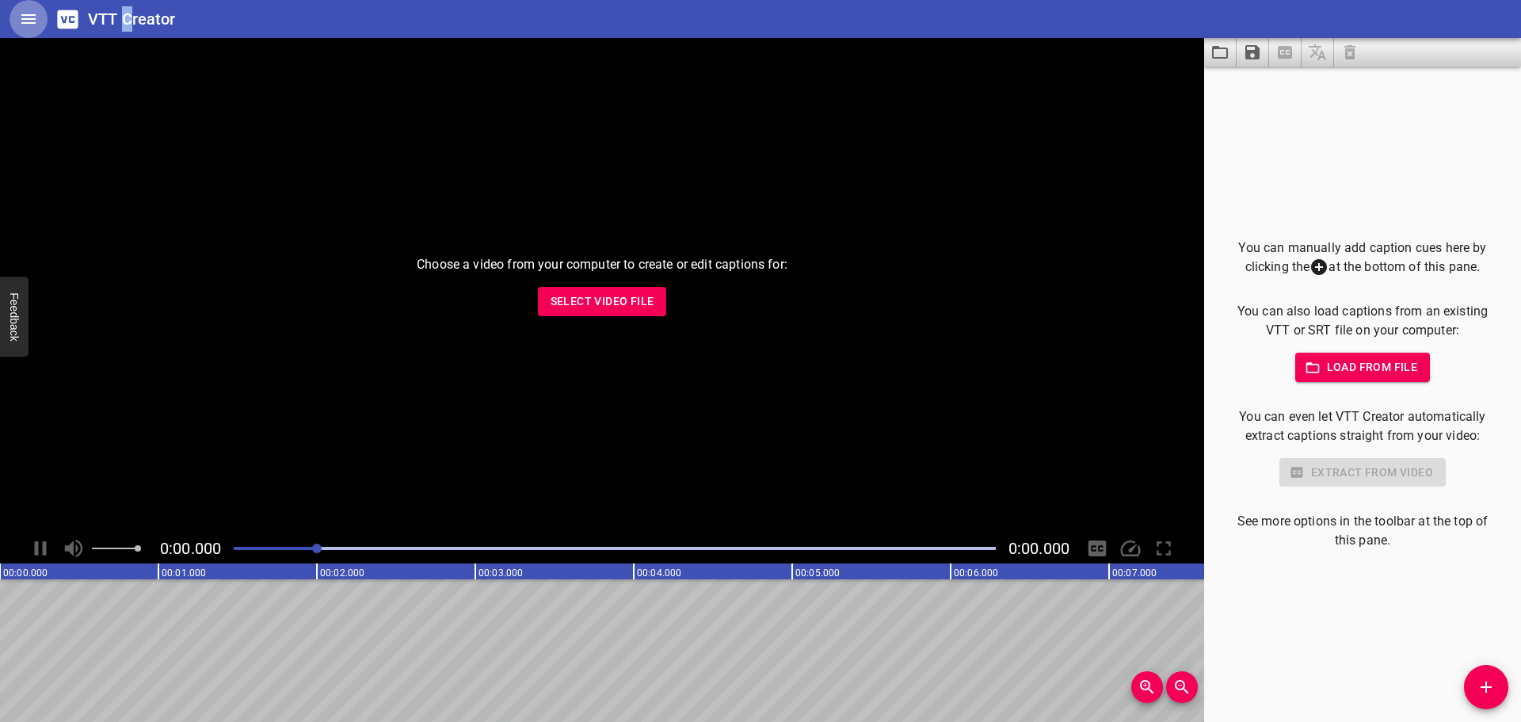
click at [30, 18] on icon "Home" at bounding box center [28, 19] width 19 height 19
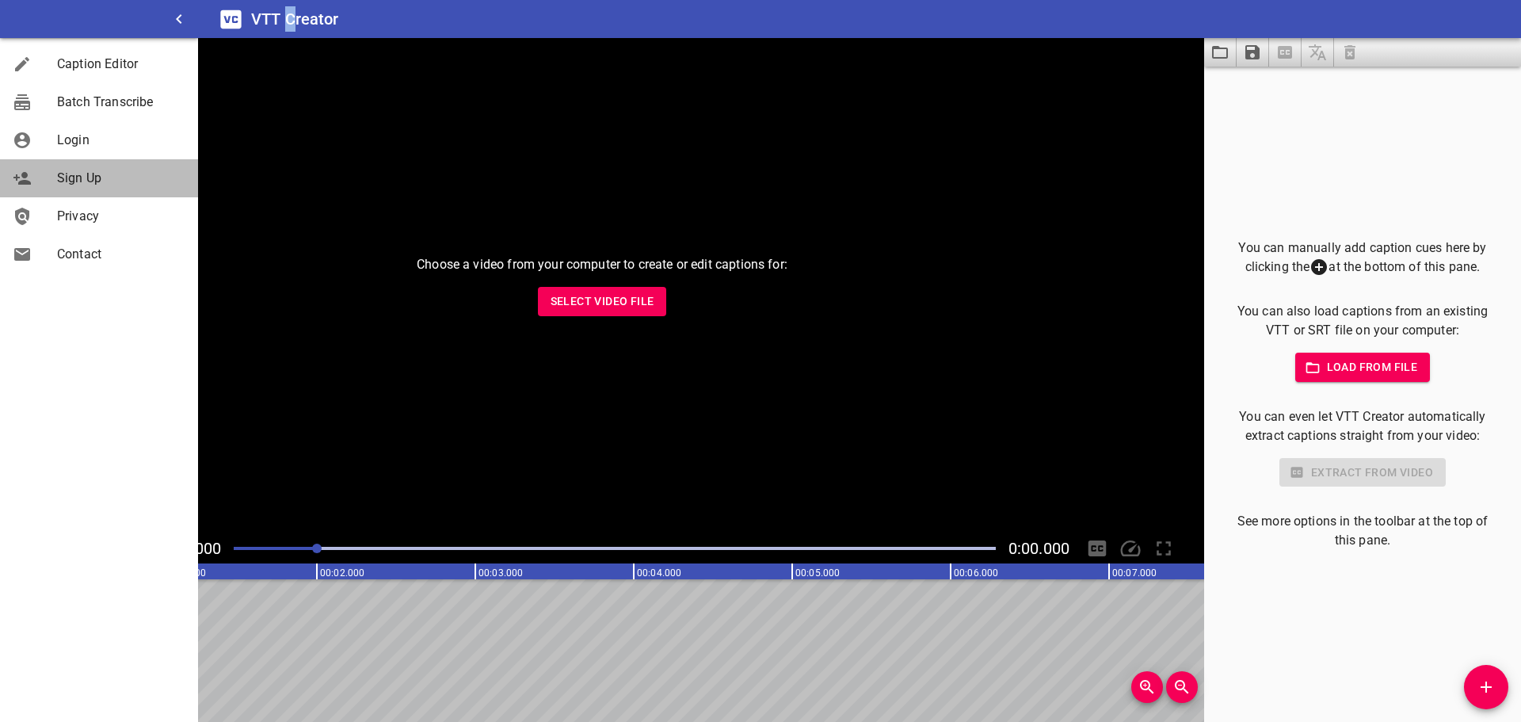
click at [73, 188] on div "Sign Up" at bounding box center [99, 178] width 198 height 38
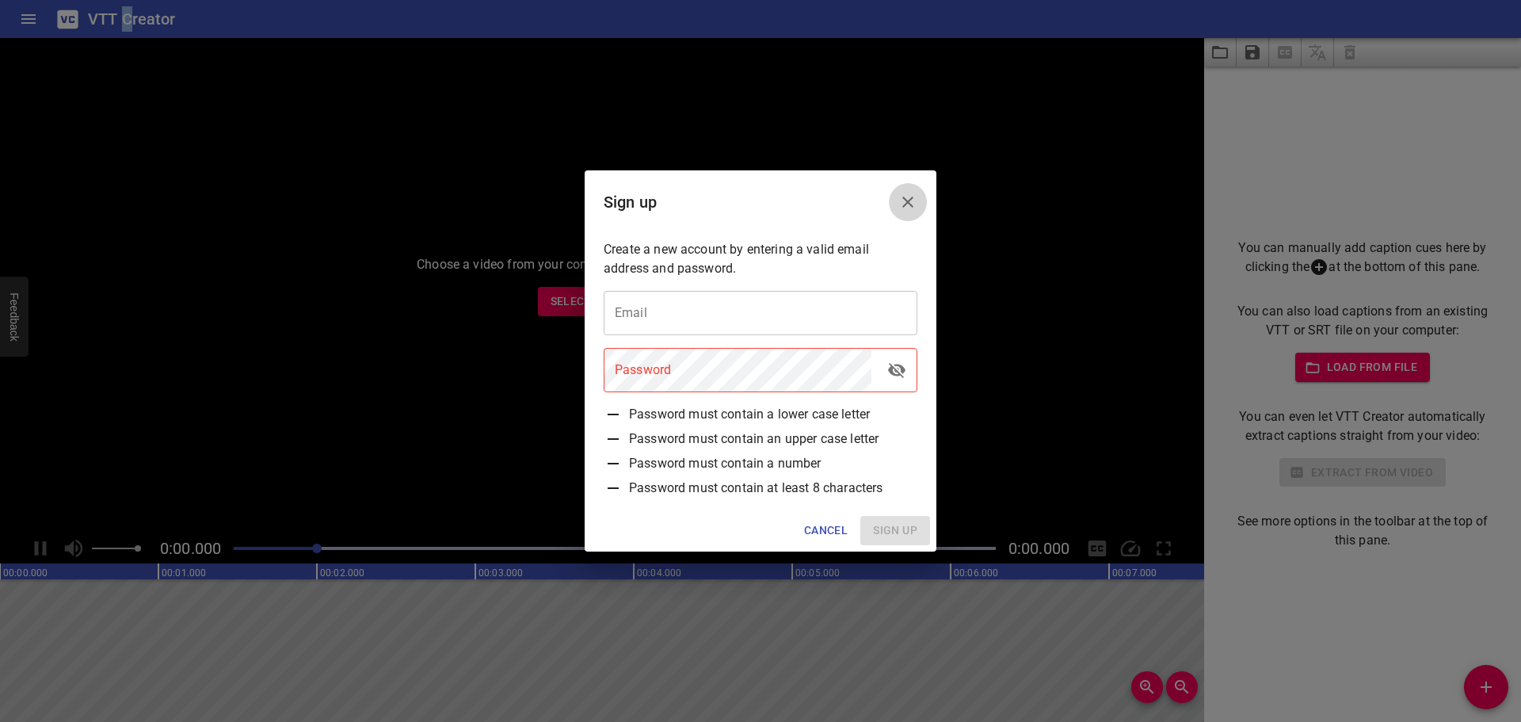
click at [899, 197] on icon "Close" at bounding box center [907, 201] width 19 height 19
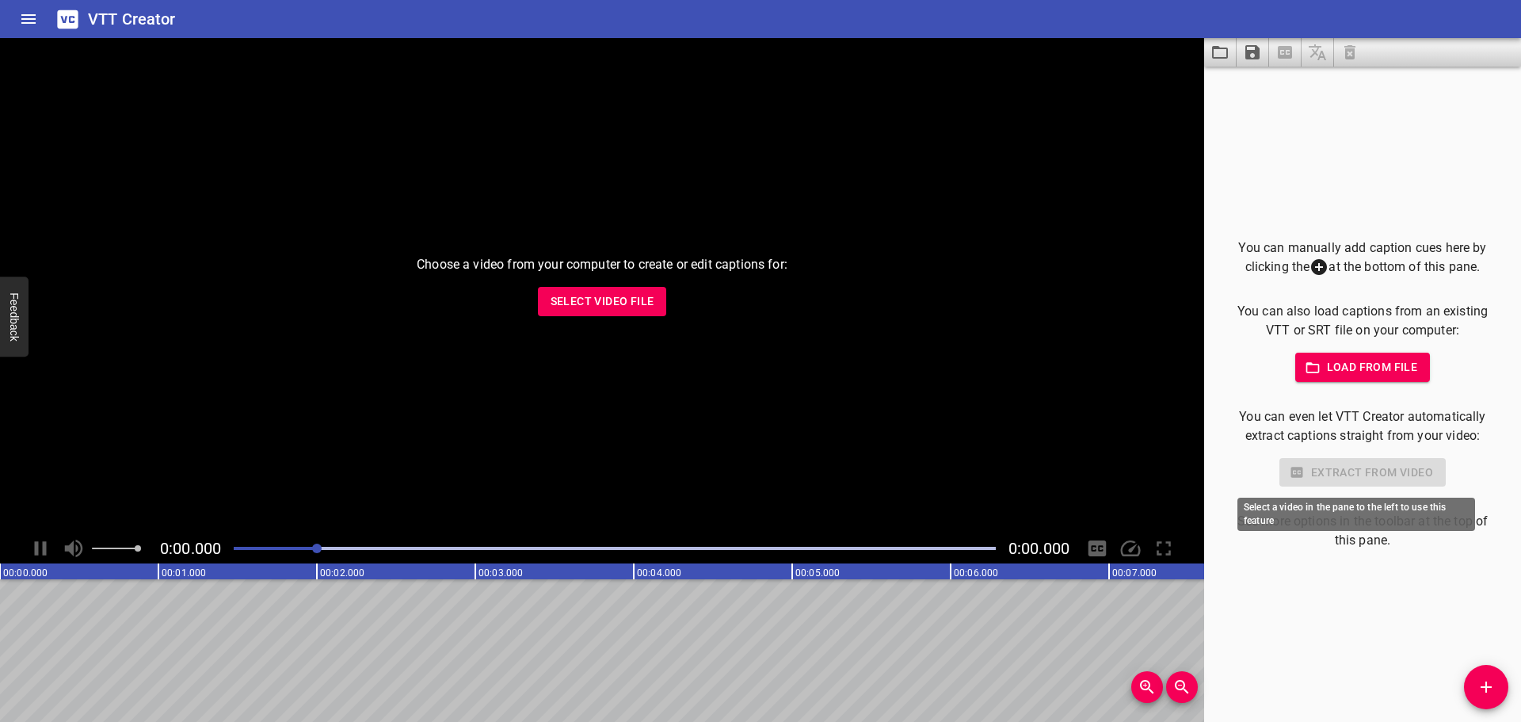
click at [1308, 474] on div "Extract from video" at bounding box center [1362, 472] width 266 height 29
drag, startPoint x: 1308, startPoint y: 474, endPoint x: 1251, endPoint y: 435, distance: 68.3
click at [1308, 473] on div "Extract from video" at bounding box center [1362, 472] width 266 height 29
